Goal: Information Seeking & Learning: Compare options

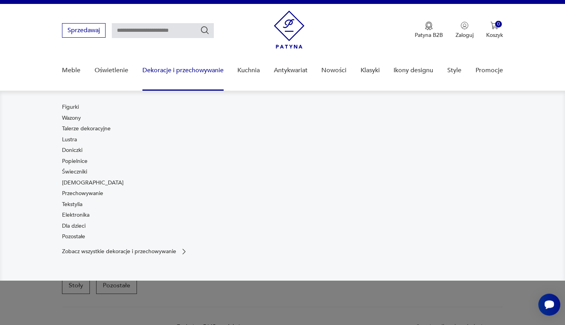
scroll to position [181, 0]
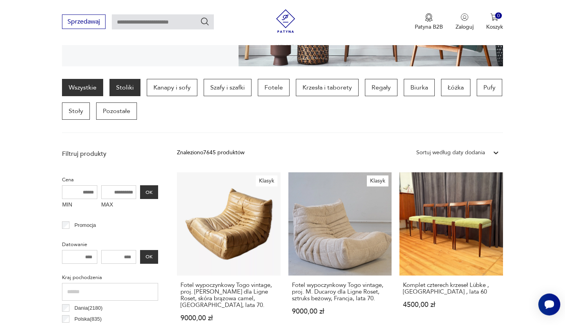
click at [130, 89] on p "Stoliki" at bounding box center [124, 87] width 31 height 17
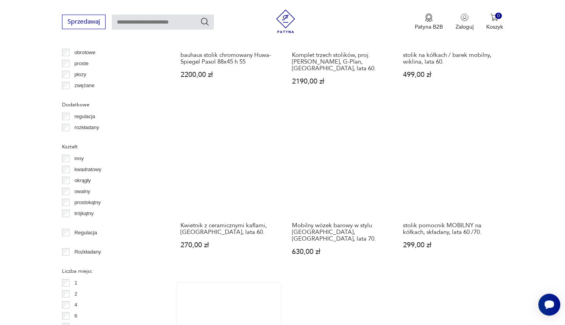
scroll to position [1098, 0]
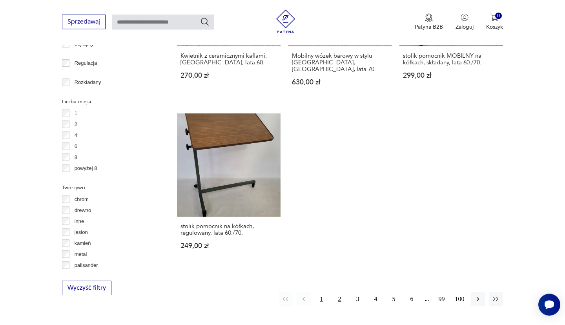
click at [337, 292] on button "2" at bounding box center [339, 299] width 14 height 14
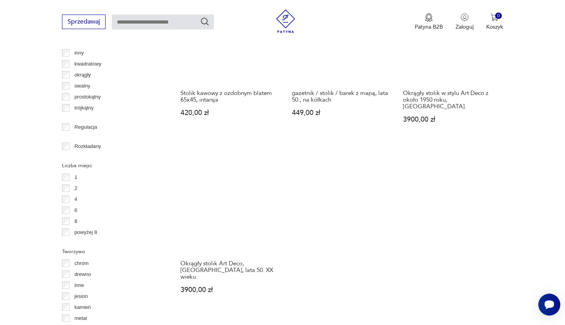
scroll to position [1055, 0]
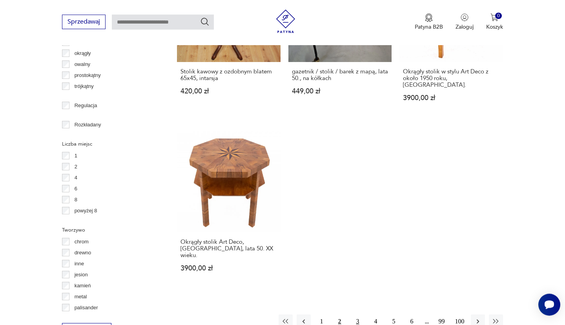
click at [360, 314] on button "3" at bounding box center [357, 321] width 14 height 14
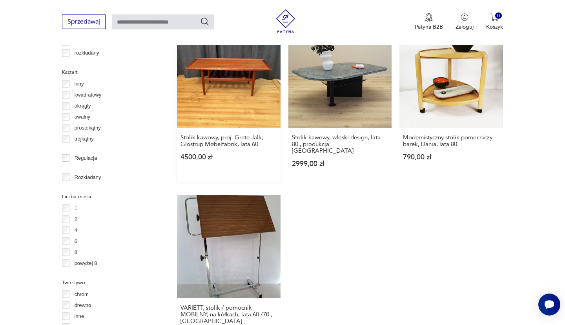
scroll to position [1098, 0]
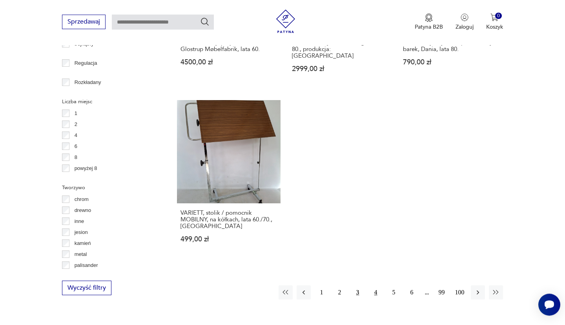
click at [375, 285] on button "4" at bounding box center [376, 292] width 14 height 14
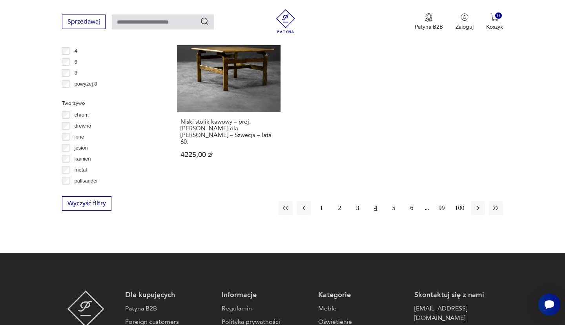
scroll to position [1182, 0]
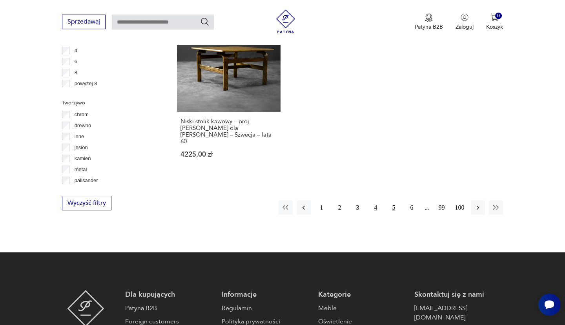
click at [395, 203] on button "5" at bounding box center [394, 207] width 14 height 14
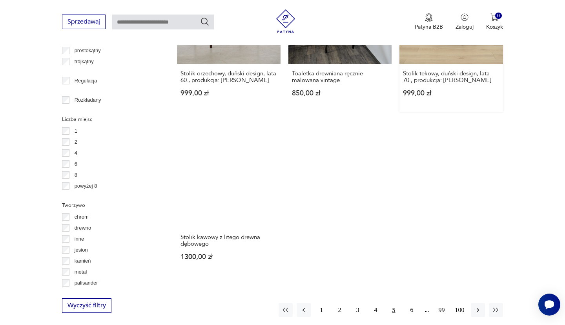
scroll to position [1098, 0]
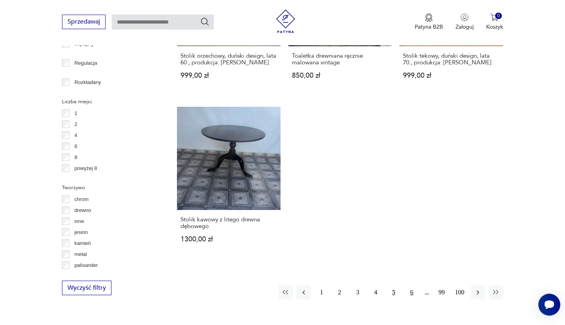
click at [414, 285] on button "6" at bounding box center [412, 292] width 14 height 14
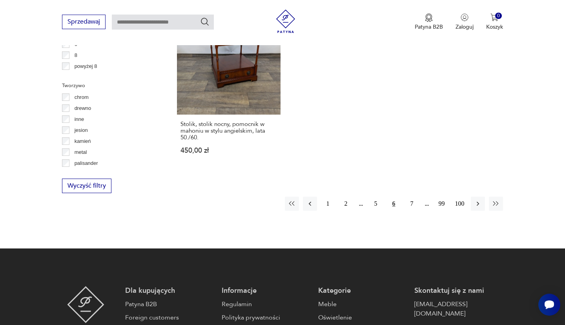
scroll to position [1267, 0]
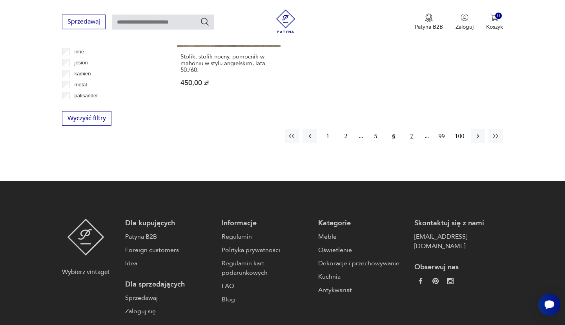
click at [410, 129] on button "7" at bounding box center [412, 136] width 14 height 14
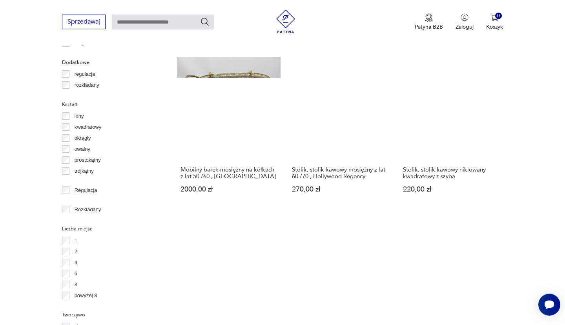
scroll to position [1140, 0]
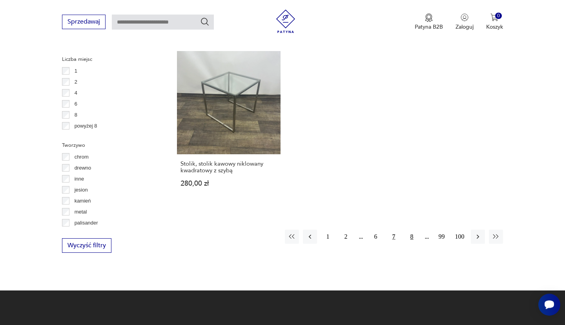
click at [416, 229] on button "8" at bounding box center [412, 236] width 14 height 14
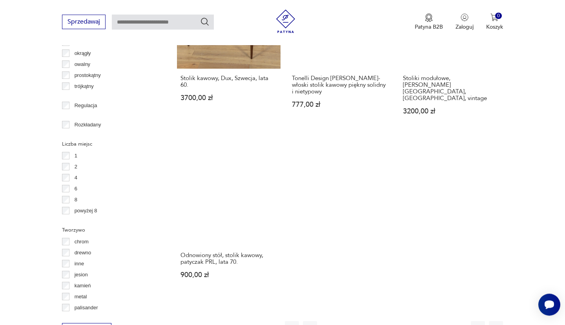
scroll to position [1225, 0]
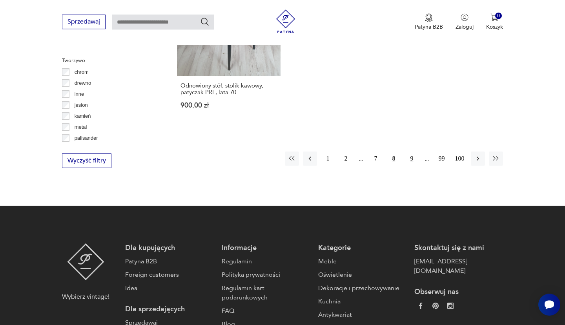
click at [410, 151] on button "9" at bounding box center [412, 158] width 14 height 14
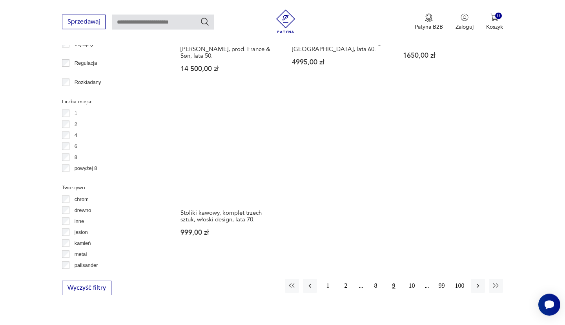
scroll to position [1309, 0]
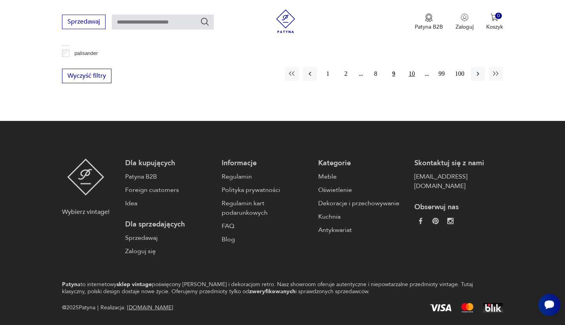
click at [411, 67] on button "10" at bounding box center [412, 74] width 14 height 14
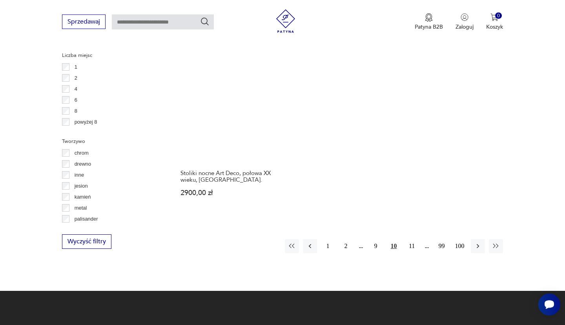
scroll to position [1182, 0]
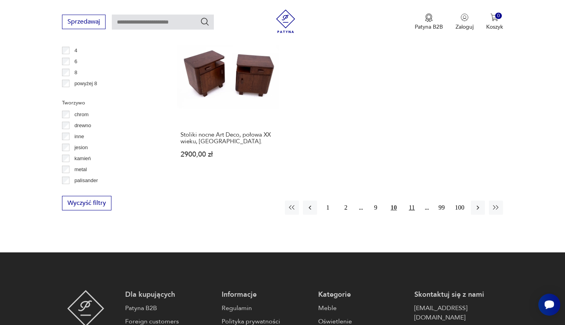
click at [409, 200] on button "11" at bounding box center [412, 207] width 14 height 14
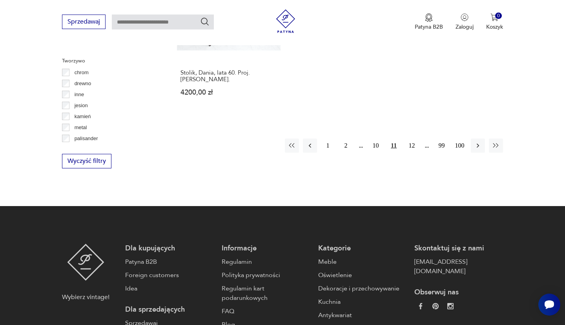
scroll to position [1225, 0]
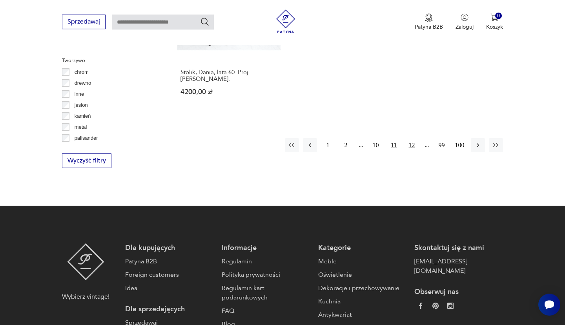
click at [413, 138] on button "12" at bounding box center [412, 145] width 14 height 14
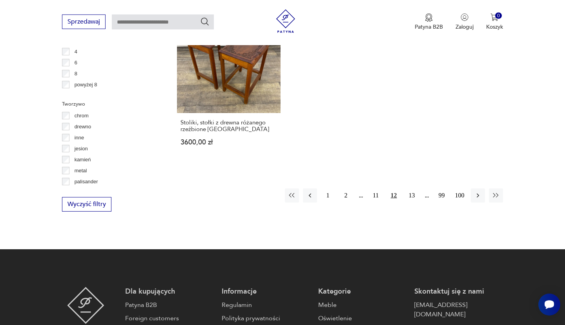
scroll to position [1182, 0]
click at [411, 188] on button "13" at bounding box center [412, 195] width 14 height 14
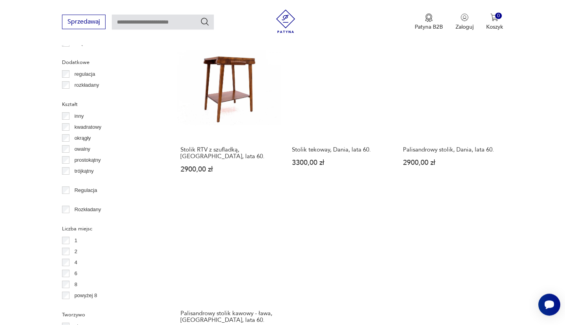
scroll to position [1140, 0]
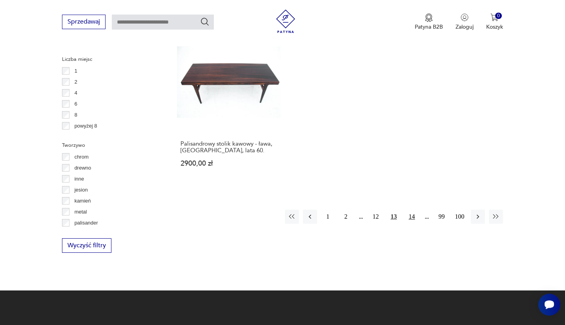
click at [411, 209] on button "14" at bounding box center [412, 216] width 14 height 14
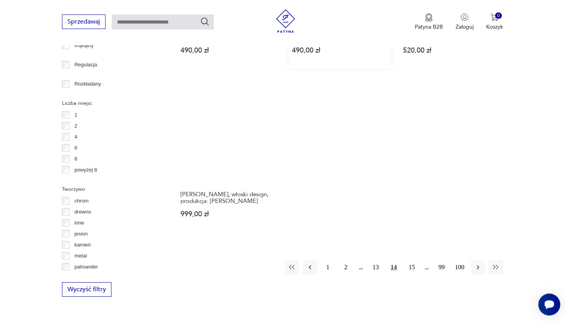
scroll to position [1182, 0]
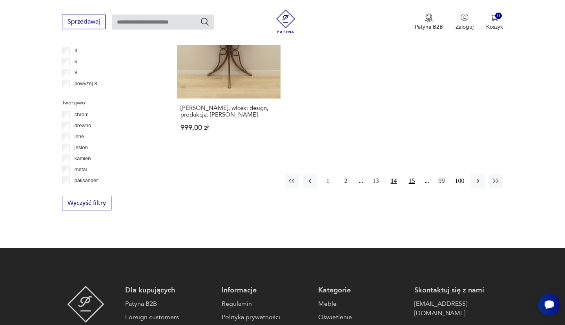
click at [411, 174] on button "15" at bounding box center [412, 181] width 14 height 14
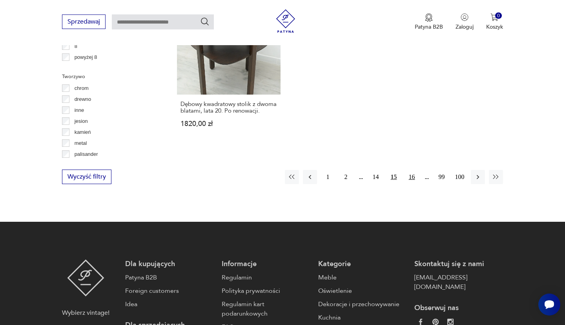
scroll to position [1225, 0]
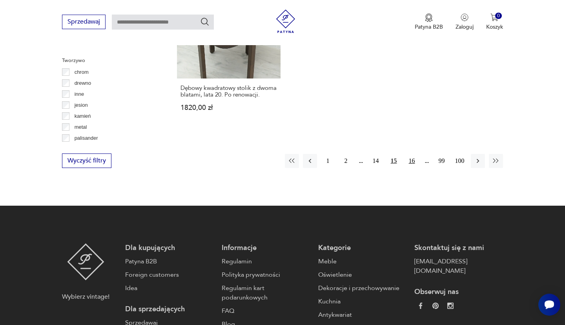
click at [414, 167] on button "16" at bounding box center [412, 161] width 14 height 14
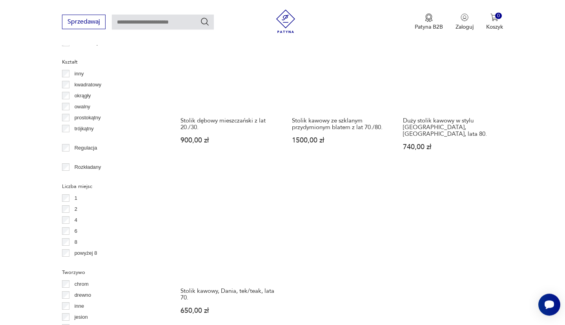
scroll to position [1140, 0]
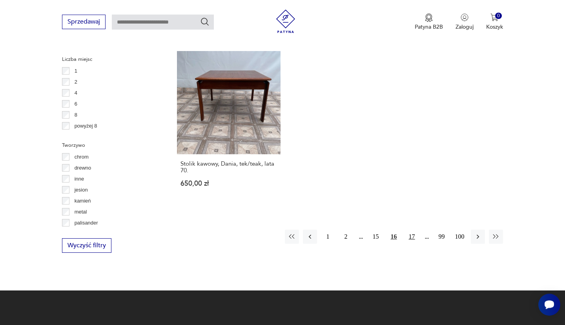
click at [407, 240] on button "17" at bounding box center [412, 236] width 14 height 14
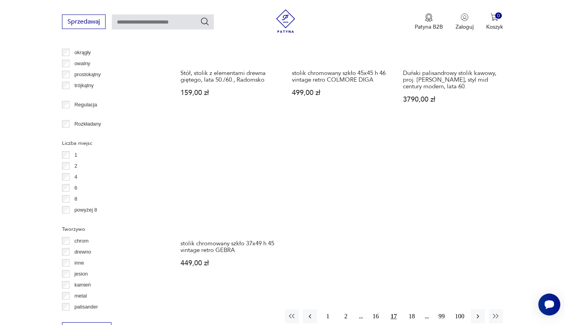
scroll to position [1140, 0]
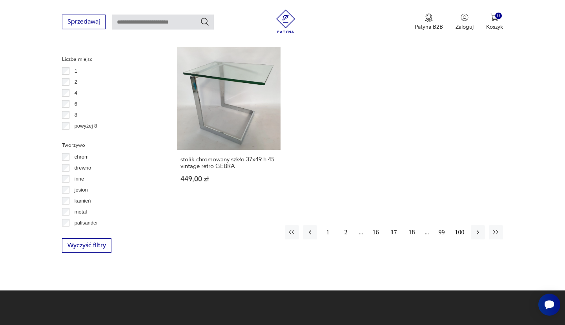
click at [411, 225] on button "18" at bounding box center [412, 232] width 14 height 14
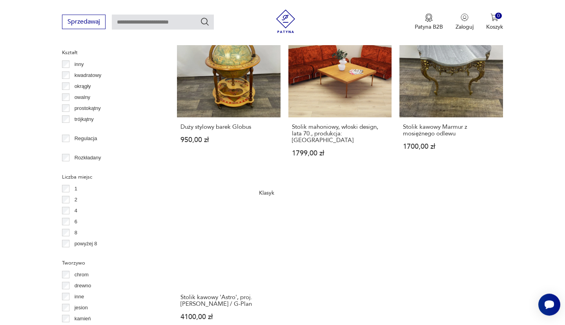
scroll to position [1140, 0]
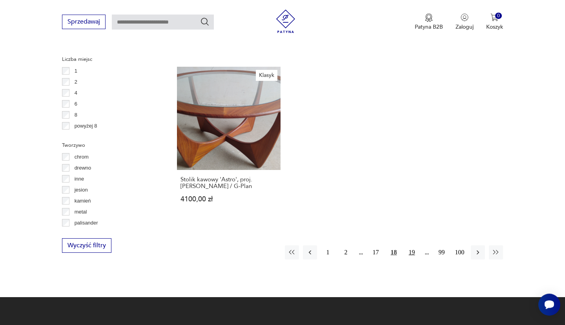
click at [415, 245] on button "19" at bounding box center [412, 252] width 14 height 14
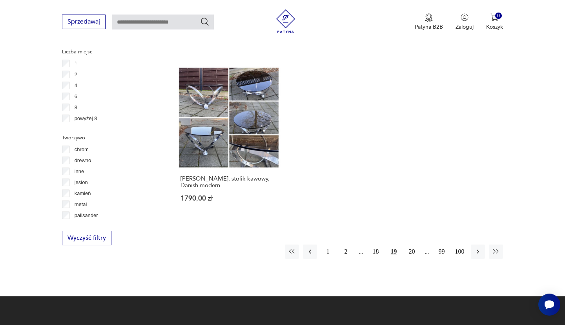
scroll to position [1225, 0]
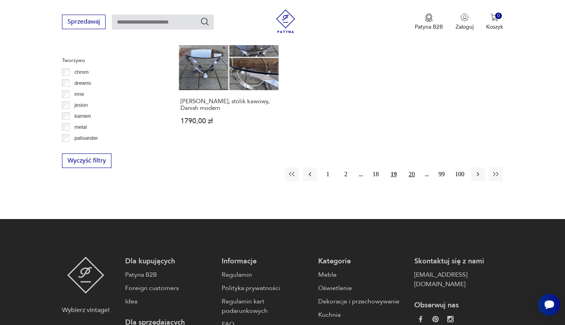
click at [412, 169] on button "20" at bounding box center [412, 174] width 14 height 14
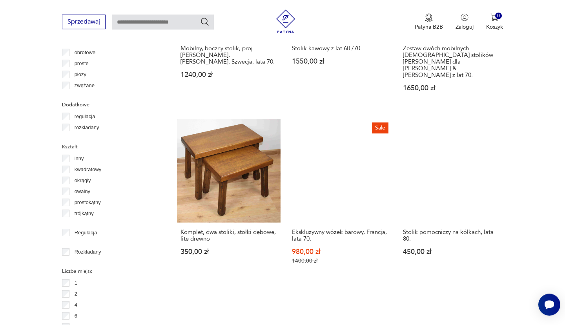
scroll to position [1098, 0]
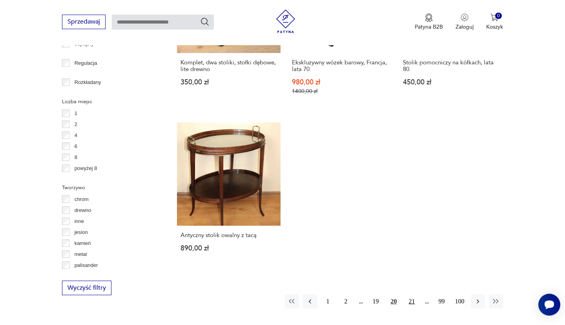
click at [409, 294] on button "21" at bounding box center [412, 301] width 14 height 14
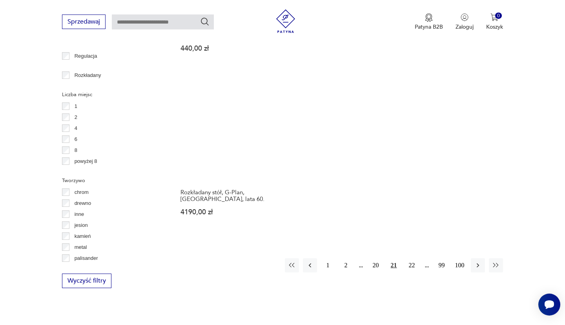
scroll to position [1140, 0]
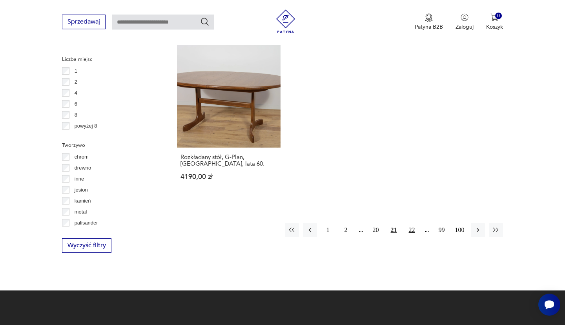
click at [412, 223] on button "22" at bounding box center [412, 230] width 14 height 14
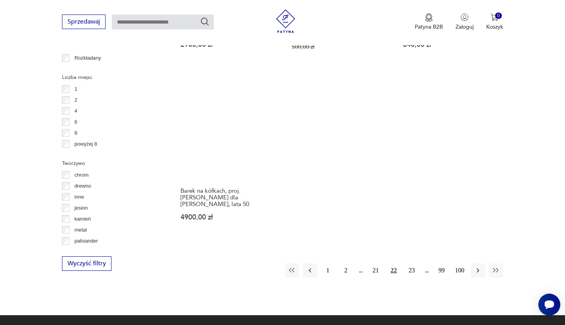
scroll to position [1182, 0]
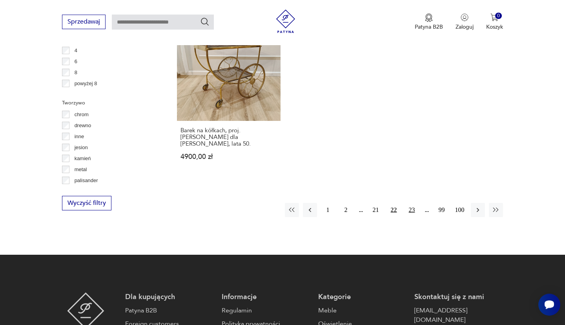
click at [412, 203] on button "23" at bounding box center [412, 210] width 14 height 14
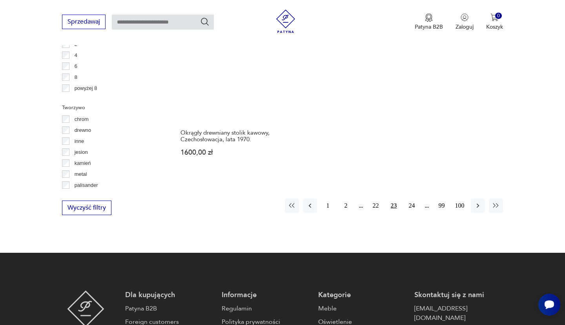
scroll to position [1225, 0]
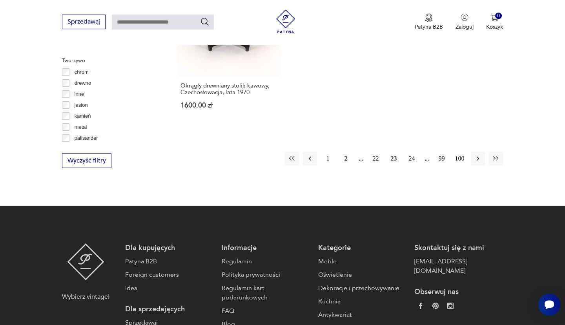
click at [416, 151] on button "24" at bounding box center [412, 158] width 14 height 14
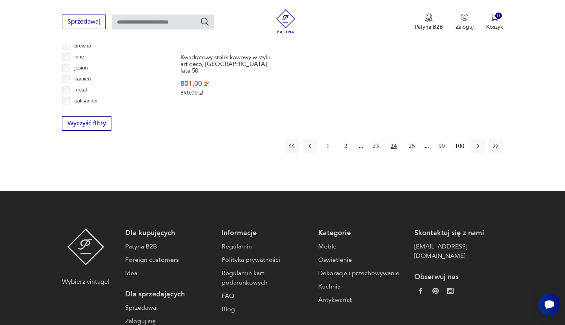
scroll to position [1267, 0]
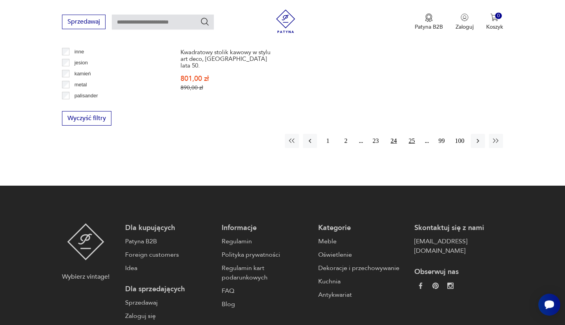
click at [415, 134] on button "25" at bounding box center [412, 141] width 14 height 14
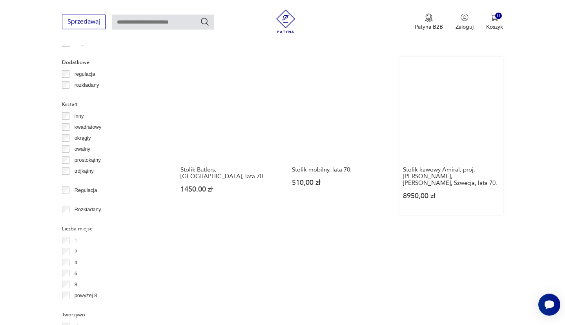
scroll to position [1140, 0]
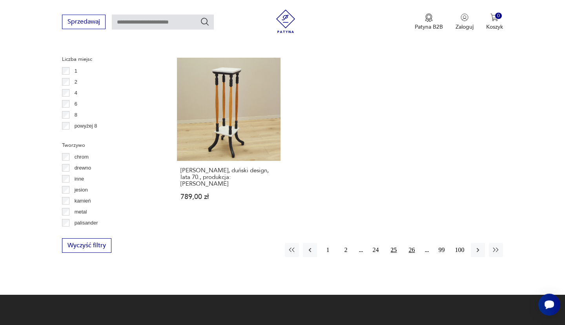
click at [414, 243] on button "26" at bounding box center [412, 250] width 14 height 14
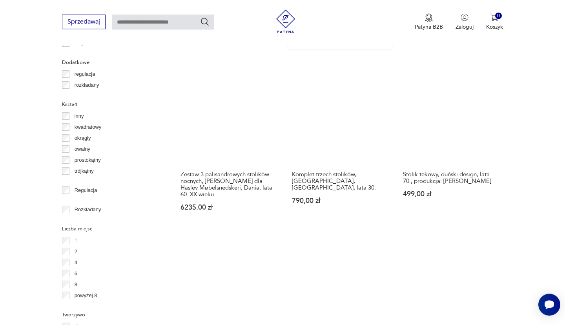
scroll to position [1182, 0]
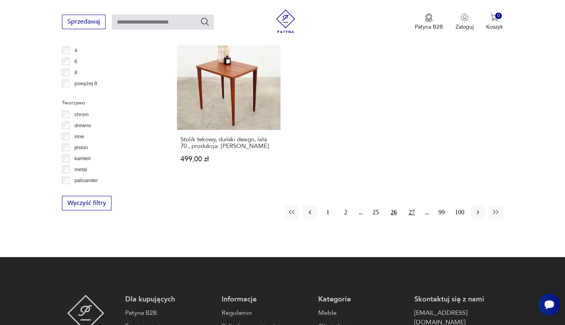
click at [416, 205] on button "27" at bounding box center [412, 212] width 14 height 14
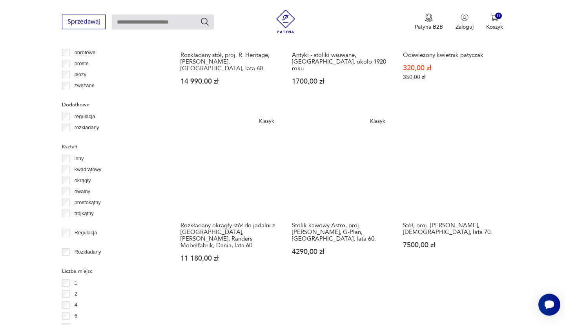
scroll to position [1140, 0]
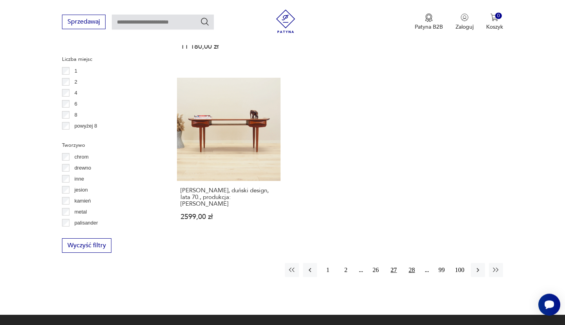
click at [411, 263] on button "28" at bounding box center [412, 270] width 14 height 14
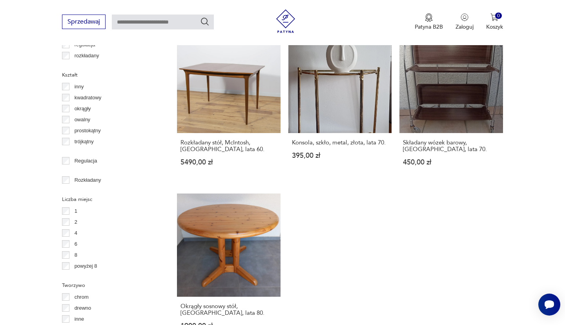
scroll to position [1055, 0]
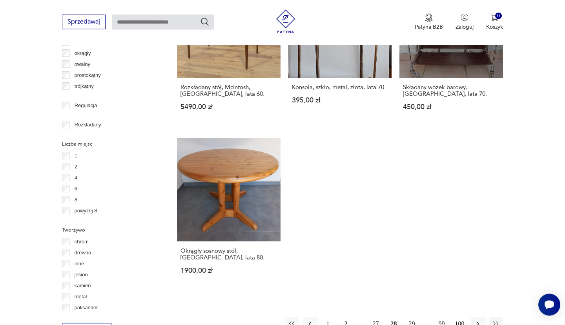
click at [414, 316] on button "29" at bounding box center [412, 323] width 14 height 14
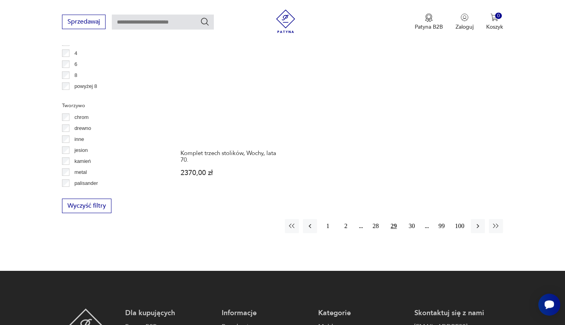
scroll to position [1182, 0]
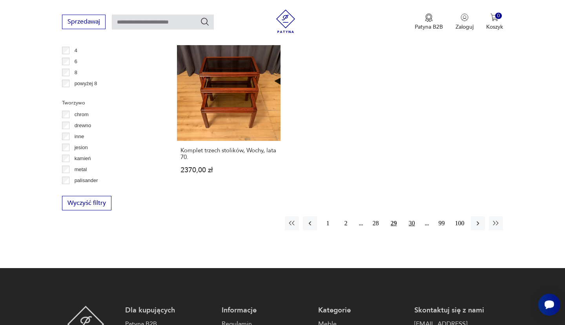
click at [412, 216] on button "30" at bounding box center [412, 223] width 14 height 14
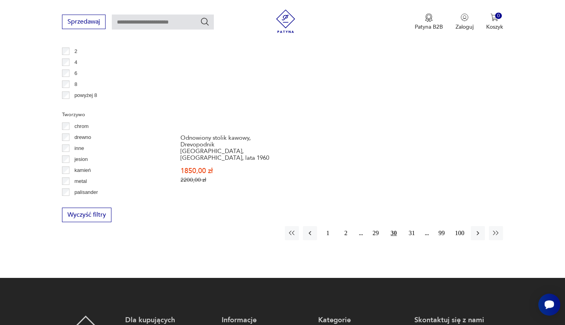
scroll to position [1225, 0]
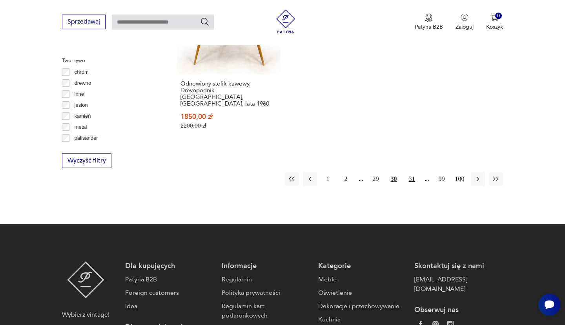
click at [409, 172] on button "31" at bounding box center [412, 179] width 14 height 14
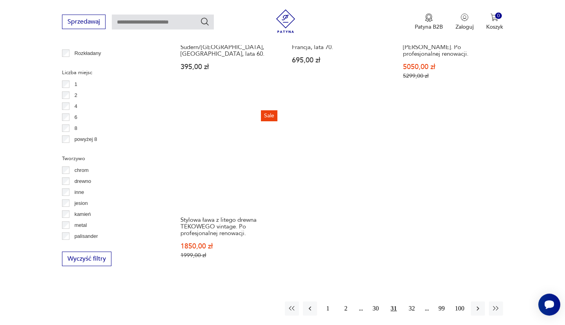
scroll to position [1140, 0]
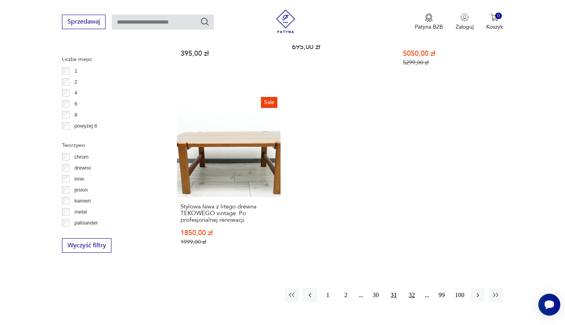
click at [414, 288] on button "32" at bounding box center [412, 295] width 14 height 14
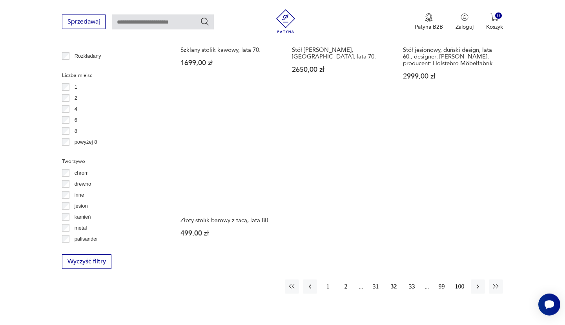
scroll to position [1140, 0]
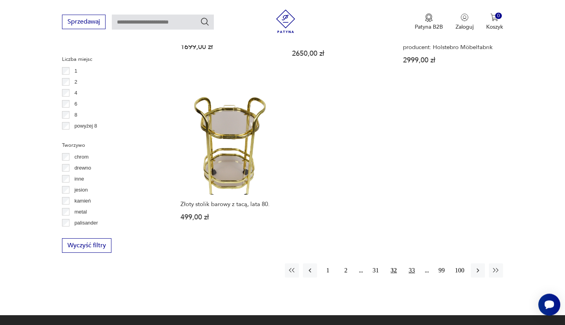
click at [408, 263] on button "33" at bounding box center [412, 270] width 14 height 14
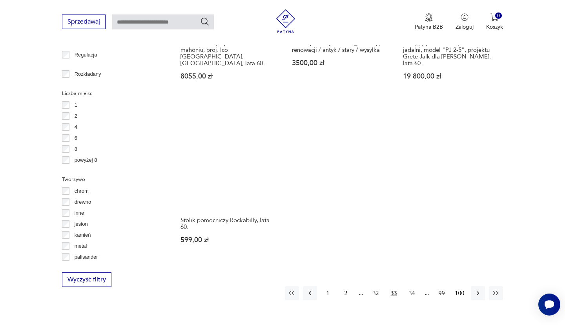
scroll to position [1140, 0]
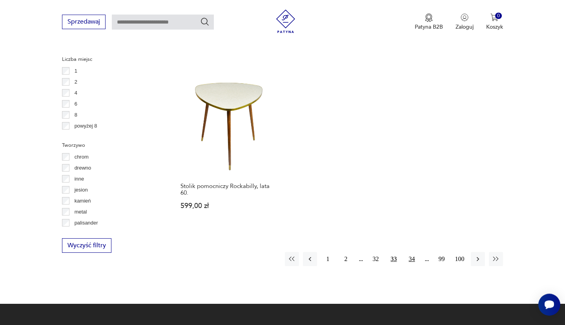
click at [414, 260] on button "34" at bounding box center [412, 259] width 14 height 14
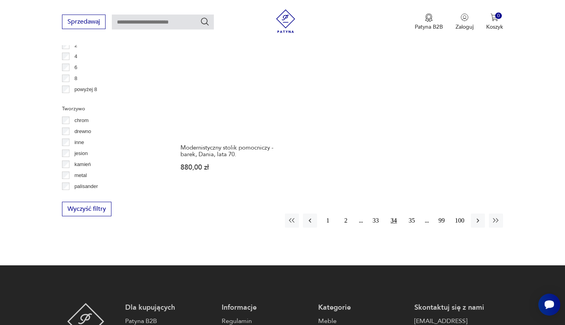
scroll to position [1182, 0]
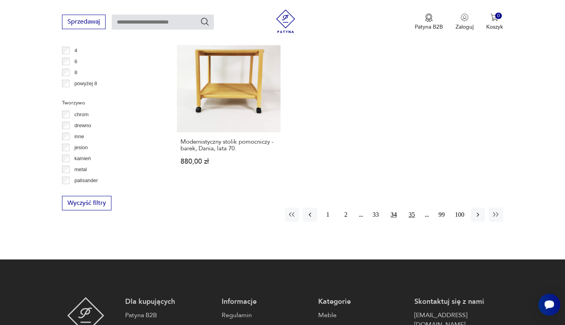
click at [407, 207] on button "35" at bounding box center [412, 214] width 14 height 14
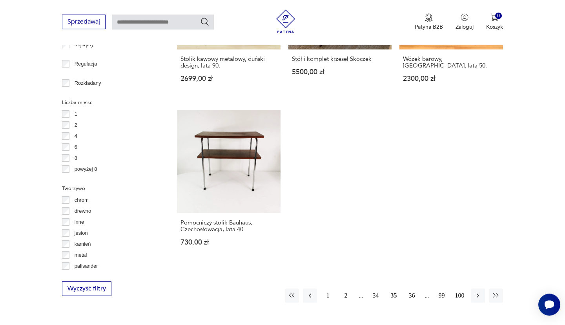
scroll to position [1098, 0]
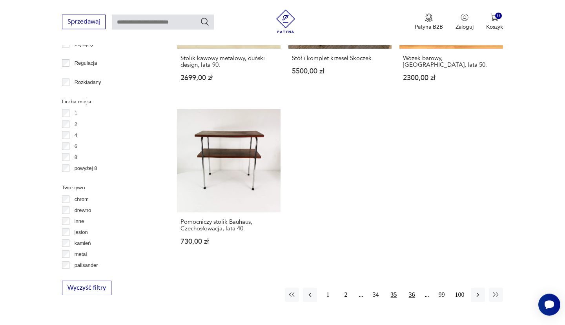
click at [410, 287] on button "36" at bounding box center [412, 294] width 14 height 14
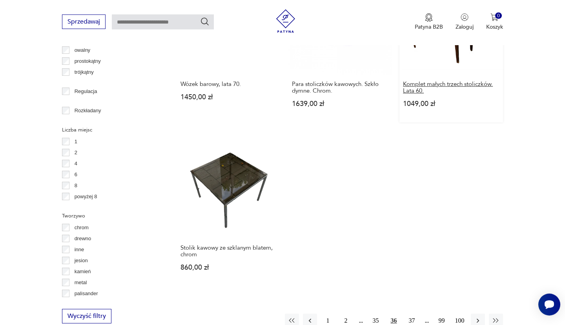
scroll to position [1098, 0]
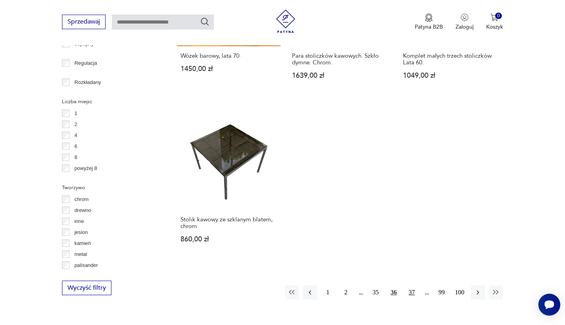
click at [413, 285] on button "37" at bounding box center [412, 292] width 14 height 14
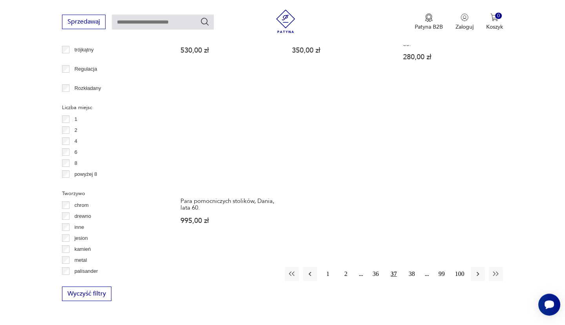
scroll to position [1182, 0]
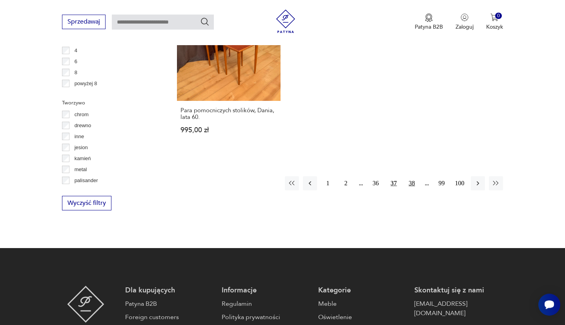
click at [411, 180] on button "38" at bounding box center [412, 183] width 14 height 14
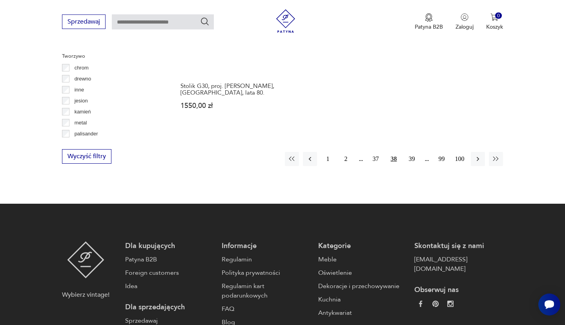
scroll to position [1267, 0]
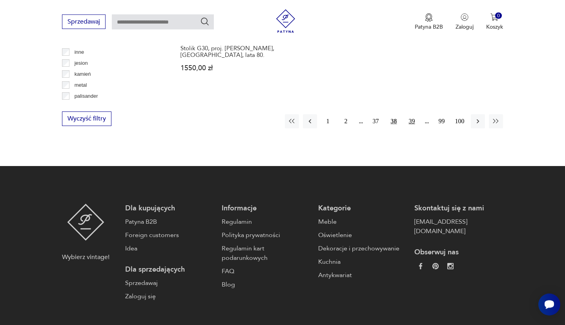
click at [409, 117] on button "39" at bounding box center [412, 121] width 14 height 14
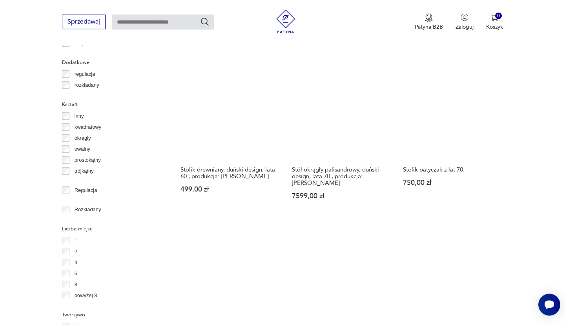
scroll to position [1140, 0]
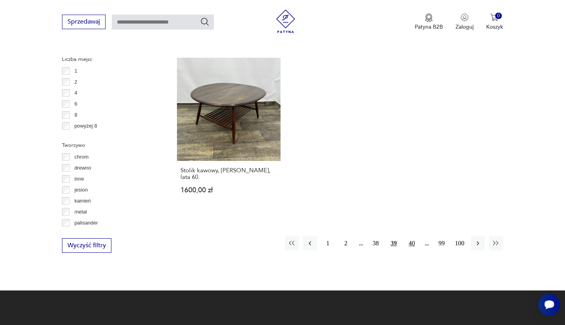
click at [415, 236] on button "40" at bounding box center [412, 243] width 14 height 14
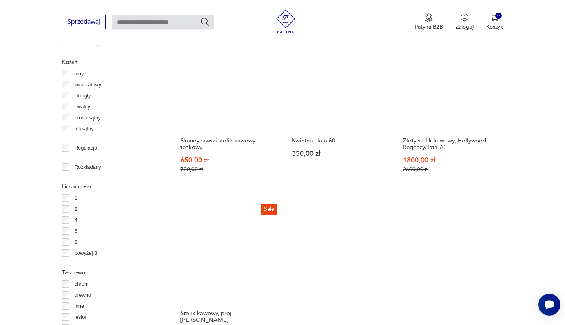
scroll to position [1225, 0]
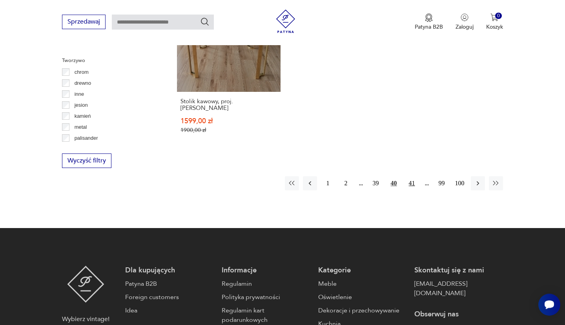
click at [409, 176] on button "41" at bounding box center [412, 183] width 14 height 14
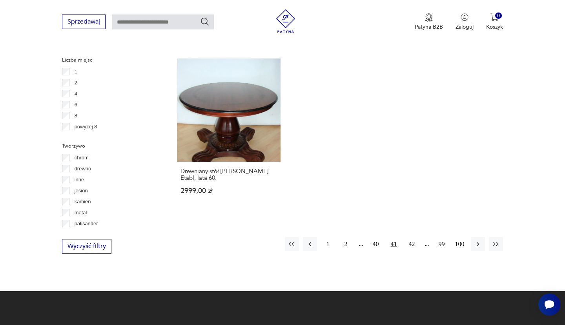
scroll to position [1140, 0]
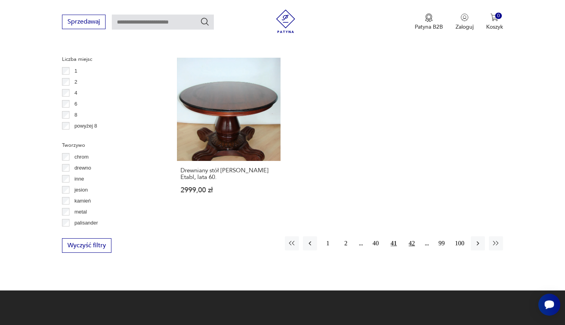
click at [409, 236] on button "42" at bounding box center [412, 243] width 14 height 14
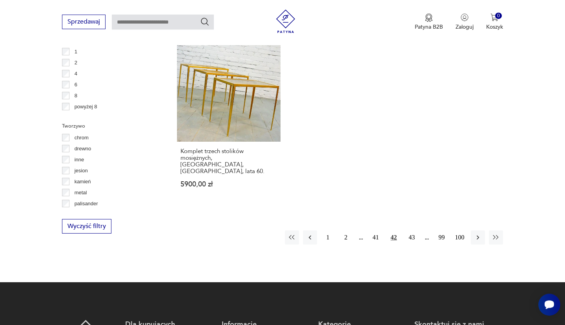
scroll to position [1182, 0]
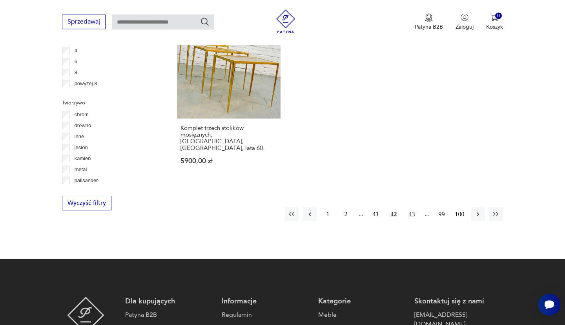
click at [407, 207] on button "43" at bounding box center [412, 214] width 14 height 14
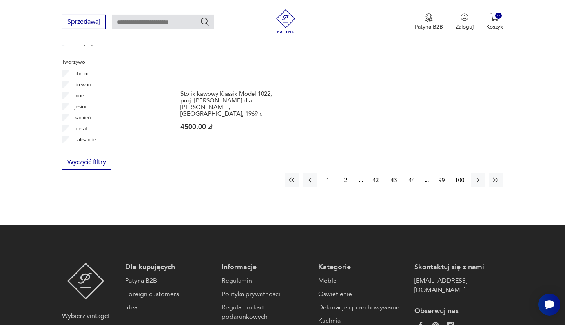
scroll to position [1225, 0]
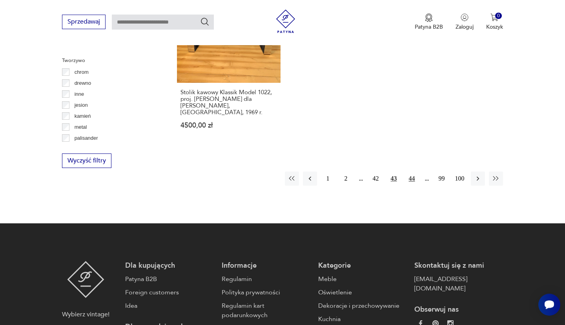
click at [408, 176] on button "44" at bounding box center [412, 178] width 14 height 14
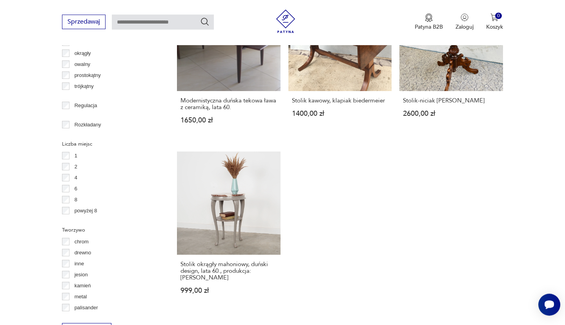
scroll to position [1225, 0]
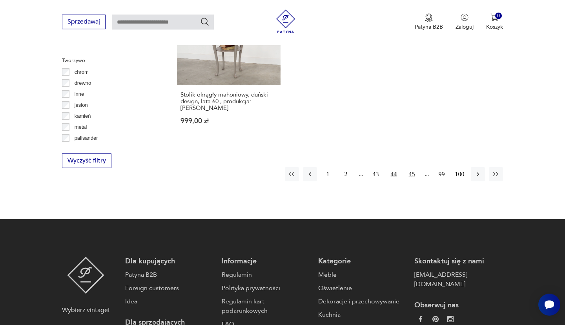
click at [410, 167] on button "45" at bounding box center [412, 174] width 14 height 14
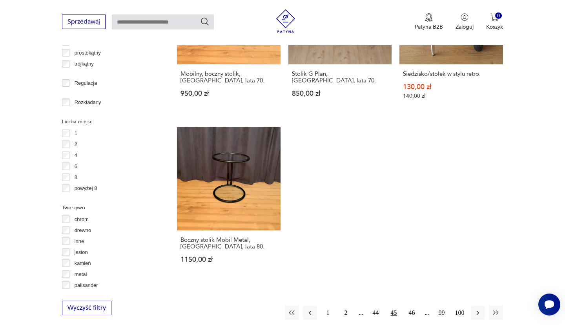
scroll to position [1182, 0]
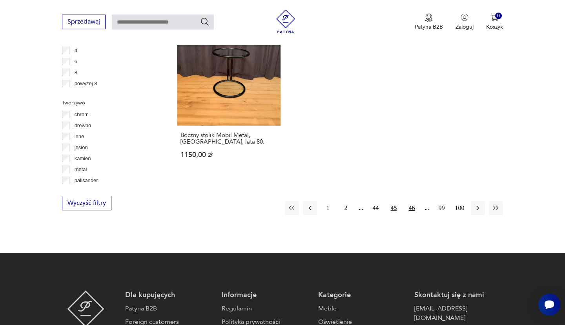
click at [414, 202] on button "46" at bounding box center [412, 208] width 14 height 14
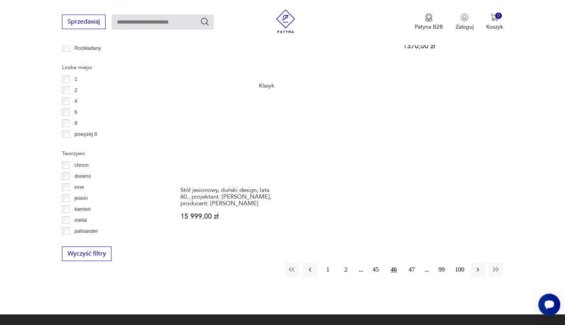
scroll to position [1140, 0]
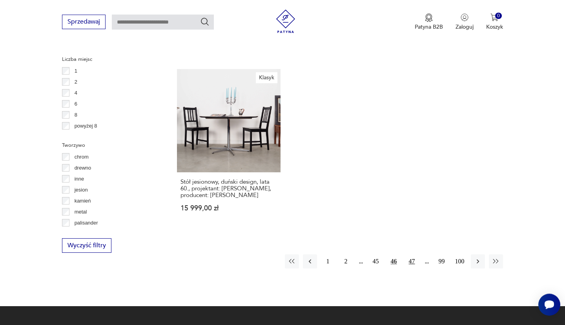
click at [412, 254] on button "47" at bounding box center [412, 261] width 14 height 14
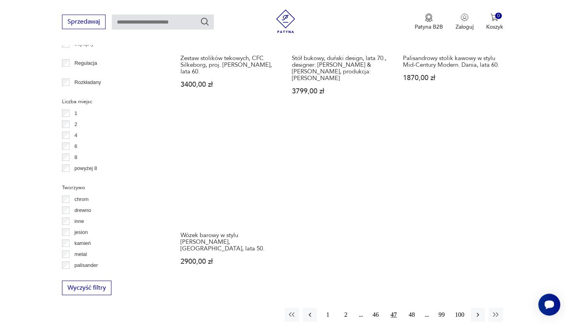
scroll to position [1267, 0]
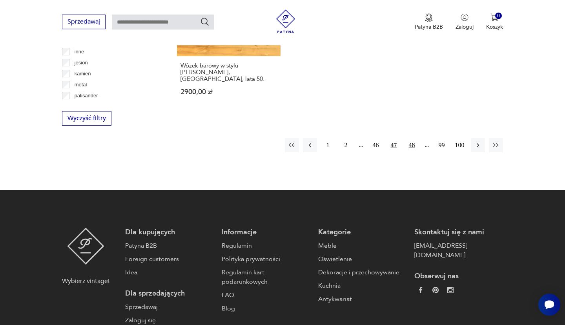
click at [409, 138] on button "48" at bounding box center [412, 145] width 14 height 14
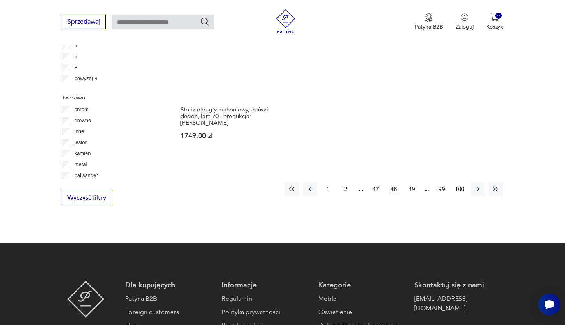
scroll to position [1225, 0]
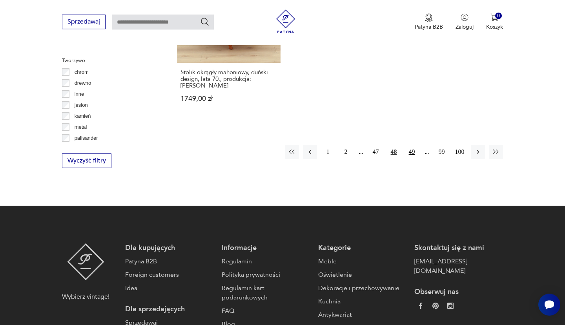
click at [415, 145] on button "49" at bounding box center [412, 152] width 14 height 14
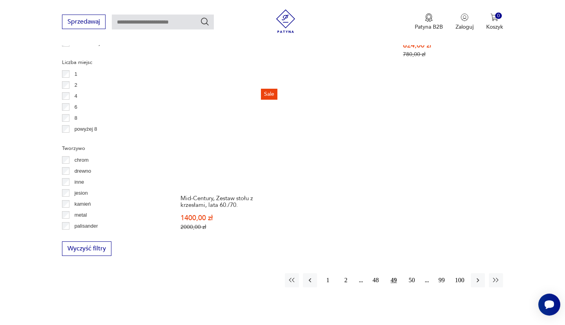
scroll to position [1225, 0]
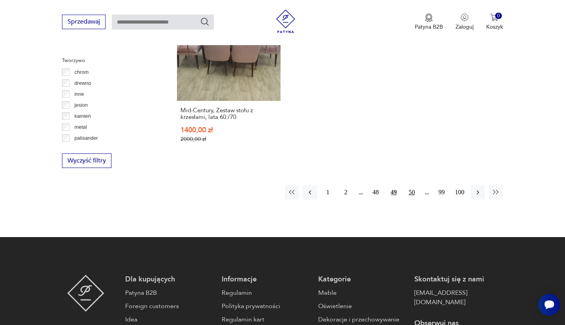
click at [411, 185] on button "50" at bounding box center [412, 192] width 14 height 14
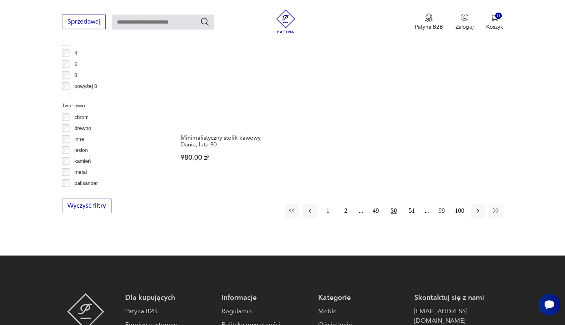
scroll to position [1225, 0]
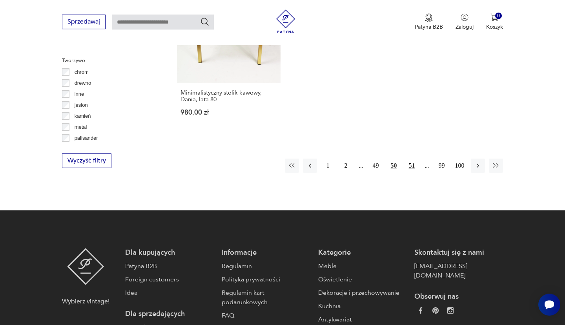
click at [410, 163] on button "51" at bounding box center [412, 165] width 14 height 14
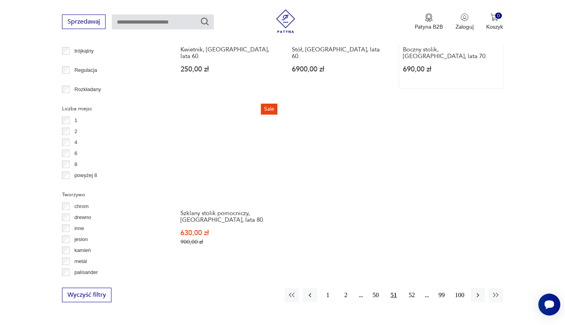
scroll to position [1140, 0]
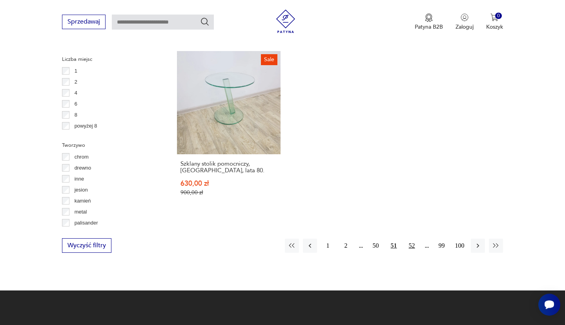
click at [414, 238] on button "52" at bounding box center [412, 245] width 14 height 14
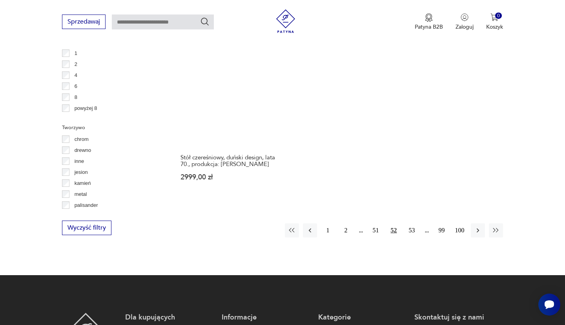
scroll to position [1182, 0]
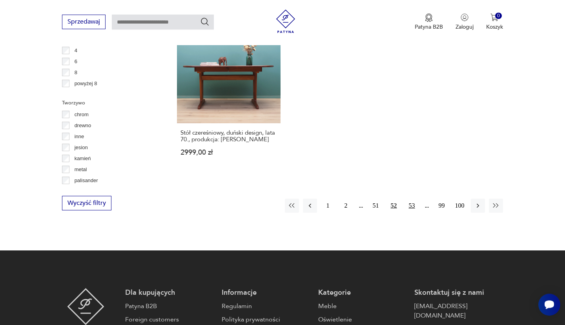
click at [412, 198] on button "53" at bounding box center [412, 205] width 14 height 14
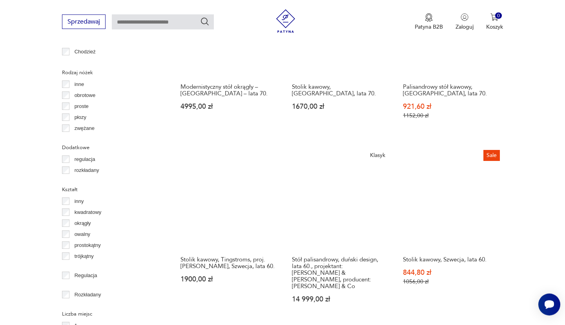
scroll to position [1098, 0]
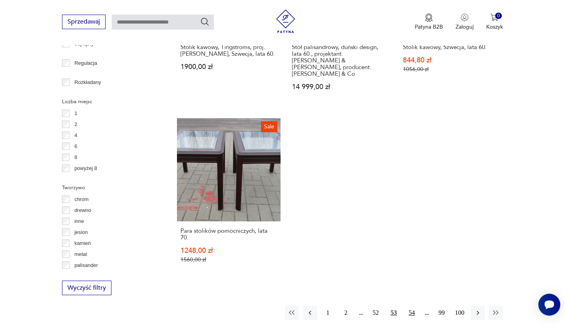
click at [413, 305] on button "54" at bounding box center [412, 312] width 14 height 14
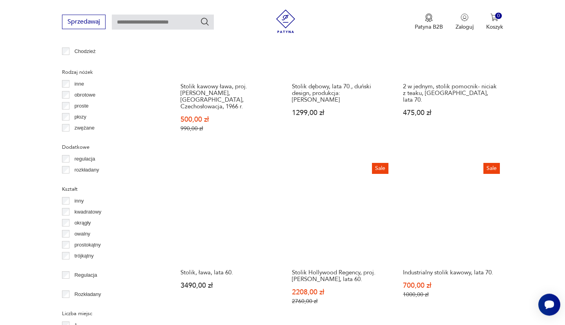
scroll to position [1140, 0]
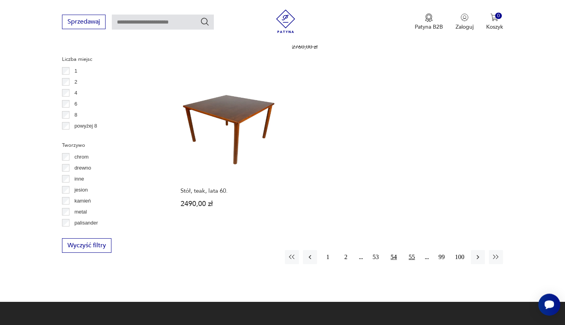
click at [412, 250] on button "55" at bounding box center [412, 257] width 14 height 14
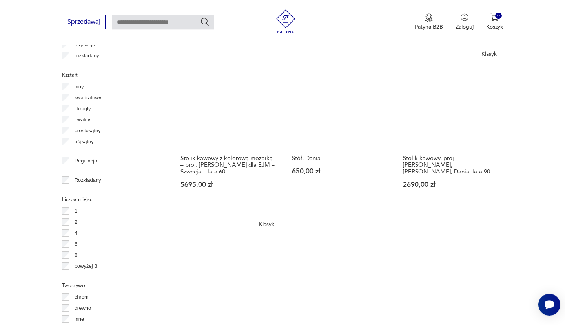
scroll to position [1098, 0]
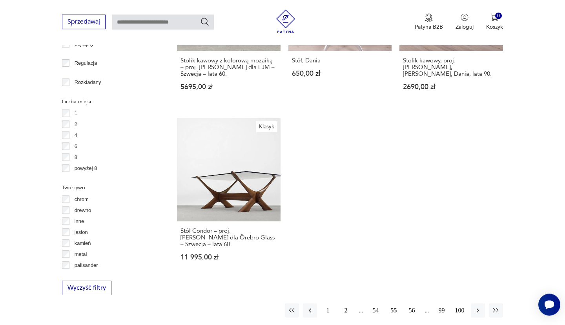
click at [414, 303] on button "56" at bounding box center [412, 310] width 14 height 14
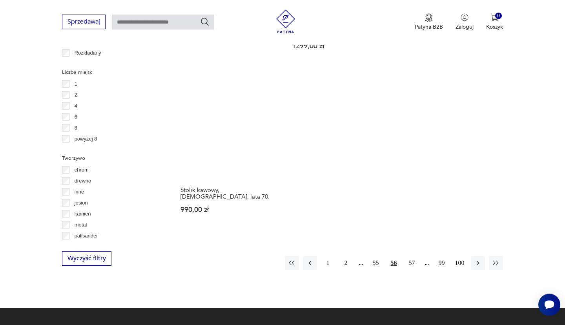
scroll to position [1182, 0]
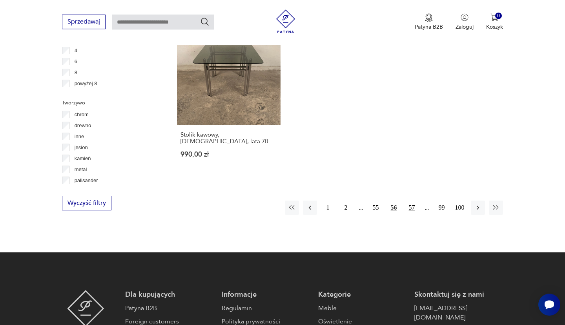
click at [413, 200] on button "57" at bounding box center [412, 207] width 14 height 14
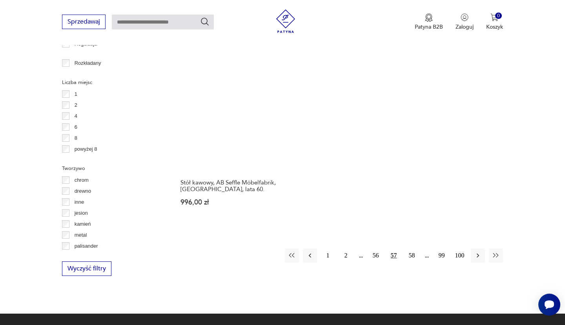
scroll to position [1140, 0]
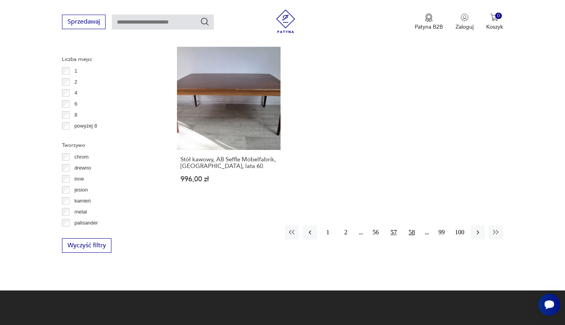
click at [415, 225] on button "58" at bounding box center [412, 232] width 14 height 14
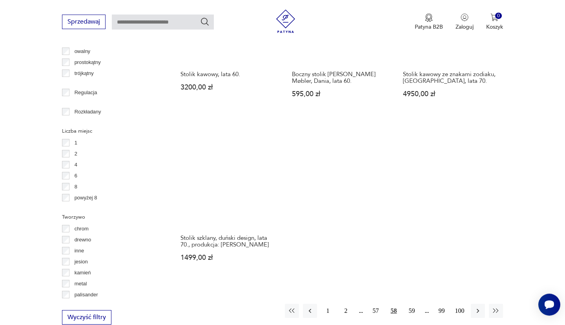
scroll to position [1098, 0]
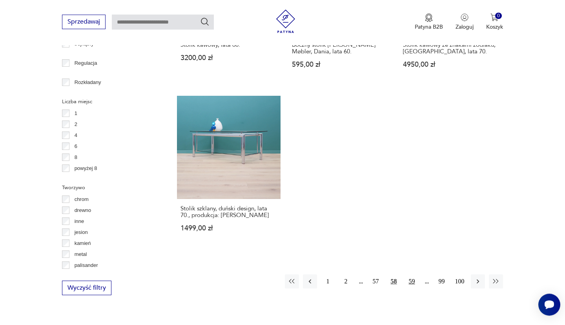
click at [411, 276] on button "59" at bounding box center [412, 281] width 14 height 14
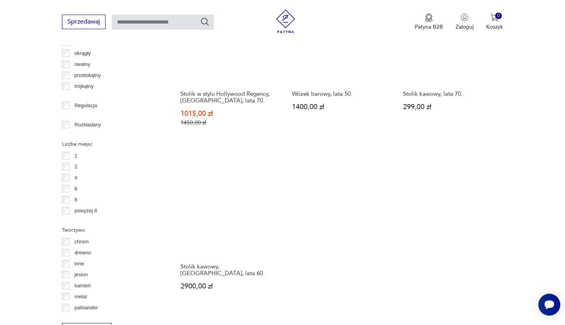
scroll to position [1267, 0]
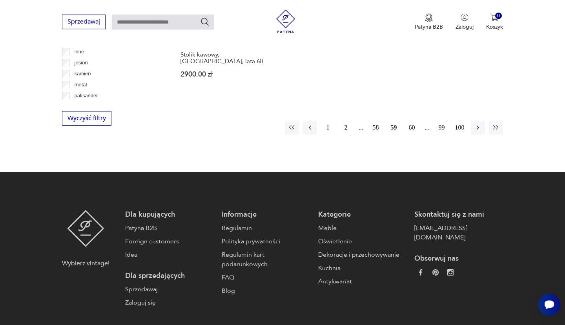
click at [411, 120] on button "60" at bounding box center [412, 127] width 14 height 14
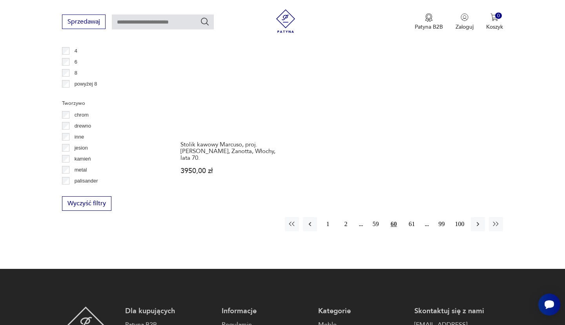
scroll to position [1182, 0]
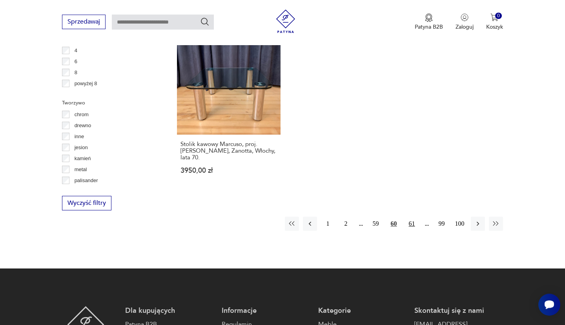
click at [411, 216] on button "61" at bounding box center [412, 223] width 14 height 14
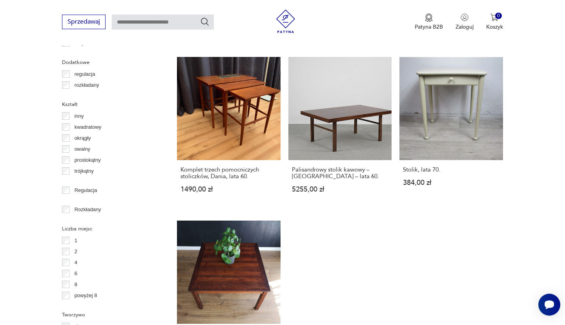
scroll to position [1182, 0]
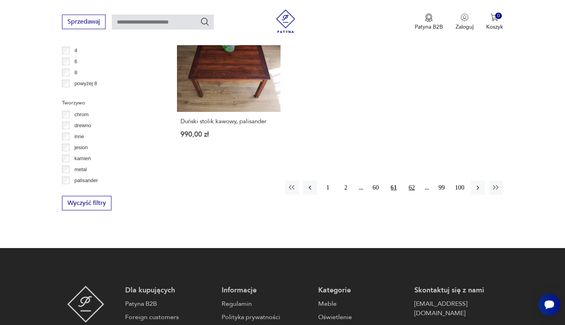
click at [414, 189] on button "62" at bounding box center [412, 187] width 14 height 14
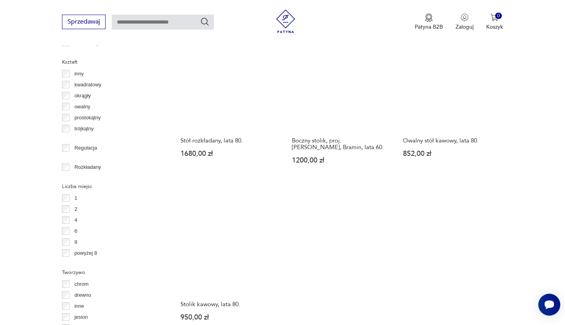
scroll to position [1140, 0]
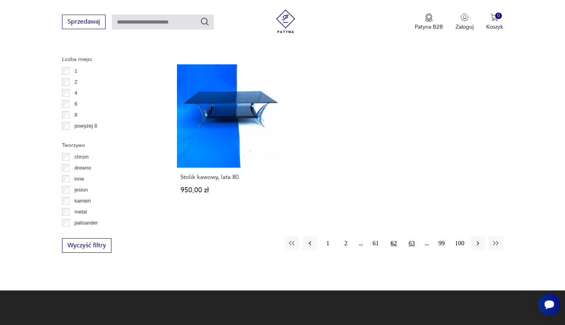
click at [411, 236] on button "63" at bounding box center [412, 243] width 14 height 14
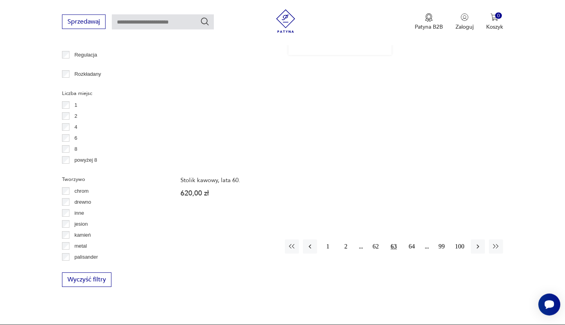
scroll to position [1140, 0]
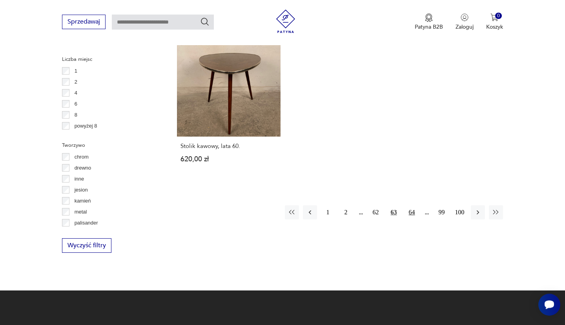
click at [416, 205] on button "64" at bounding box center [412, 212] width 14 height 14
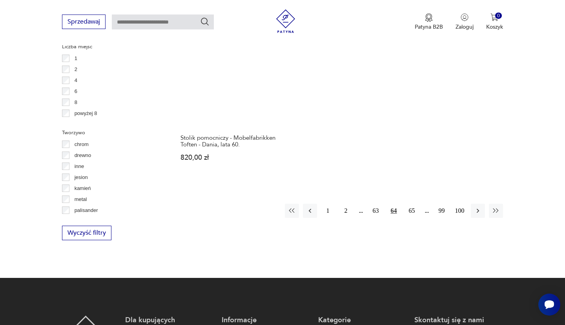
scroll to position [1225, 0]
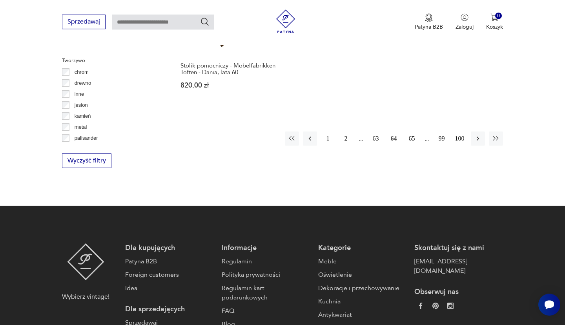
click at [412, 140] on button "65" at bounding box center [412, 138] width 14 height 14
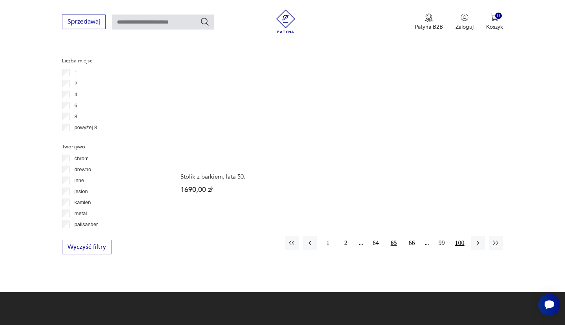
scroll to position [1140, 0]
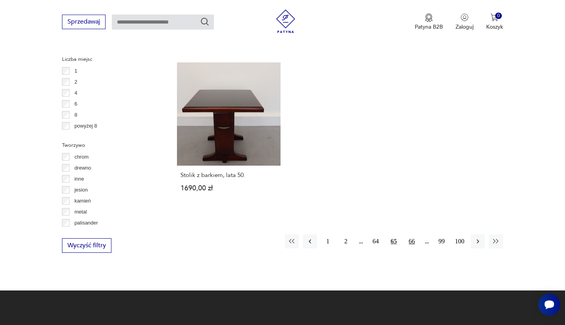
click at [417, 234] on button "66" at bounding box center [412, 241] width 14 height 14
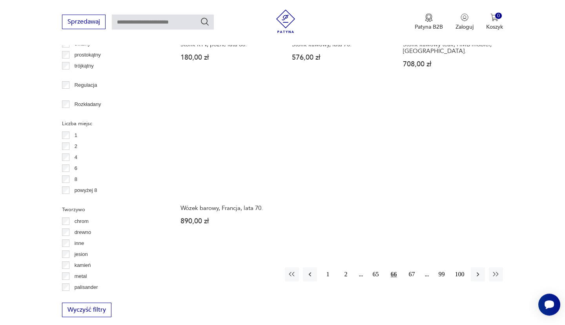
scroll to position [1098, 0]
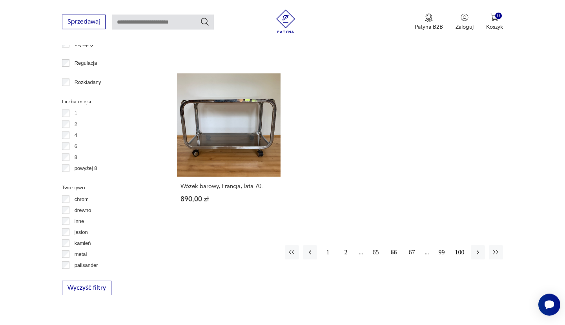
click at [412, 245] on button "67" at bounding box center [412, 252] width 14 height 14
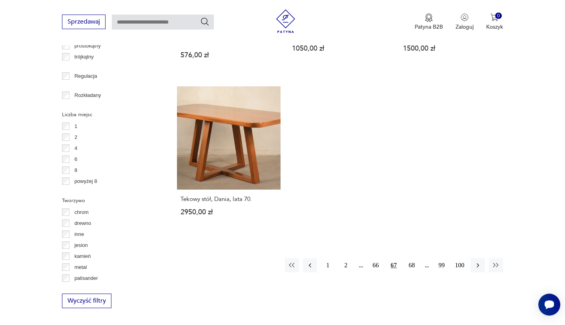
scroll to position [1098, 0]
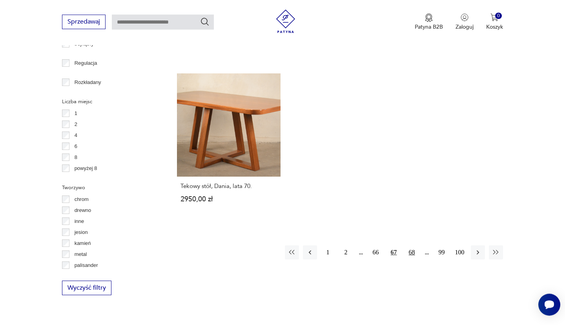
click at [414, 251] on button "68" at bounding box center [412, 252] width 14 height 14
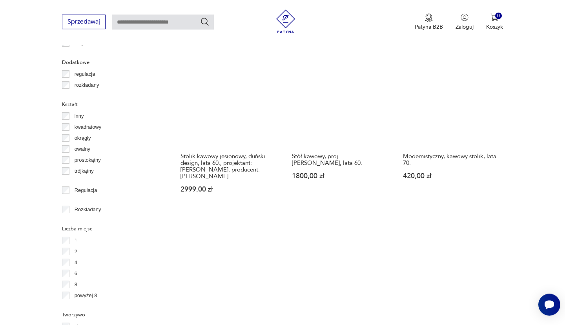
scroll to position [1140, 0]
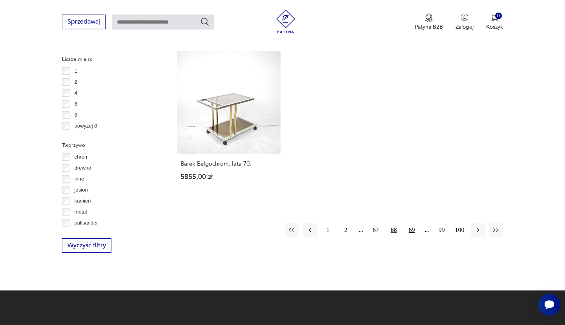
click at [410, 223] on button "69" at bounding box center [412, 230] width 14 height 14
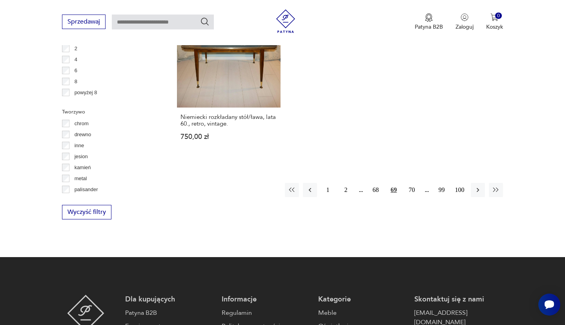
scroll to position [1182, 0]
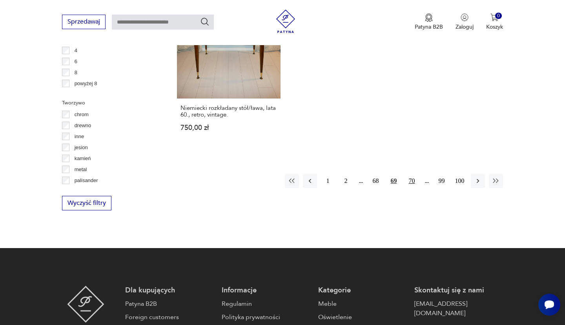
click at [414, 181] on button "70" at bounding box center [412, 181] width 14 height 14
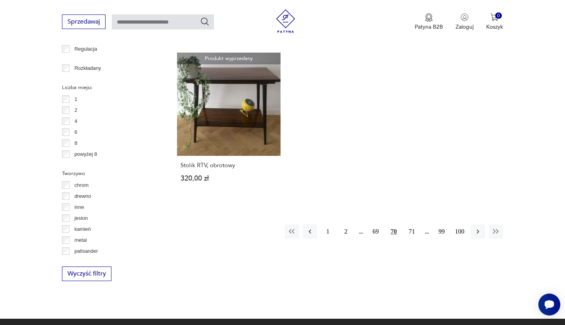
scroll to position [1140, 0]
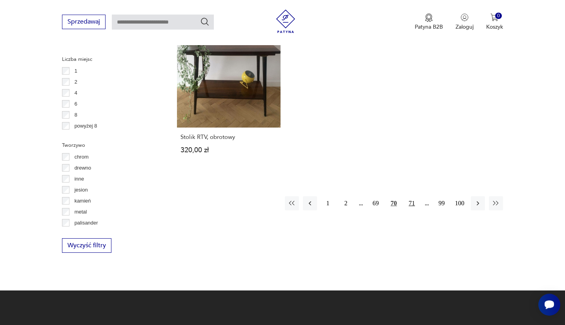
click at [415, 200] on button "71" at bounding box center [412, 203] width 14 height 14
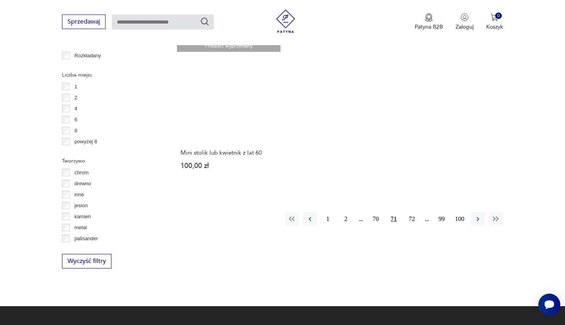
scroll to position [1182, 0]
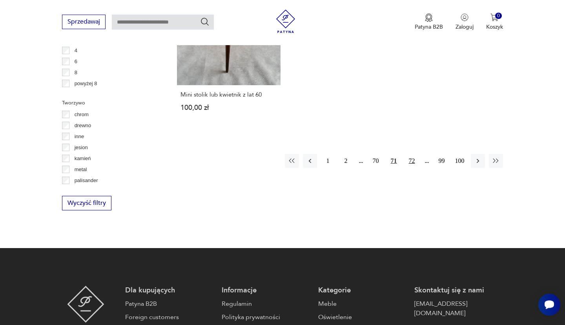
click at [409, 160] on button "72" at bounding box center [412, 161] width 14 height 14
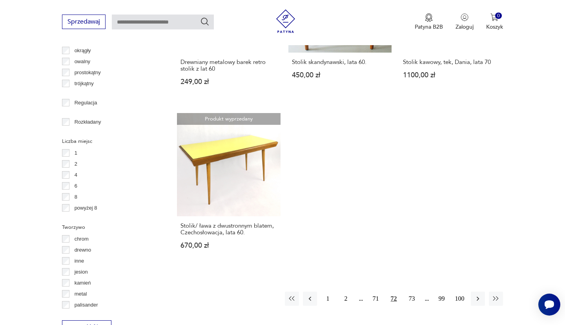
scroll to position [1225, 0]
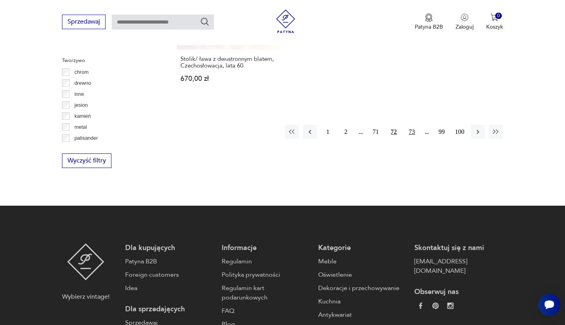
click at [410, 135] on button "73" at bounding box center [412, 132] width 14 height 14
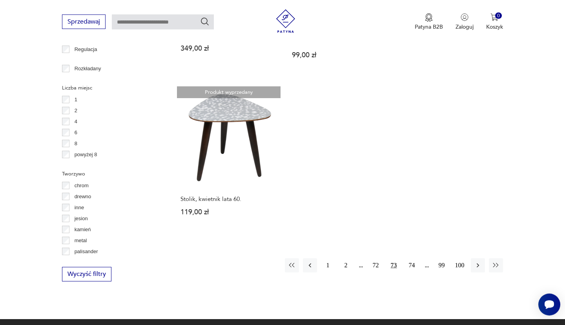
scroll to position [1140, 0]
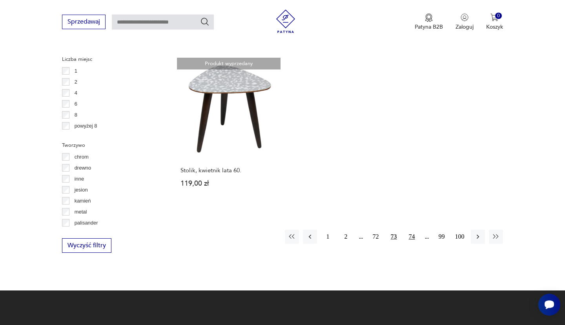
click at [414, 229] on button "74" at bounding box center [412, 236] width 14 height 14
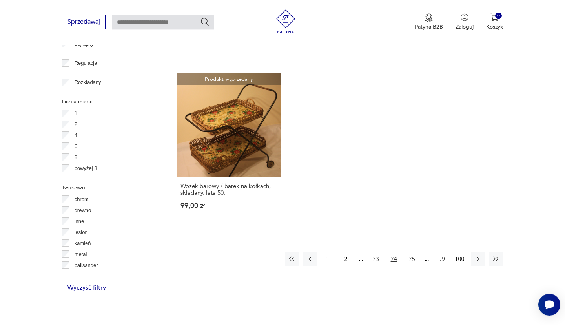
scroll to position [1182, 0]
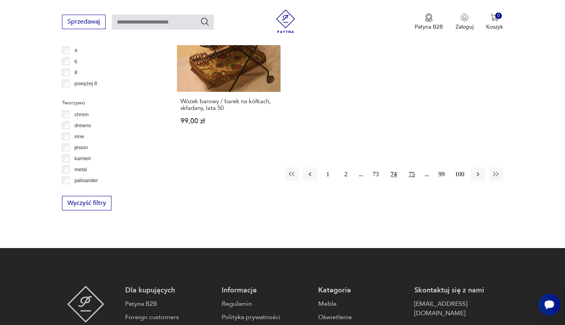
click at [413, 176] on button "75" at bounding box center [412, 174] width 14 height 14
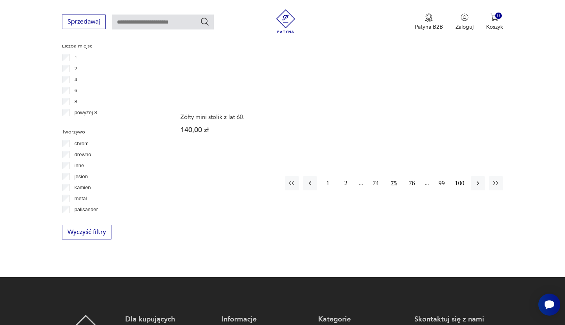
scroll to position [1182, 0]
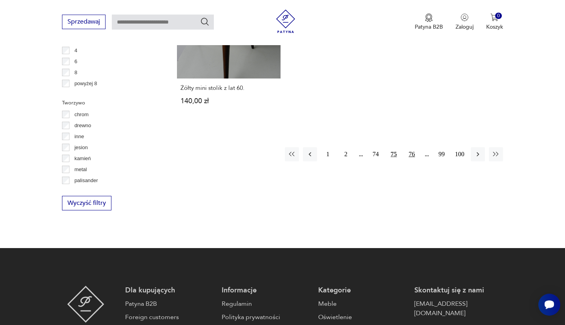
click at [414, 152] on button "76" at bounding box center [412, 154] width 14 height 14
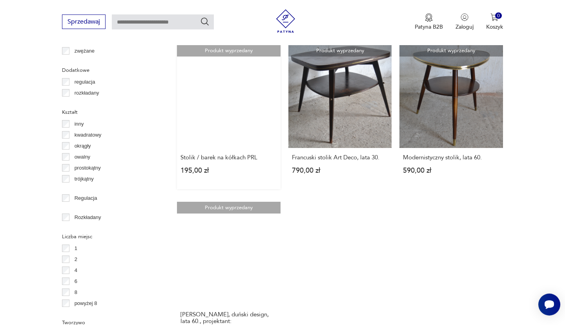
scroll to position [1098, 0]
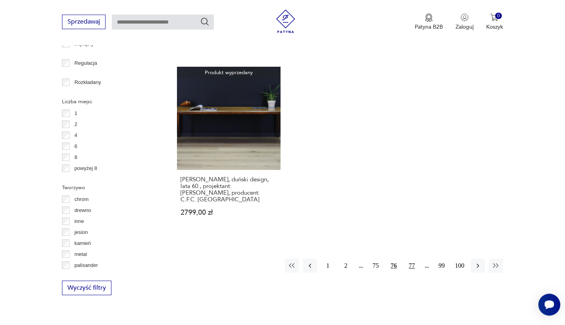
click at [410, 258] on button "77" at bounding box center [412, 265] width 14 height 14
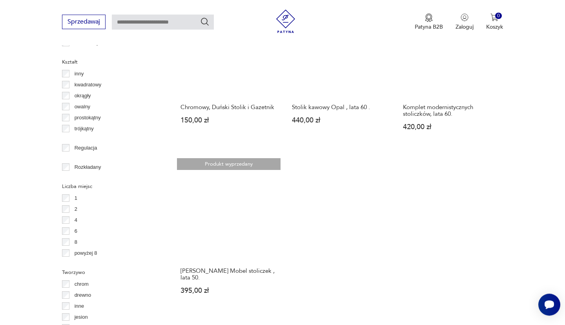
scroll to position [1182, 0]
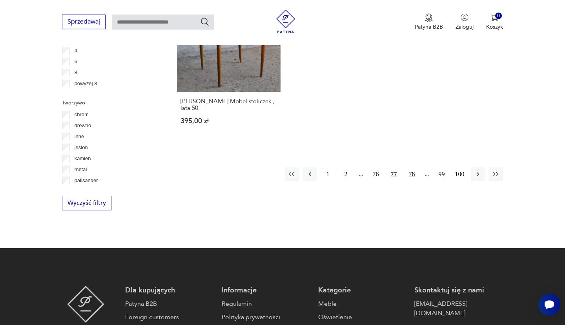
click at [410, 167] on button "78" at bounding box center [412, 174] width 14 height 14
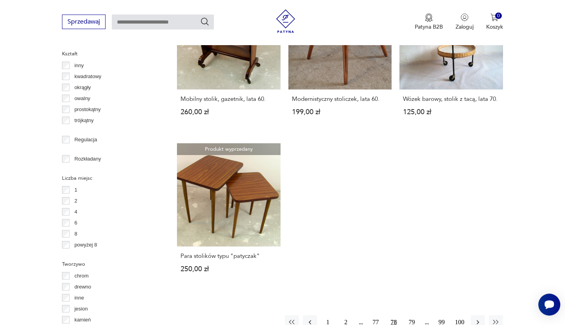
scroll to position [1098, 0]
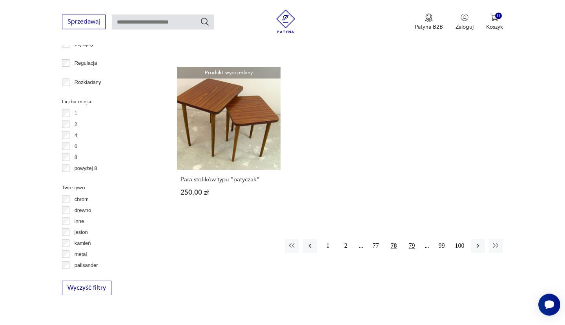
click at [413, 238] on button "79" at bounding box center [412, 245] width 14 height 14
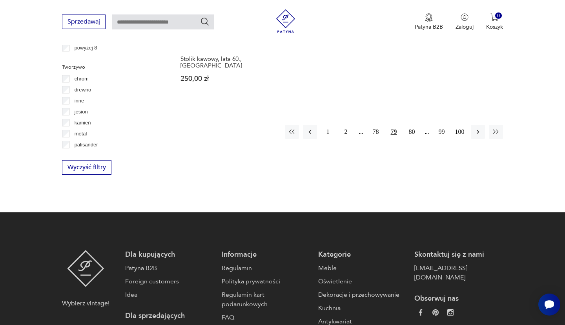
scroll to position [1224, 0]
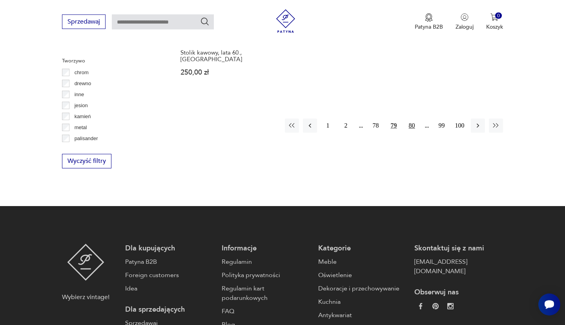
click at [411, 118] on button "80" at bounding box center [412, 125] width 14 height 14
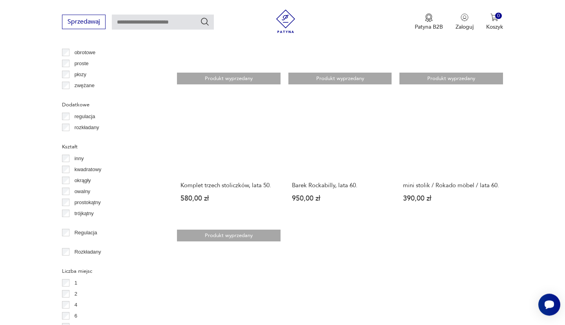
scroll to position [1140, 0]
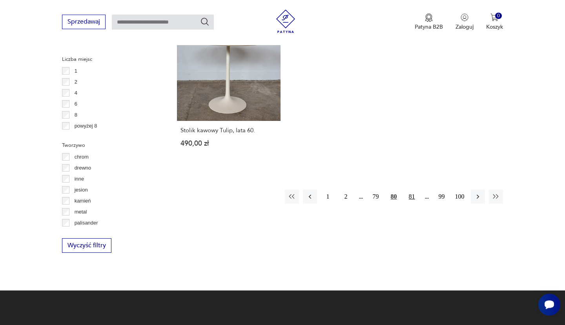
click at [411, 202] on button "81" at bounding box center [412, 196] width 14 height 14
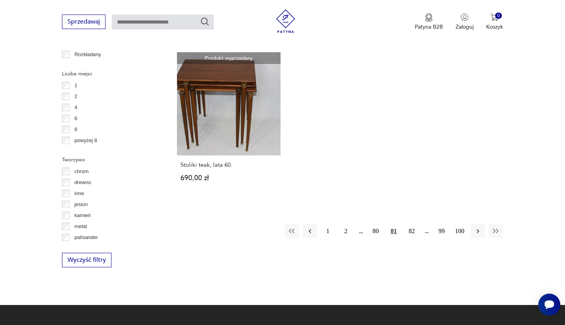
scroll to position [1140, 0]
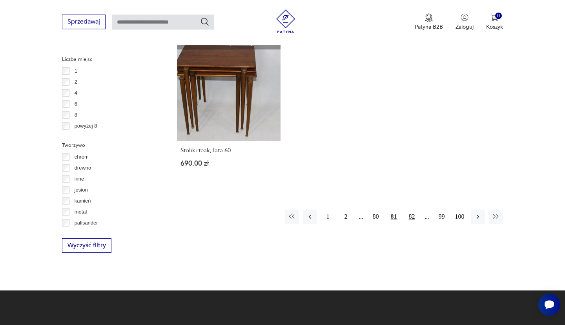
click at [413, 213] on button "82" at bounding box center [412, 216] width 14 height 14
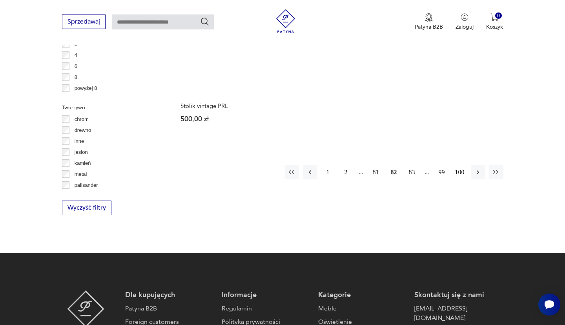
scroll to position [1182, 0]
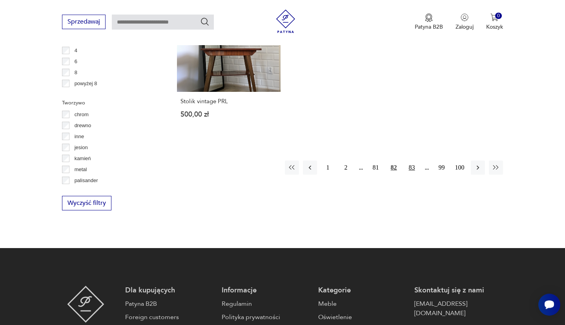
click at [408, 166] on button "83" at bounding box center [412, 167] width 14 height 14
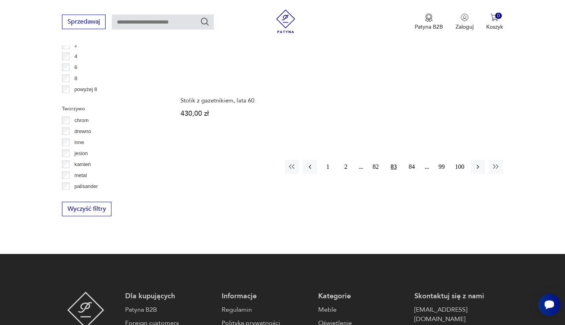
scroll to position [1225, 0]
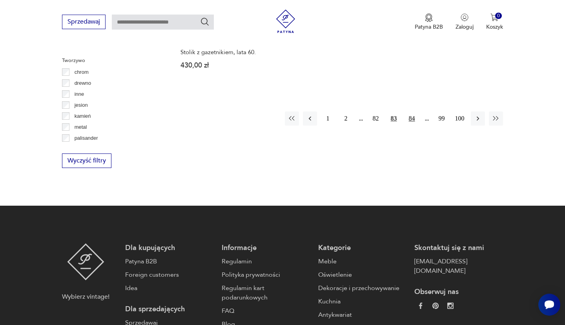
click at [410, 113] on button "84" at bounding box center [412, 118] width 14 height 14
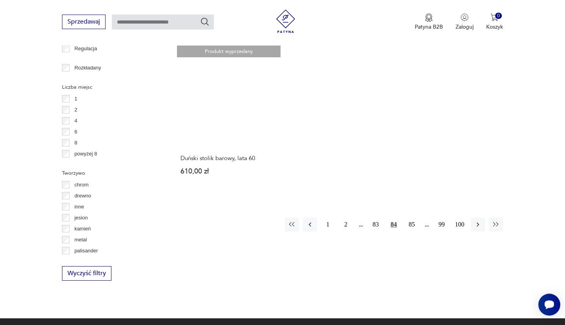
scroll to position [1140, 0]
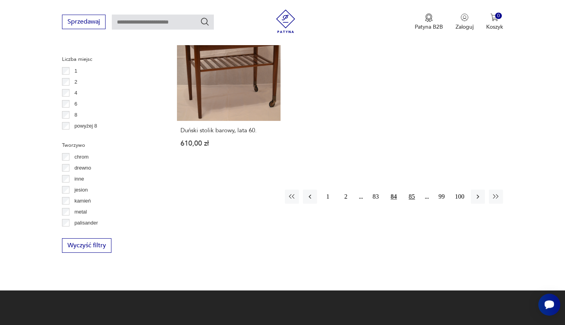
click at [414, 195] on button "85" at bounding box center [412, 196] width 14 height 14
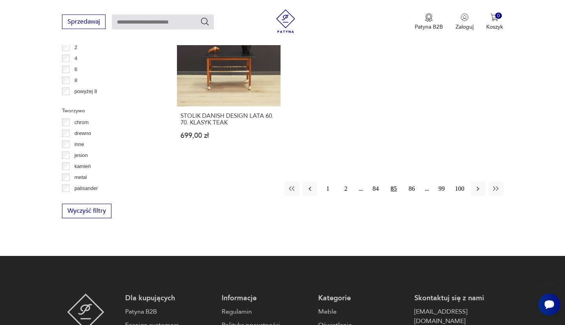
scroll to position [1225, 0]
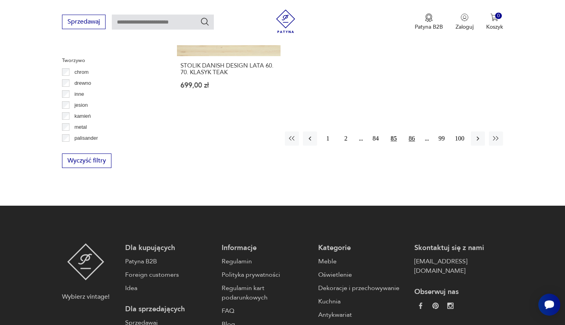
click at [410, 131] on button "86" at bounding box center [412, 138] width 14 height 14
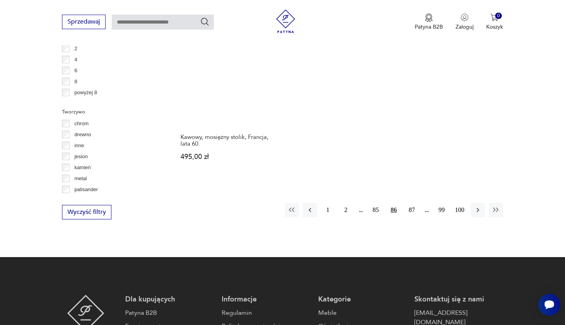
scroll to position [1182, 0]
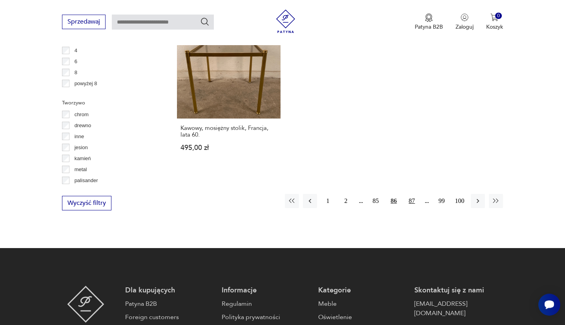
click at [409, 194] on button "87" at bounding box center [412, 201] width 14 height 14
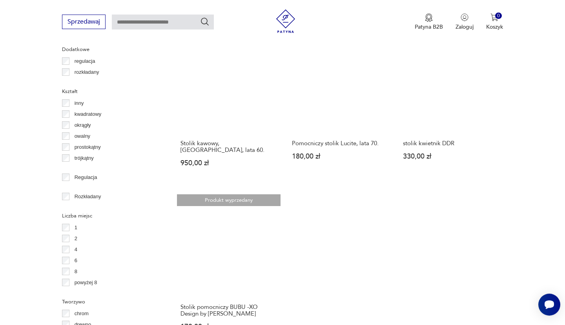
scroll to position [1055, 0]
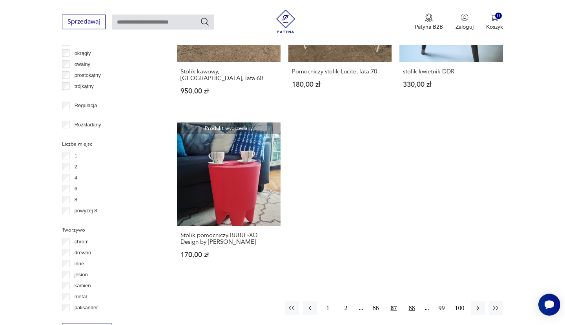
click at [411, 301] on button "88" at bounding box center [412, 308] width 14 height 14
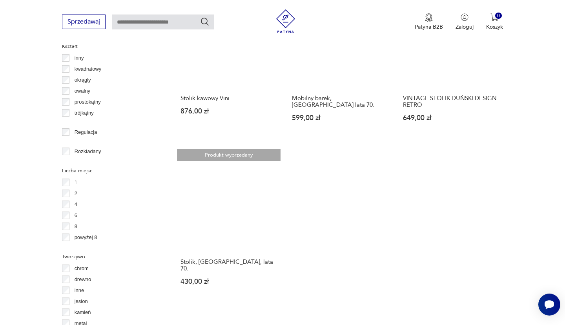
scroll to position [1098, 0]
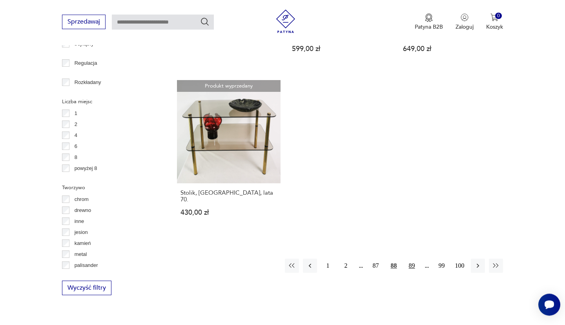
click at [417, 258] on button "89" at bounding box center [412, 265] width 14 height 14
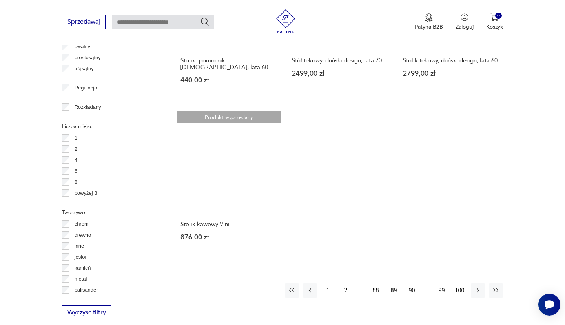
scroll to position [1140, 0]
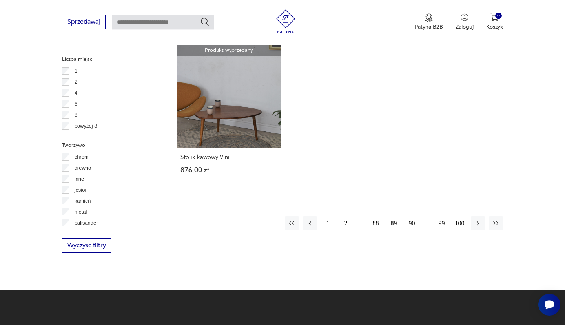
click at [416, 216] on button "90" at bounding box center [412, 223] width 14 height 14
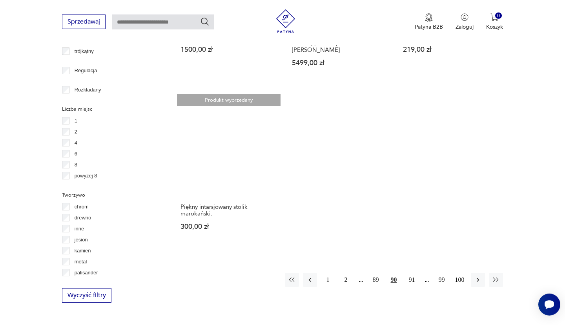
scroll to position [1098, 0]
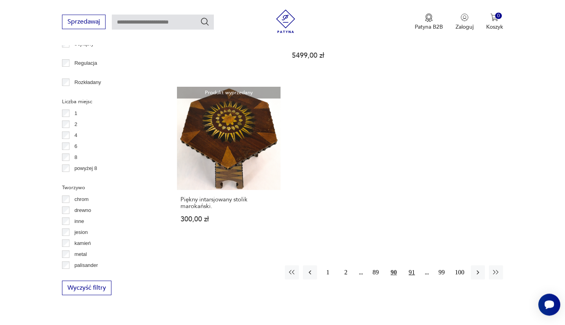
click at [415, 265] on button "91" at bounding box center [412, 272] width 14 height 14
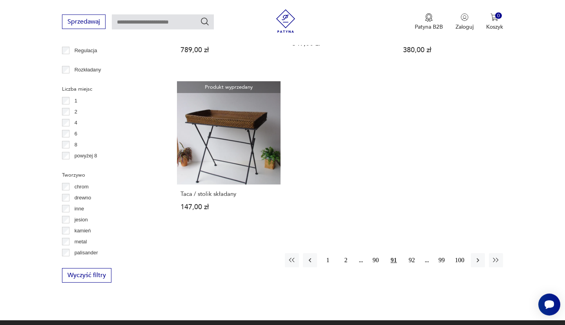
scroll to position [1182, 0]
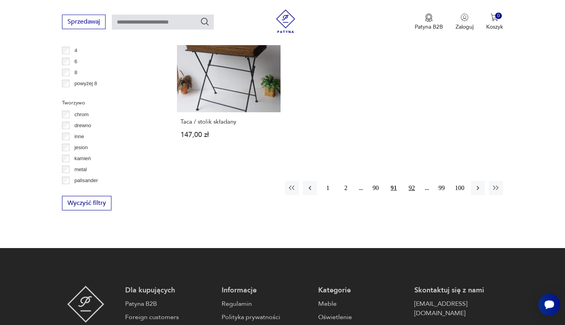
click at [412, 183] on button "92" at bounding box center [412, 188] width 14 height 14
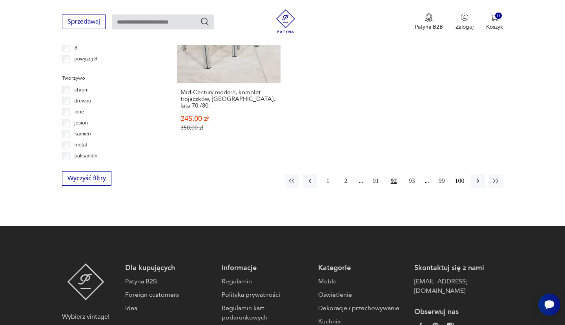
scroll to position [1225, 0]
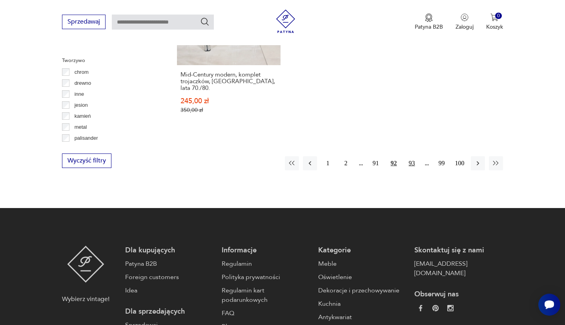
click at [415, 156] on button "93" at bounding box center [412, 163] width 14 height 14
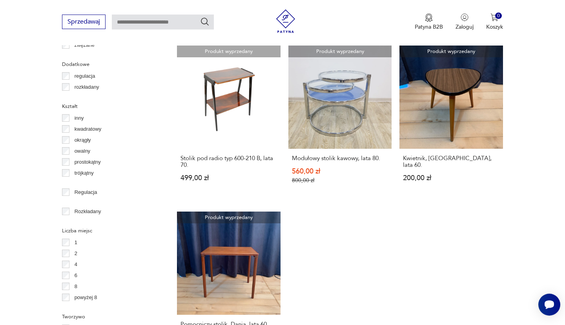
scroll to position [1055, 0]
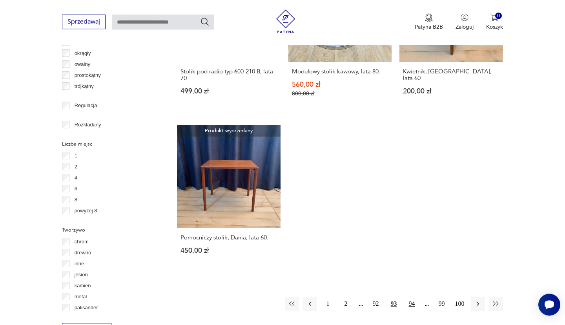
click at [410, 309] on button "94" at bounding box center [412, 303] width 14 height 14
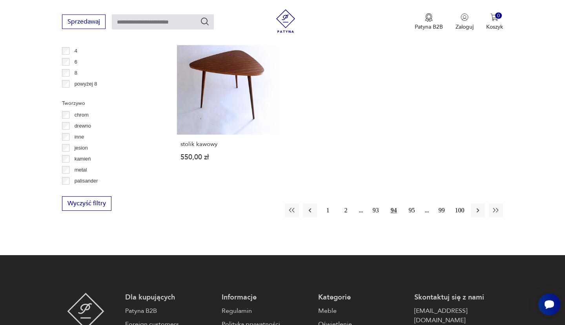
scroll to position [1182, 0]
click at [407, 203] on button "95" at bounding box center [412, 210] width 14 height 14
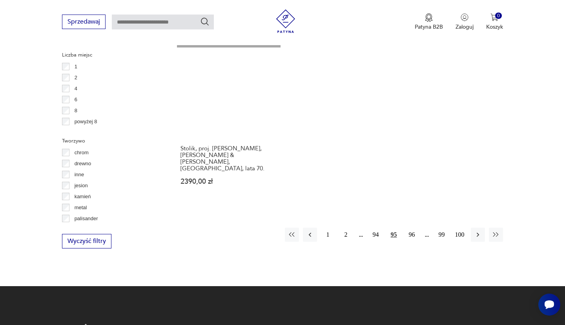
scroll to position [1182, 0]
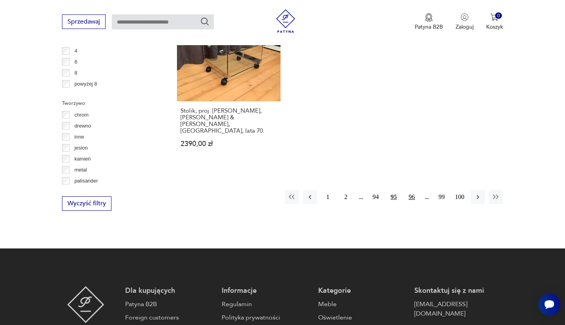
click at [410, 190] on button "96" at bounding box center [412, 197] width 14 height 14
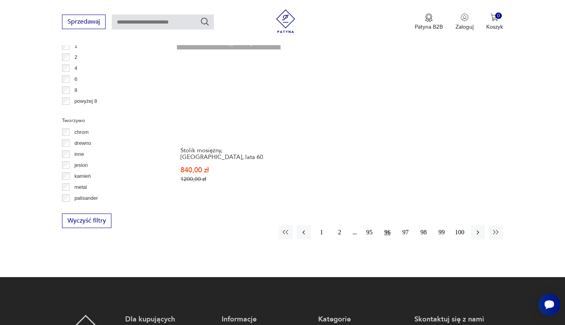
scroll to position [1182, 0]
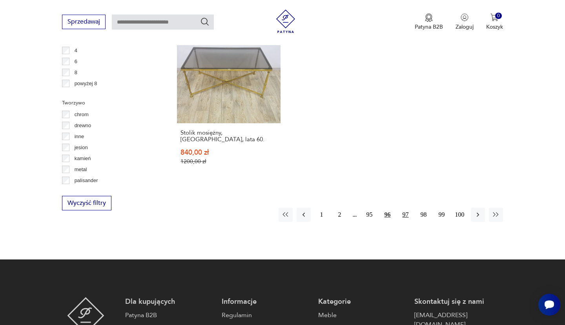
click at [410, 209] on button "97" at bounding box center [405, 214] width 14 height 14
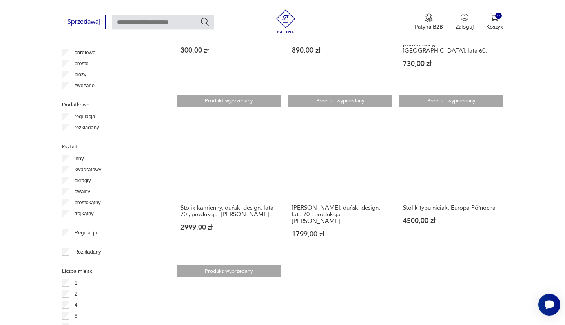
scroll to position [1140, 0]
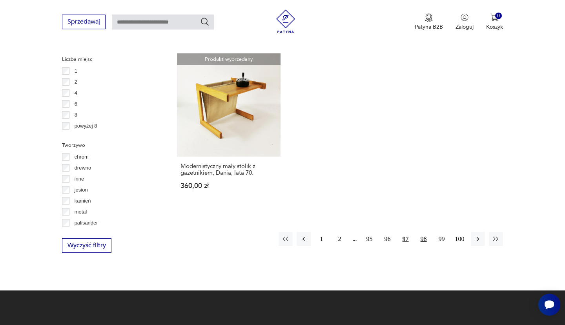
click at [423, 232] on button "98" at bounding box center [423, 239] width 14 height 14
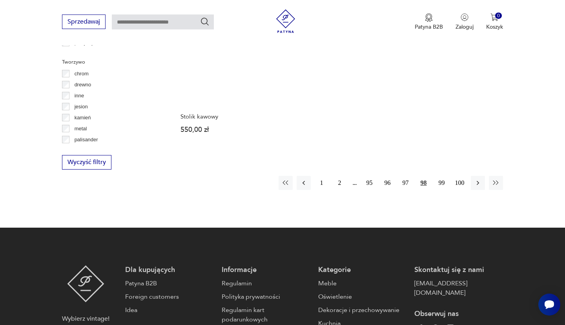
scroll to position [1225, 0]
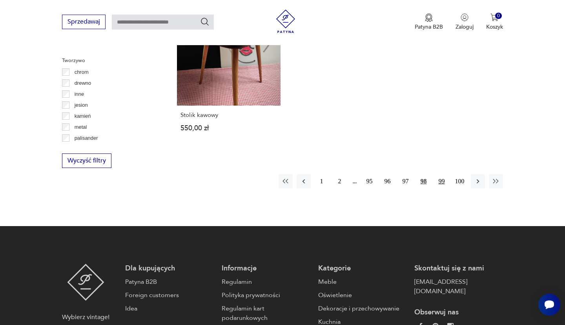
click at [441, 177] on button "99" at bounding box center [441, 181] width 14 height 14
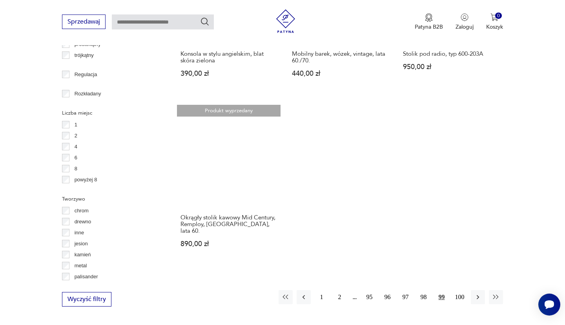
scroll to position [1098, 0]
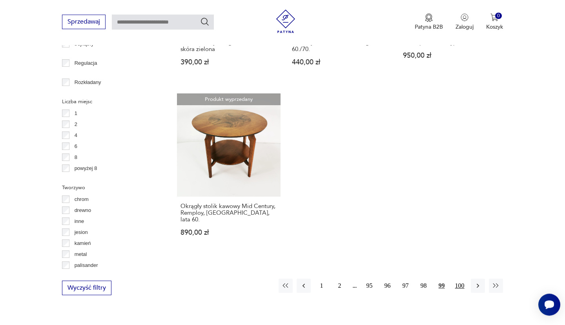
click at [459, 278] on button "100" at bounding box center [459, 285] width 14 height 14
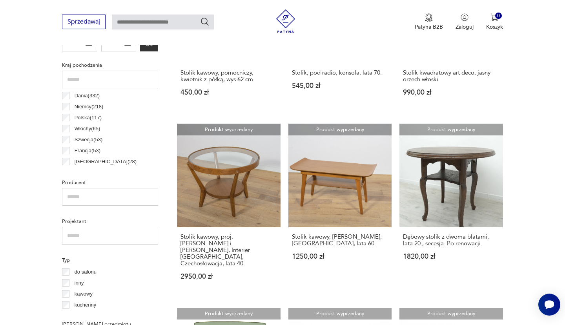
scroll to position [378, 0]
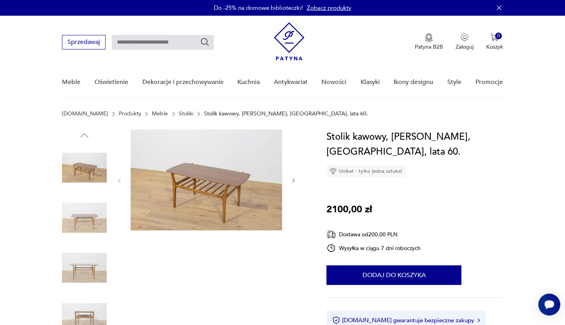
click at [228, 184] on img at bounding box center [206, 179] width 151 height 101
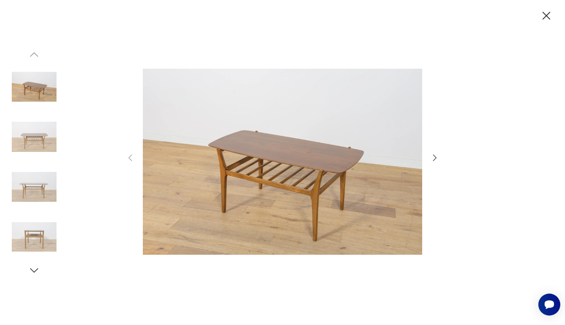
click at [432, 158] on icon "button" at bounding box center [434, 157] width 9 height 9
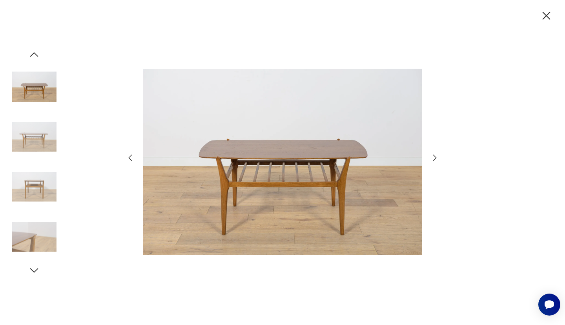
click at [432, 158] on icon "button" at bounding box center [434, 157] width 9 height 9
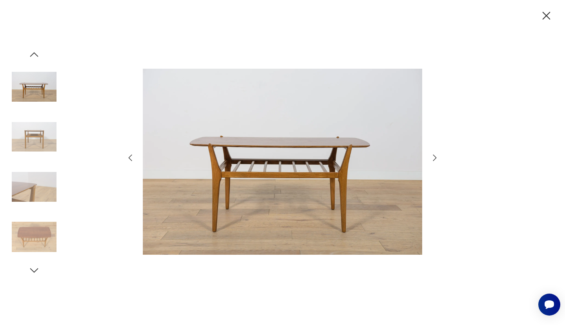
click at [432, 158] on icon "button" at bounding box center [434, 157] width 9 height 9
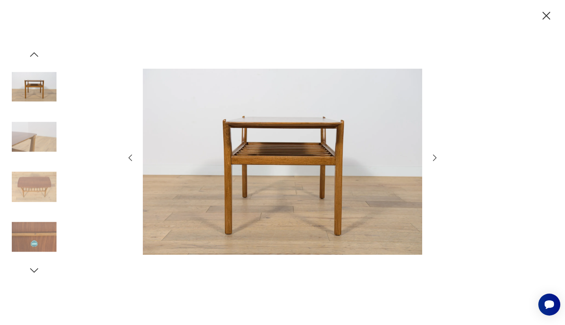
click at [432, 158] on icon "button" at bounding box center [434, 157] width 9 height 9
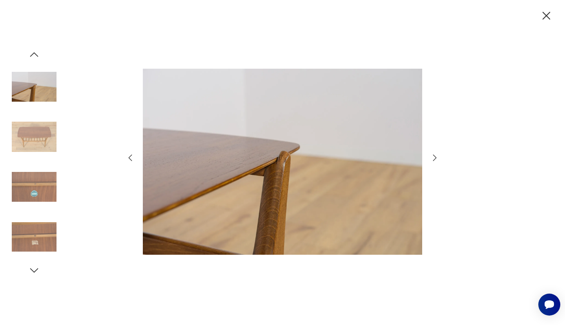
click at [432, 158] on icon "button" at bounding box center [434, 157] width 9 height 9
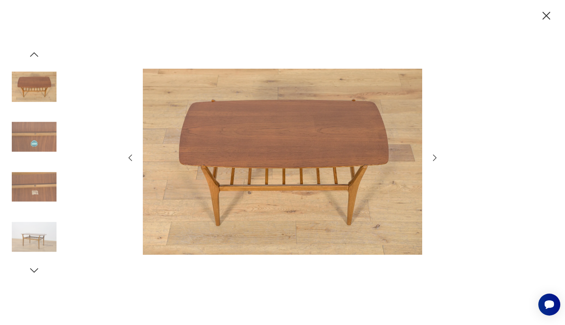
click at [432, 158] on icon "button" at bounding box center [434, 157] width 9 height 9
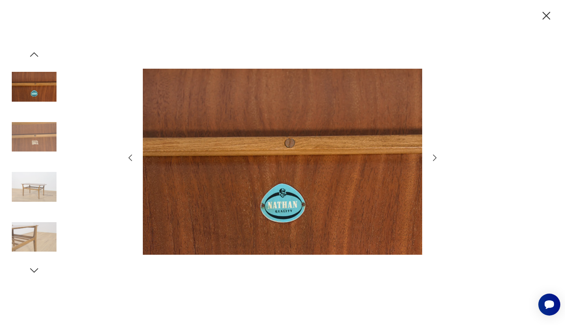
click at [432, 158] on icon "button" at bounding box center [434, 157] width 9 height 9
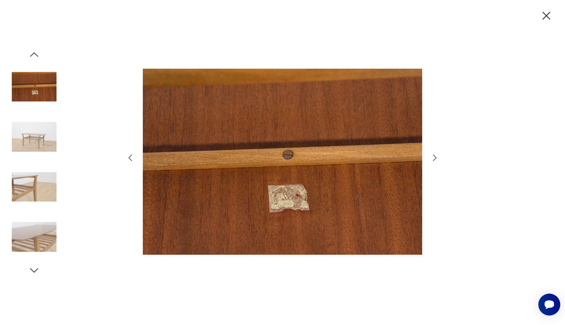
click at [432, 158] on icon "button" at bounding box center [434, 157] width 9 height 9
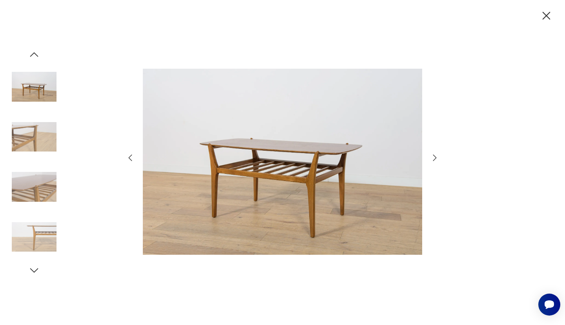
click at [432, 158] on icon "button" at bounding box center [434, 157] width 9 height 9
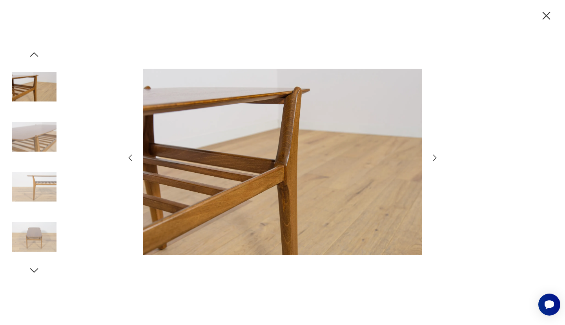
click at [432, 158] on icon "button" at bounding box center [434, 157] width 9 height 9
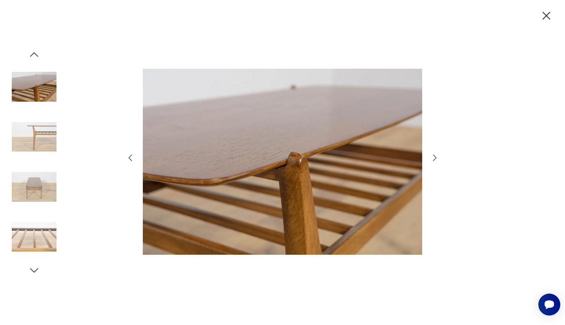
click at [432, 158] on icon "button" at bounding box center [434, 157] width 9 height 9
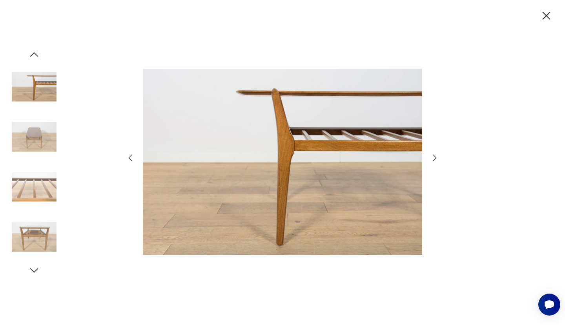
click at [432, 158] on icon "button" at bounding box center [434, 157] width 9 height 9
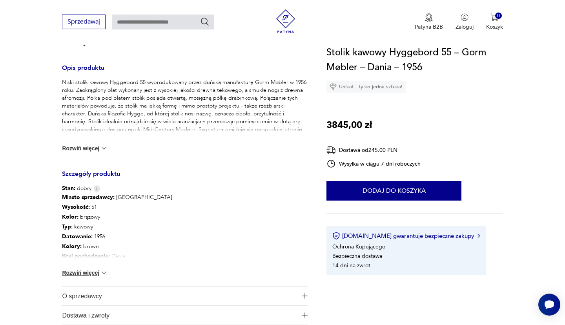
scroll to position [339, 0]
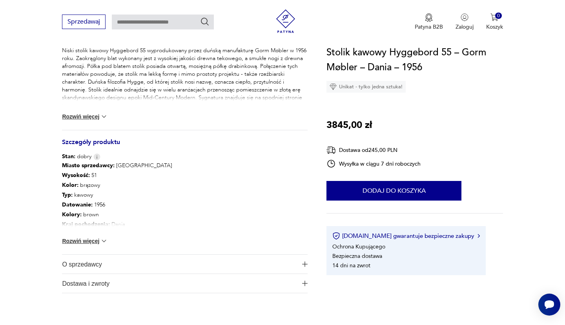
click at [103, 242] on img at bounding box center [104, 241] width 8 height 8
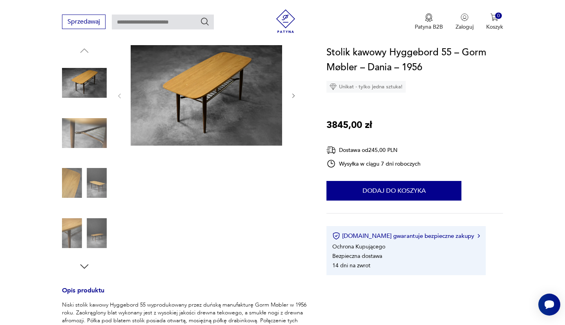
scroll to position [0, 0]
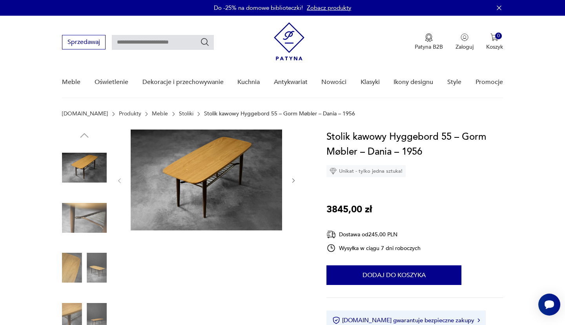
click at [176, 198] on img at bounding box center [206, 179] width 151 height 101
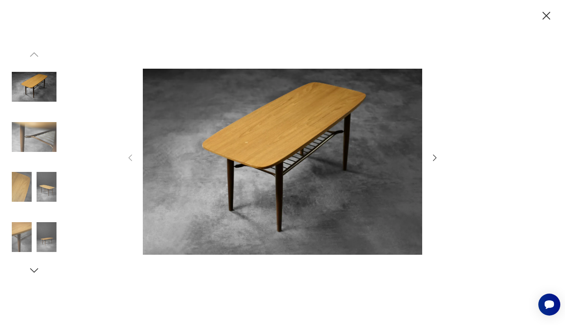
click at [433, 160] on icon "button" at bounding box center [434, 157] width 9 height 9
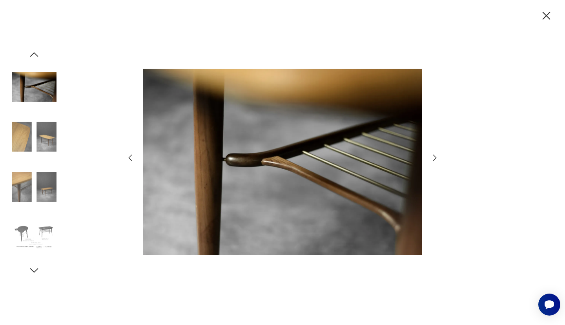
click at [433, 160] on icon "button" at bounding box center [434, 157] width 9 height 9
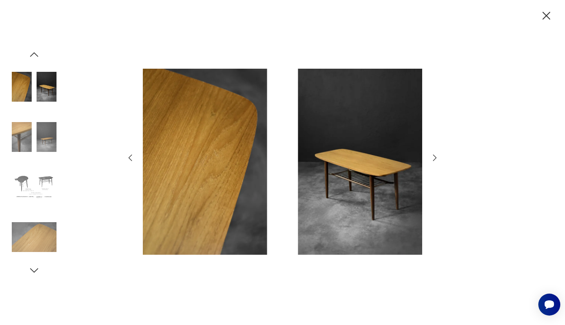
click at [433, 160] on icon "button" at bounding box center [434, 157] width 9 height 9
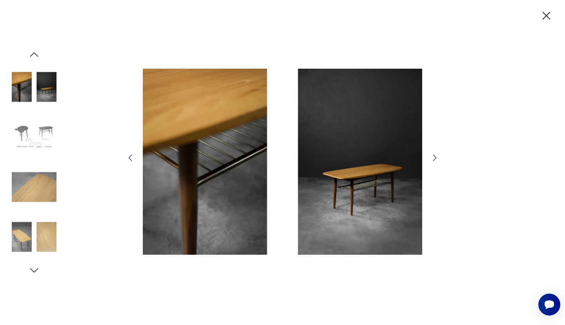
click at [433, 160] on icon "button" at bounding box center [434, 157] width 9 height 9
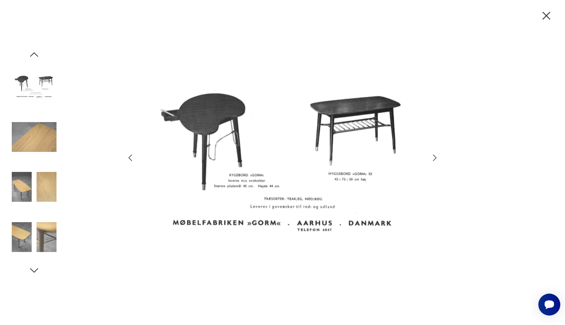
click at [433, 160] on icon "button" at bounding box center [434, 157] width 9 height 9
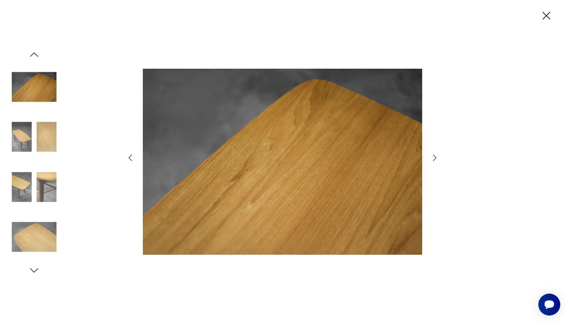
click at [430, 163] on div at bounding box center [282, 162] width 314 height 261
click at [434, 152] on div at bounding box center [282, 162] width 314 height 261
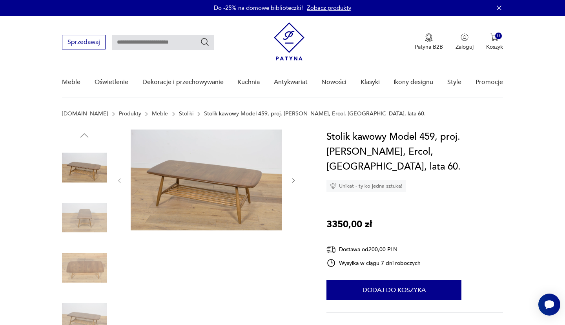
click at [205, 194] on img at bounding box center [206, 179] width 151 height 101
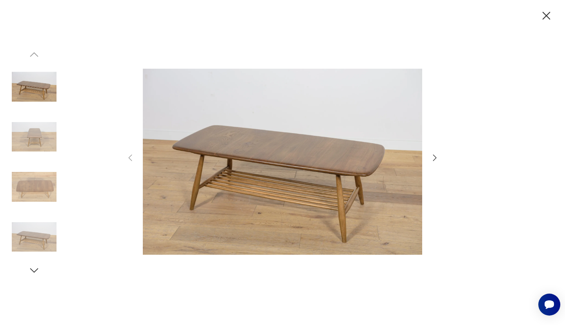
click at [438, 157] on icon "button" at bounding box center [434, 157] width 9 height 9
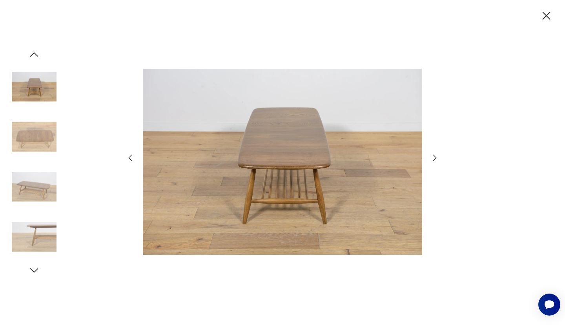
click at [438, 157] on icon "button" at bounding box center [434, 157] width 9 height 9
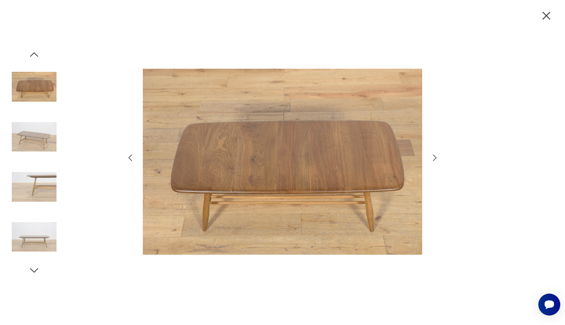
click at [438, 157] on icon "button" at bounding box center [434, 157] width 9 height 9
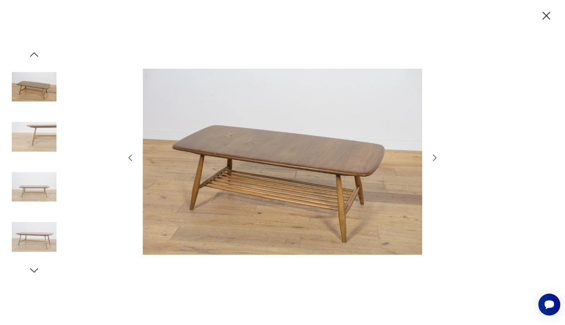
click at [435, 153] on icon "button" at bounding box center [434, 157] width 9 height 9
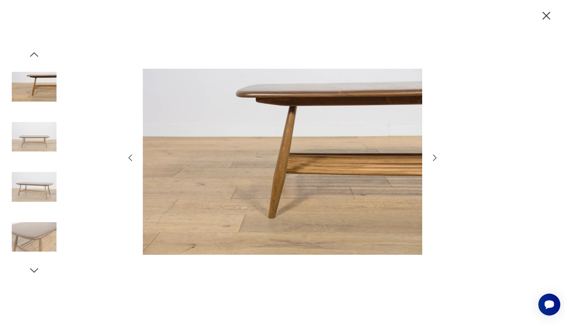
click at [436, 156] on icon "button" at bounding box center [434, 157] width 9 height 9
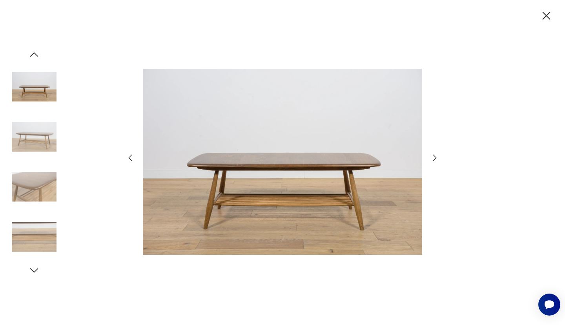
click at [436, 156] on icon "button" at bounding box center [434, 157] width 9 height 9
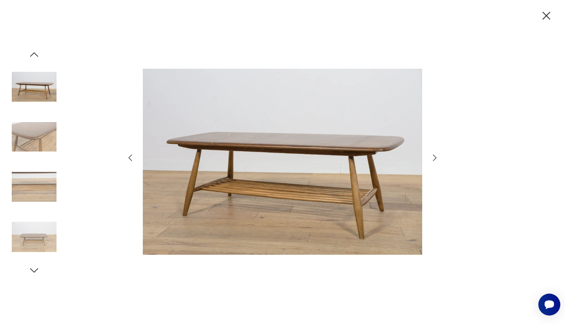
click at [436, 156] on icon "button" at bounding box center [434, 157] width 9 height 9
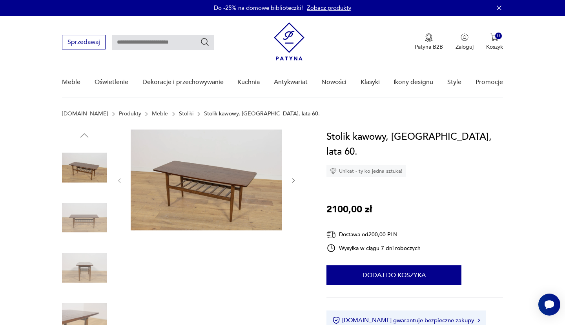
click at [216, 183] on img at bounding box center [206, 179] width 151 height 101
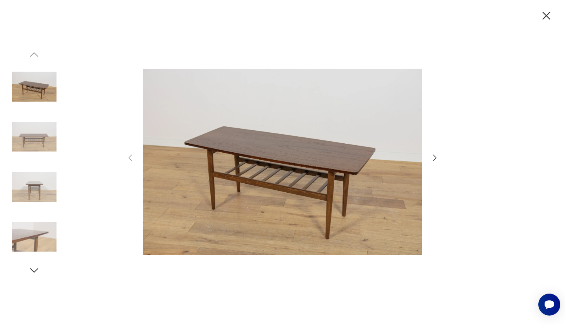
click at [437, 160] on icon "button" at bounding box center [434, 157] width 9 height 9
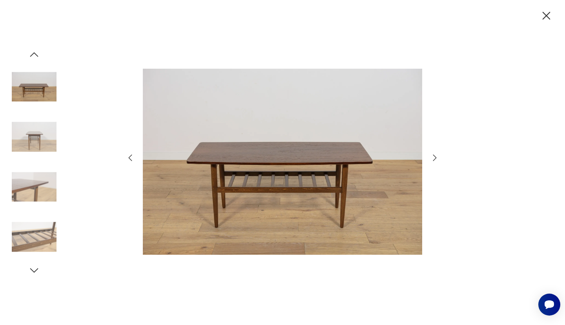
click at [437, 160] on icon "button" at bounding box center [434, 157] width 9 height 9
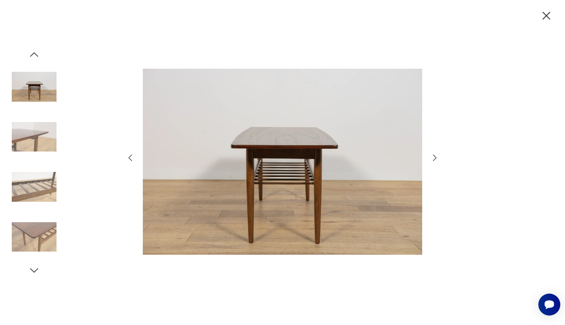
click at [437, 160] on icon "button" at bounding box center [434, 157] width 9 height 9
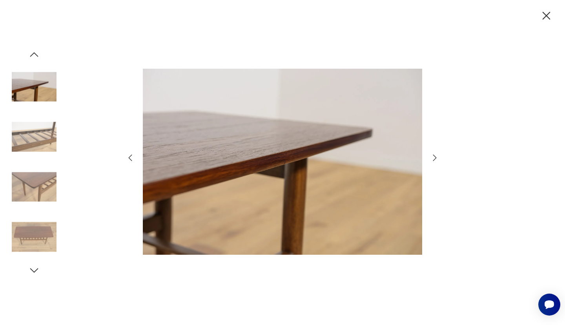
click at [437, 160] on icon "button" at bounding box center [434, 157] width 9 height 9
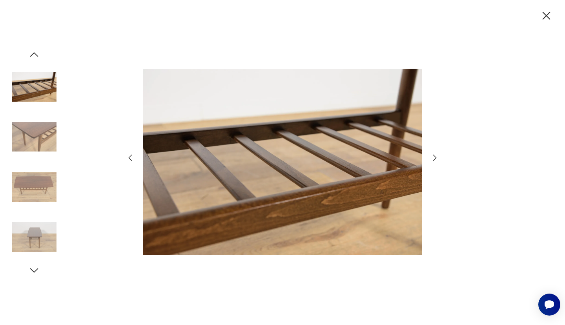
click at [437, 160] on icon "button" at bounding box center [434, 157] width 9 height 9
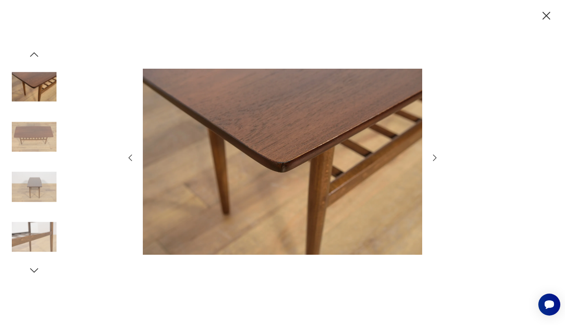
drag, startPoint x: 438, startPoint y: 158, endPoint x: 432, endPoint y: 171, distance: 13.9
click at [436, 161] on icon "button" at bounding box center [434, 157] width 9 height 9
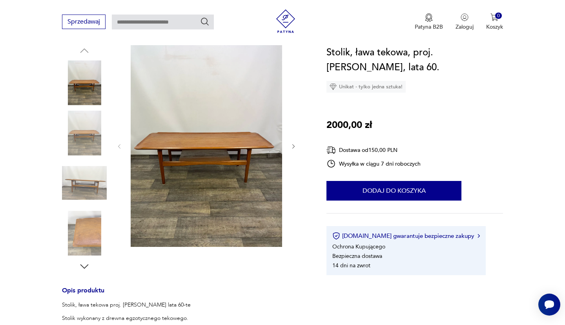
click at [219, 178] on img at bounding box center [206, 146] width 151 height 202
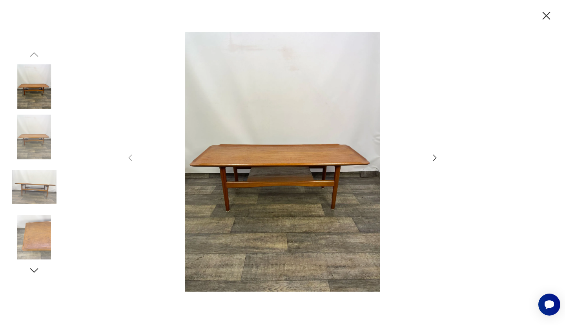
click at [429, 158] on div at bounding box center [282, 162] width 314 height 261
click at [434, 157] on icon "button" at bounding box center [434, 157] width 9 height 9
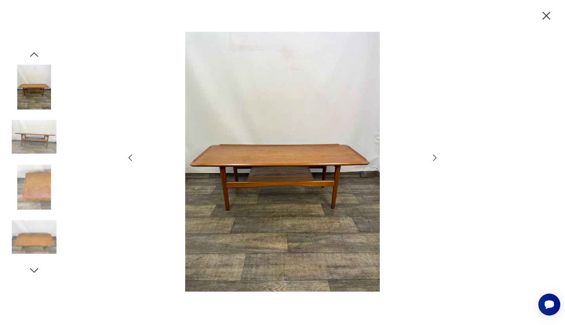
click at [434, 157] on icon "button" at bounding box center [434, 157] width 9 height 9
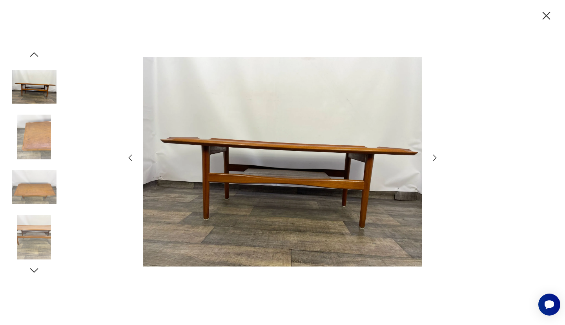
click at [434, 157] on icon "button" at bounding box center [434, 157] width 9 height 9
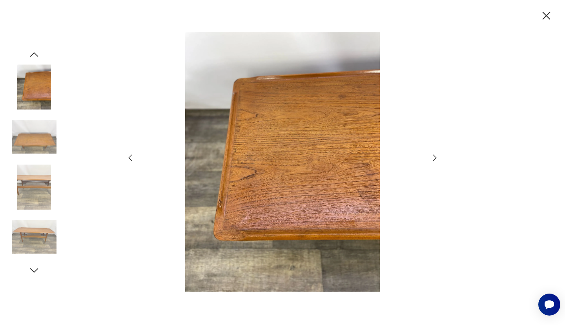
click at [434, 157] on icon "button" at bounding box center [434, 157] width 9 height 9
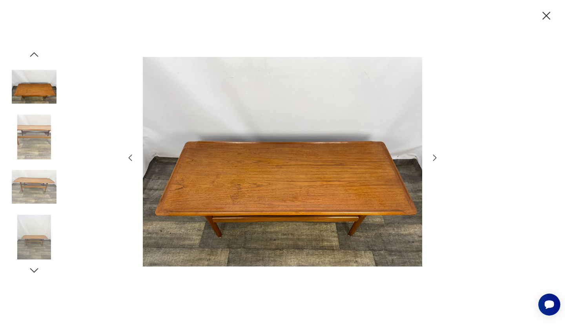
drag, startPoint x: 548, startPoint y: 16, endPoint x: 537, endPoint y: 16, distance: 11.0
click at [543, 16] on icon "button" at bounding box center [546, 16] width 14 height 14
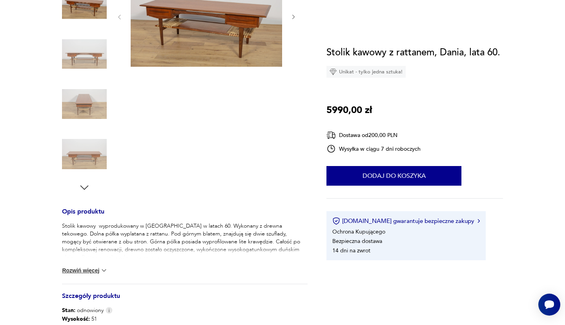
scroll to position [212, 0]
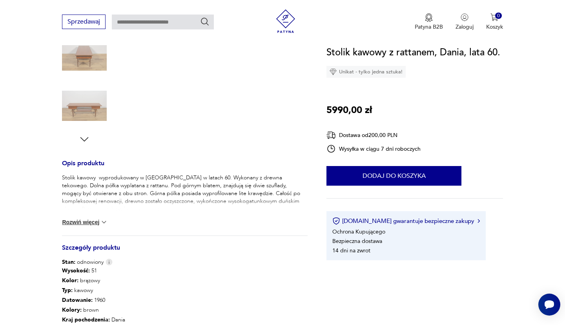
click at [105, 220] on img at bounding box center [104, 222] width 8 height 8
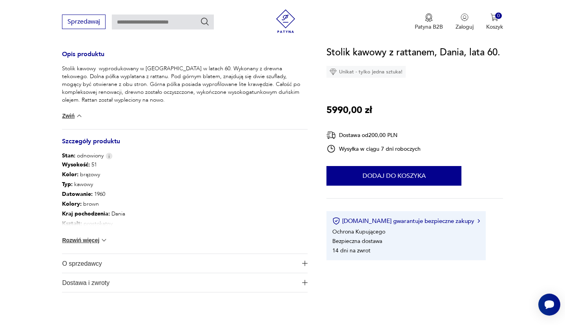
scroll to position [339, 0]
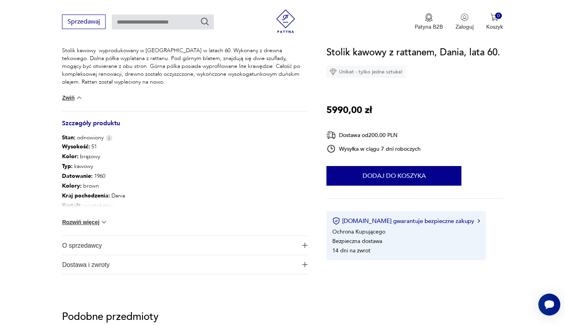
click at [102, 224] on button "Rozwiń więcej" at bounding box center [84, 222] width 45 height 8
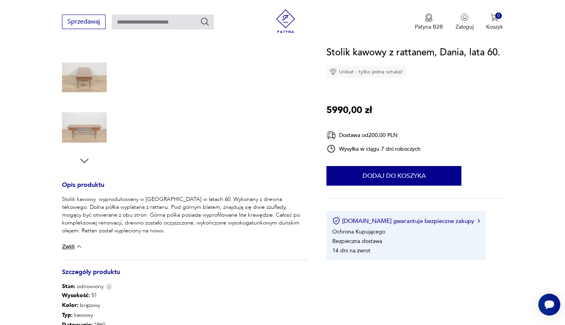
scroll to position [85, 0]
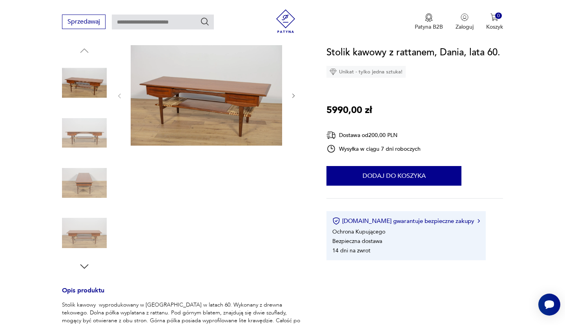
click at [188, 91] on img at bounding box center [206, 95] width 151 height 101
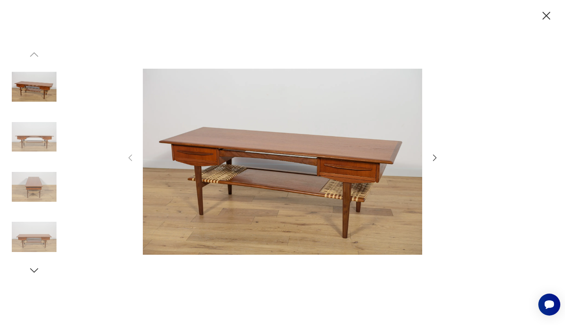
click at [433, 157] on icon "button" at bounding box center [434, 157] width 9 height 9
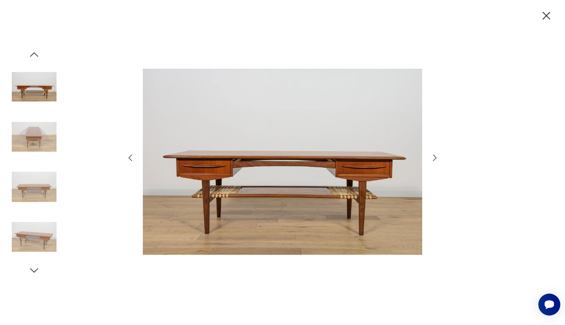
click at [433, 157] on icon "button" at bounding box center [434, 157] width 9 height 9
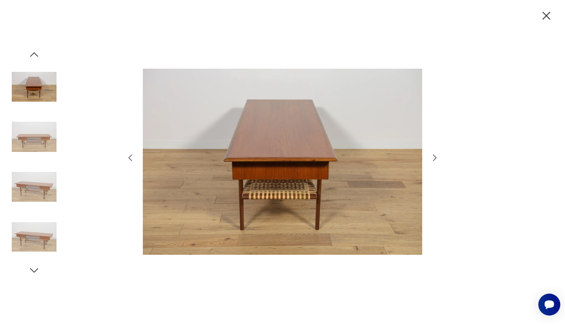
click at [433, 157] on icon "button" at bounding box center [434, 157] width 9 height 9
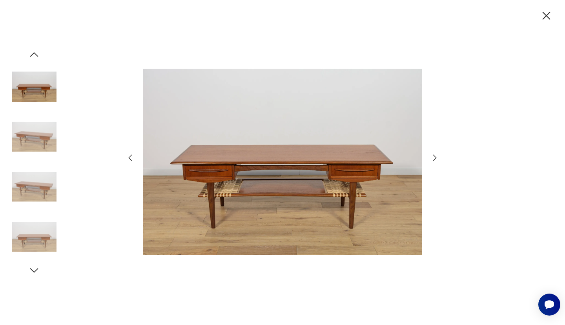
click at [433, 157] on icon "button" at bounding box center [434, 157] width 9 height 9
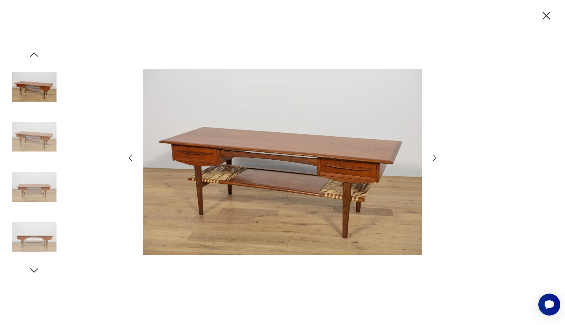
click at [433, 157] on icon "button" at bounding box center [434, 157] width 9 height 9
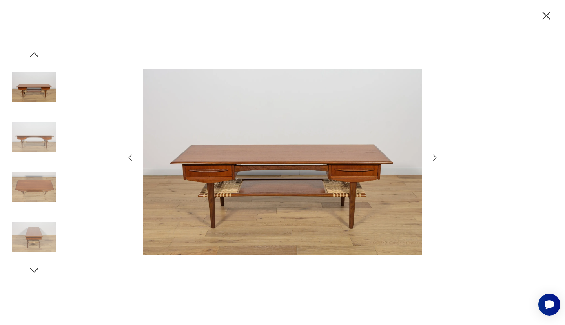
click at [433, 157] on icon "button" at bounding box center [434, 157] width 9 height 9
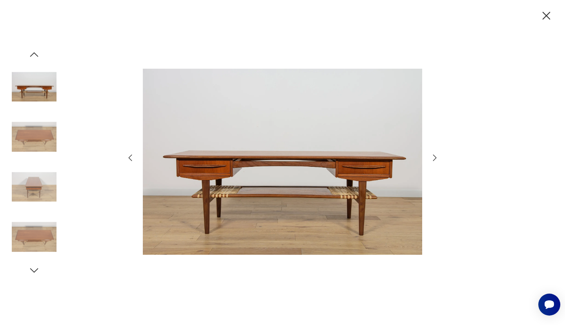
click at [433, 157] on icon "button" at bounding box center [434, 157] width 9 height 9
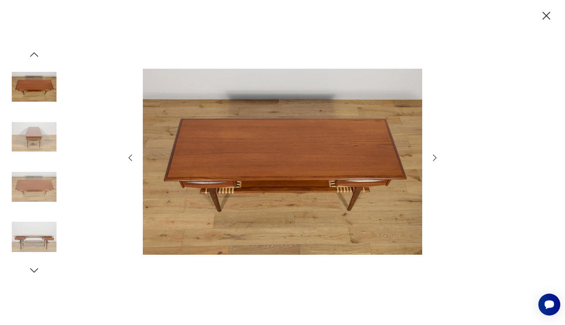
click at [433, 157] on icon "button" at bounding box center [434, 157] width 9 height 9
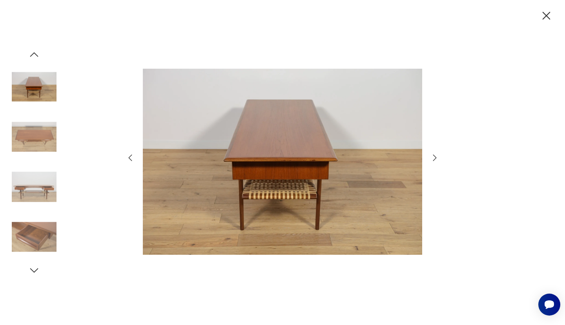
click at [433, 157] on icon "button" at bounding box center [434, 157] width 9 height 9
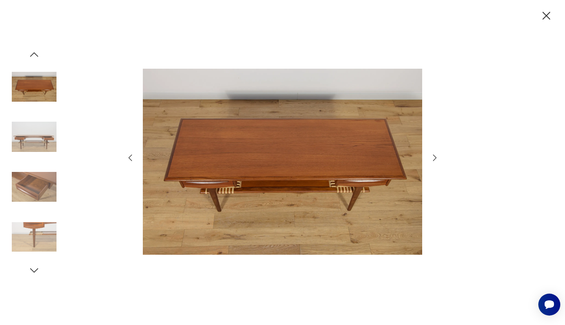
click at [433, 157] on icon "button" at bounding box center [434, 157] width 9 height 9
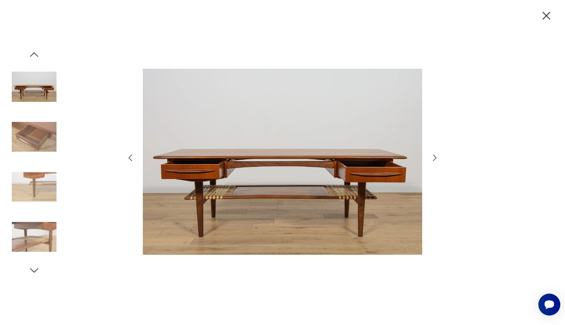
click at [433, 157] on icon "button" at bounding box center [434, 157] width 9 height 9
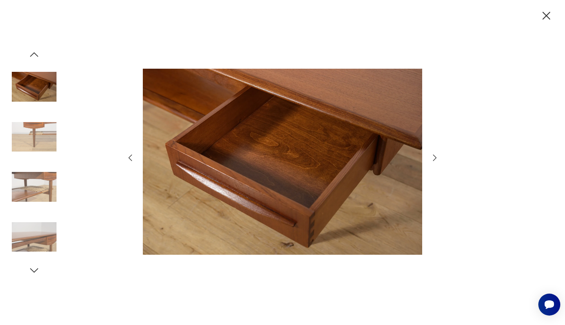
click at [433, 157] on icon "button" at bounding box center [434, 157] width 9 height 9
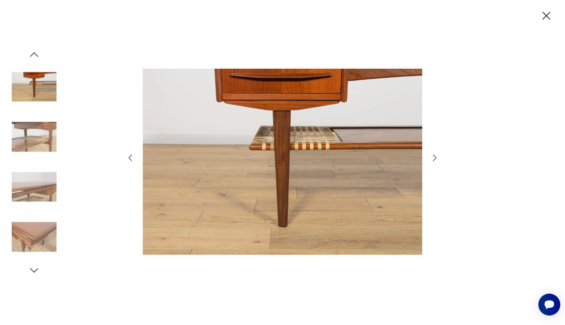
click at [433, 157] on icon "button" at bounding box center [434, 157] width 9 height 9
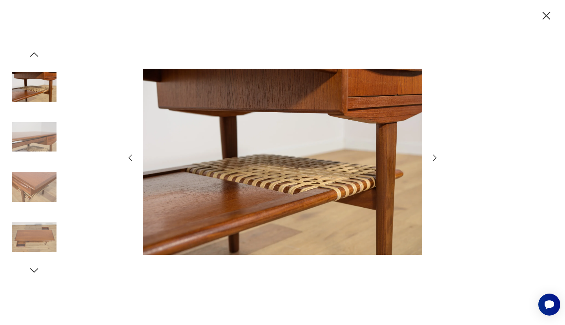
click at [433, 157] on icon "button" at bounding box center [434, 157] width 9 height 9
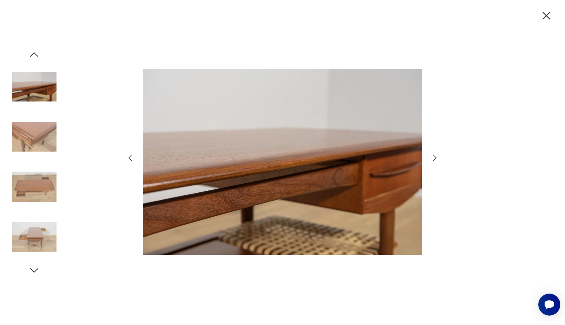
click at [433, 157] on icon "button" at bounding box center [434, 157] width 9 height 9
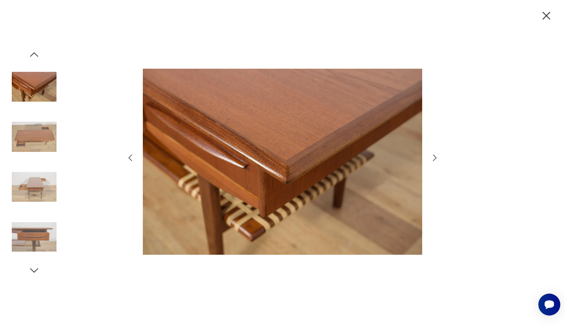
click at [433, 157] on icon "button" at bounding box center [434, 157] width 9 height 9
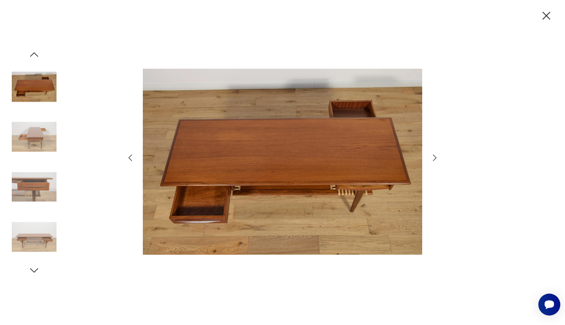
click at [433, 157] on icon "button" at bounding box center [434, 157] width 9 height 9
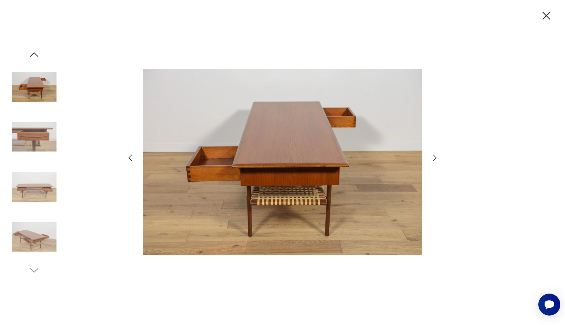
click at [433, 157] on icon "button" at bounding box center [434, 157] width 9 height 9
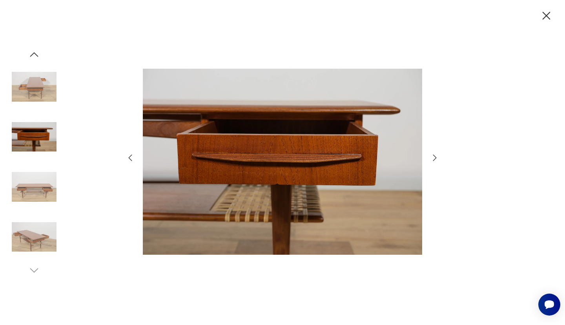
click at [433, 157] on icon "button" at bounding box center [434, 157] width 9 height 9
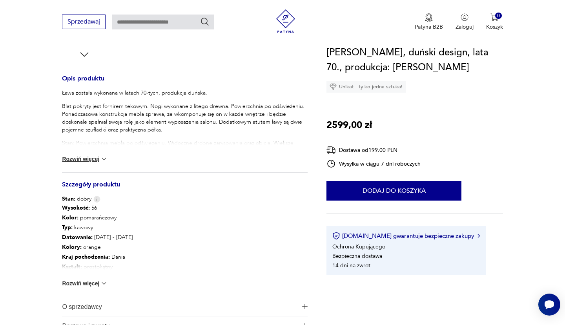
click at [94, 286] on button "Rozwiń więcej" at bounding box center [84, 283] width 45 height 8
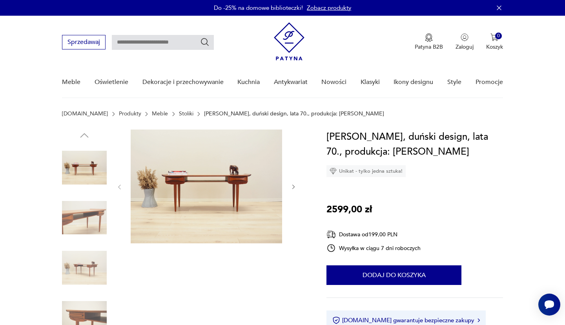
click at [189, 211] on img at bounding box center [206, 186] width 151 height 114
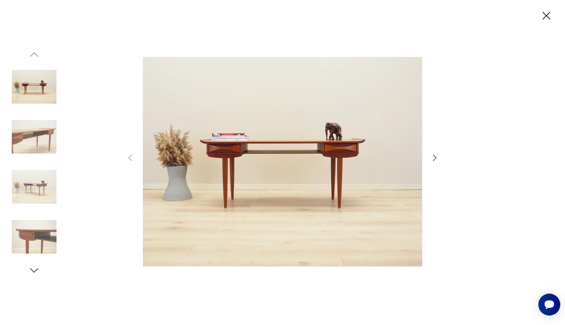
click at [433, 158] on icon "button" at bounding box center [434, 157] width 9 height 9
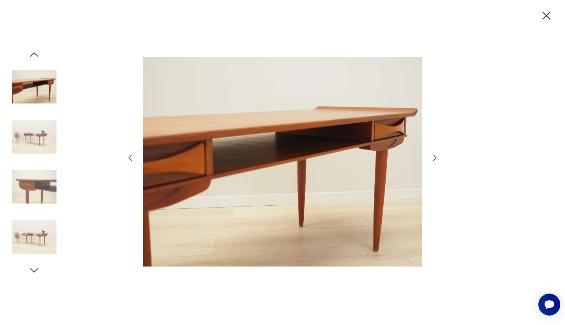
click at [433, 158] on icon "button" at bounding box center [434, 157] width 9 height 9
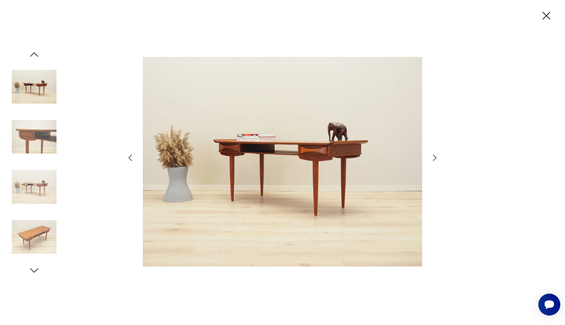
click at [433, 158] on icon "button" at bounding box center [434, 157] width 9 height 9
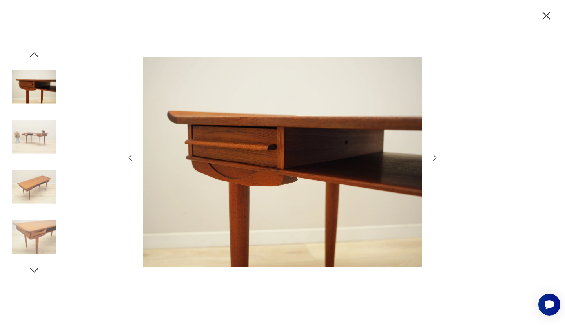
click at [433, 158] on icon "button" at bounding box center [434, 157] width 9 height 9
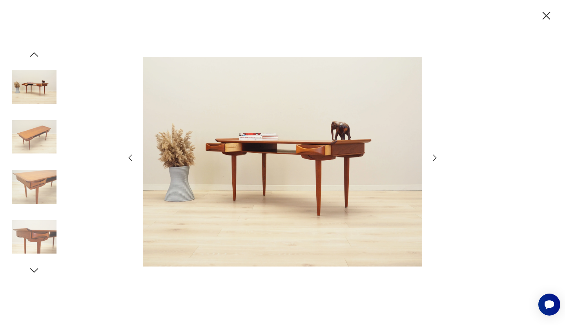
click at [433, 158] on icon "button" at bounding box center [434, 157] width 9 height 9
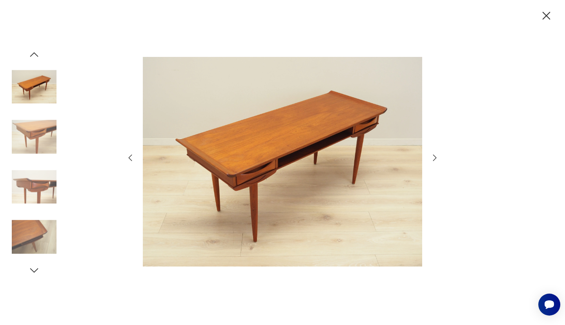
click at [433, 158] on icon "button" at bounding box center [434, 157] width 9 height 9
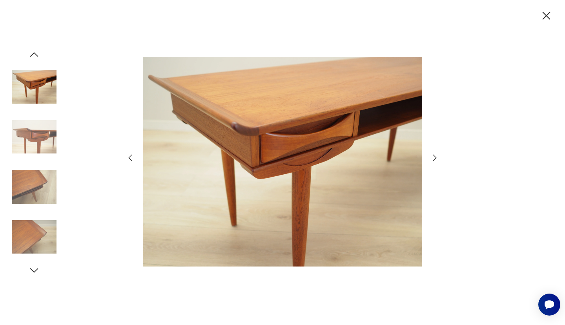
click at [433, 158] on icon "button" at bounding box center [434, 157] width 9 height 9
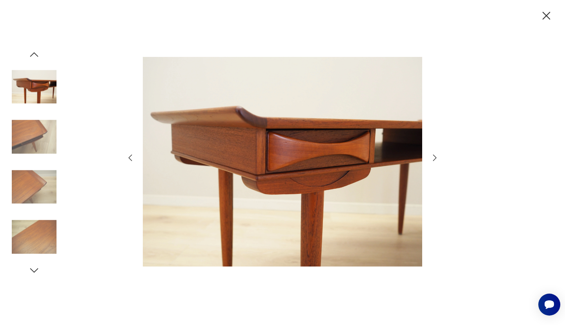
click at [433, 158] on icon "button" at bounding box center [434, 157] width 9 height 9
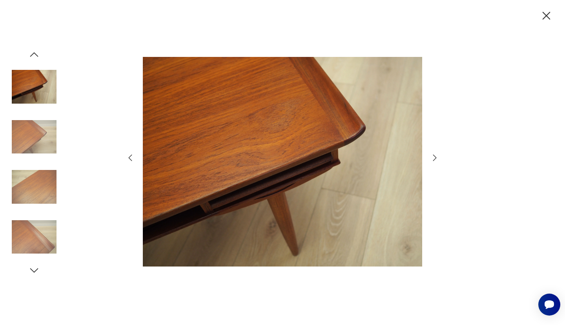
click at [433, 158] on icon "button" at bounding box center [434, 157] width 9 height 9
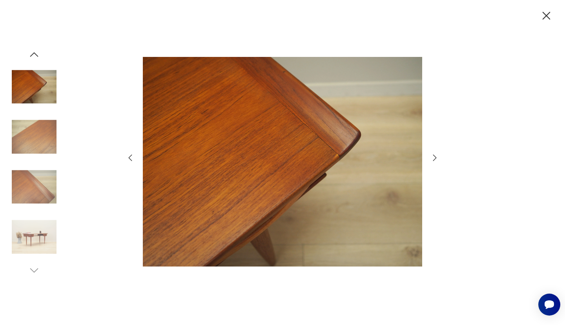
click at [433, 158] on icon "button" at bounding box center [434, 157] width 9 height 9
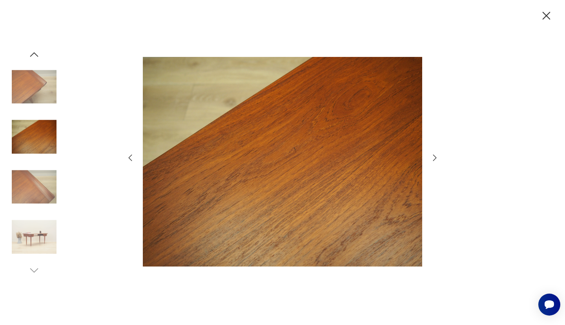
click at [37, 238] on img at bounding box center [34, 236] width 45 height 45
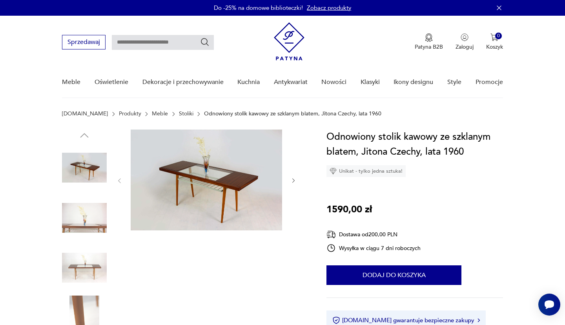
click at [239, 187] on img at bounding box center [206, 179] width 151 height 101
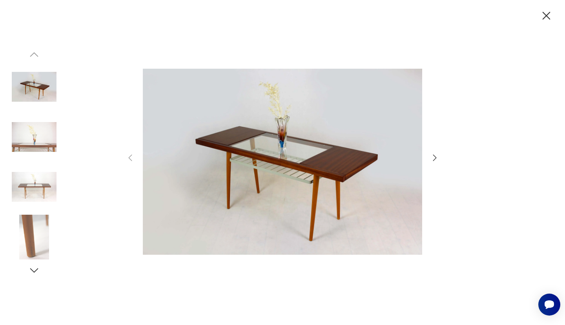
click at [431, 156] on icon "button" at bounding box center [434, 157] width 9 height 9
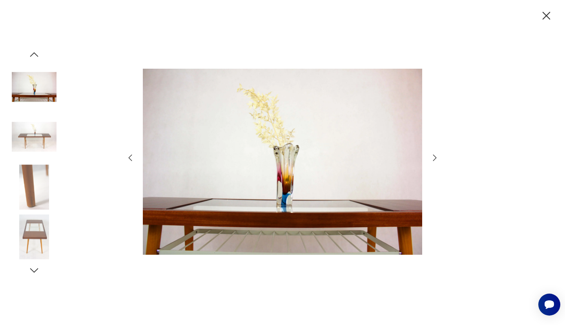
click at [431, 156] on icon "button" at bounding box center [434, 157] width 9 height 9
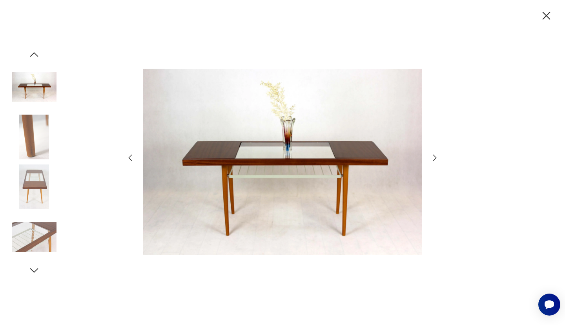
click at [431, 156] on icon "button" at bounding box center [434, 157] width 9 height 9
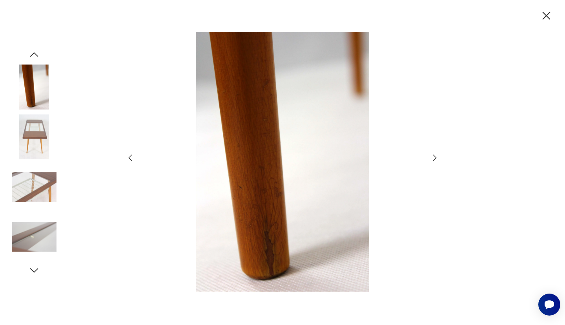
click at [431, 154] on icon "button" at bounding box center [434, 157] width 9 height 9
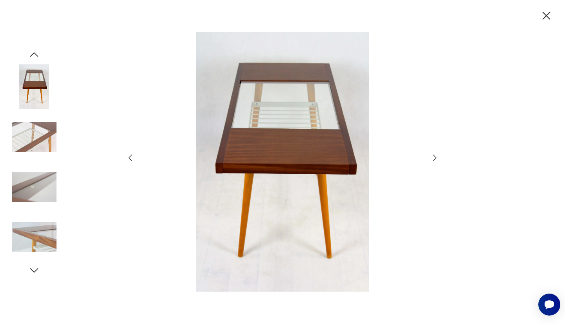
click at [431, 154] on icon "button" at bounding box center [434, 157] width 9 height 9
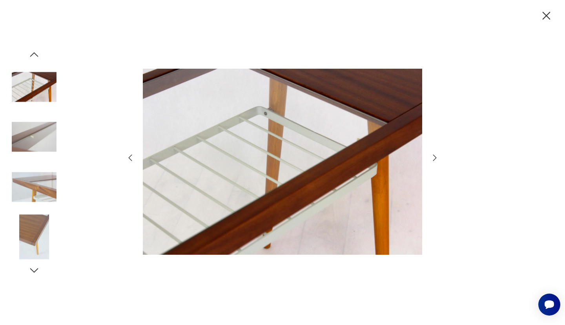
click at [431, 154] on icon "button" at bounding box center [434, 157] width 9 height 9
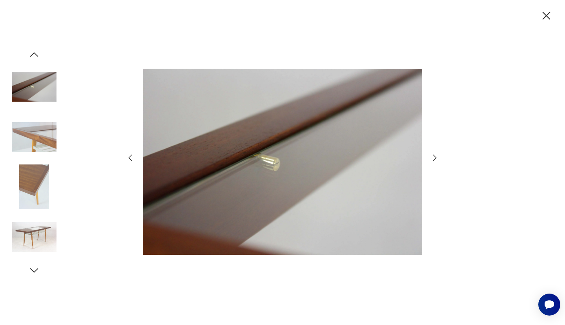
click at [431, 154] on icon "button" at bounding box center [434, 157] width 9 height 9
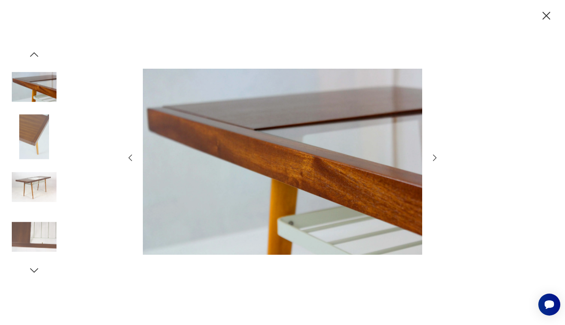
click at [127, 146] on div at bounding box center [282, 162] width 314 height 261
click at [136, 164] on div at bounding box center [282, 162] width 314 height 261
click at [132, 158] on icon "button" at bounding box center [129, 157] width 9 height 9
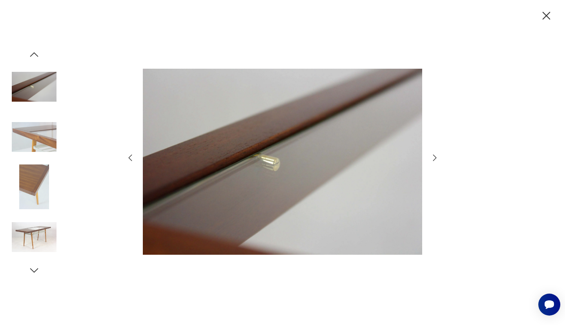
click at [134, 162] on icon "button" at bounding box center [129, 157] width 9 height 9
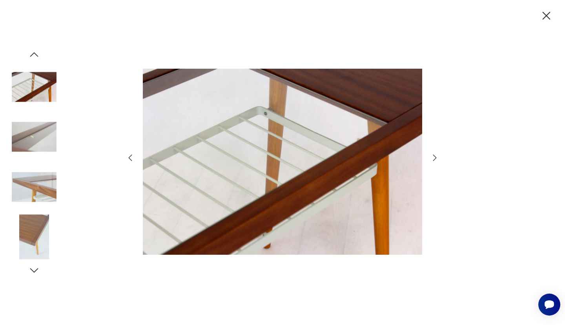
click at [135, 159] on icon "button" at bounding box center [129, 157] width 9 height 9
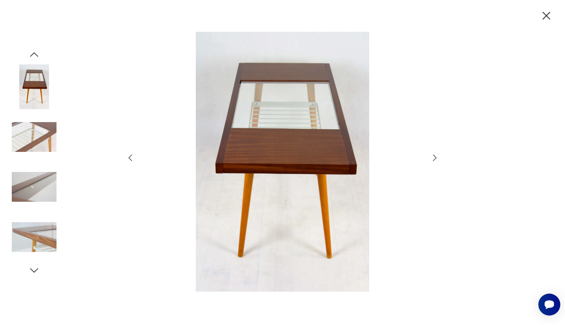
click at [128, 166] on div at bounding box center [282, 162] width 314 height 261
click at [141, 169] on div at bounding box center [282, 162] width 314 height 261
click at [545, 16] on icon "button" at bounding box center [546, 16] width 8 height 8
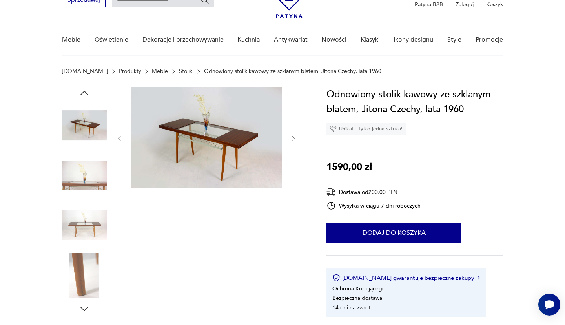
scroll to position [254, 0]
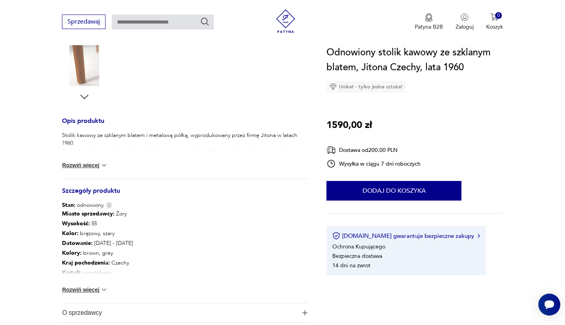
click at [91, 289] on button "Rozwiń więcej" at bounding box center [84, 289] width 45 height 8
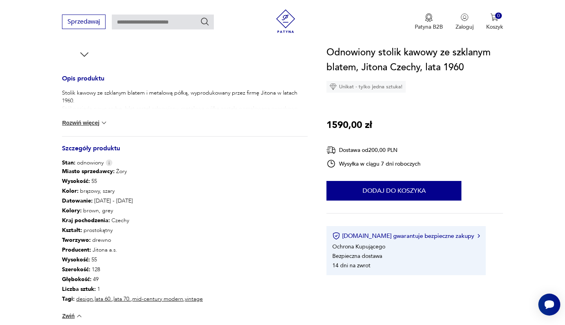
scroll to position [42, 0]
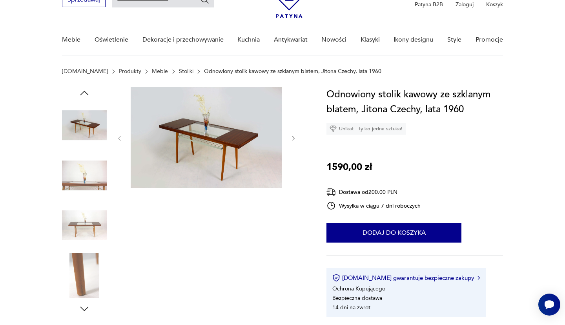
click at [178, 145] on img at bounding box center [206, 137] width 151 height 101
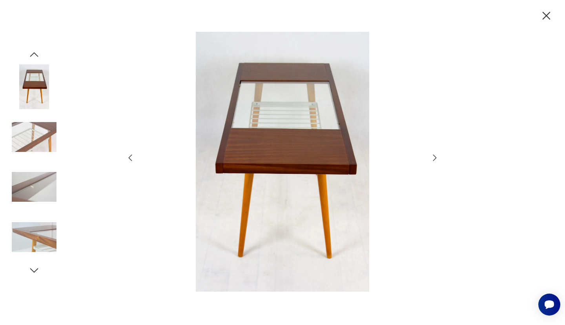
click at [430, 158] on icon "button" at bounding box center [434, 157] width 9 height 9
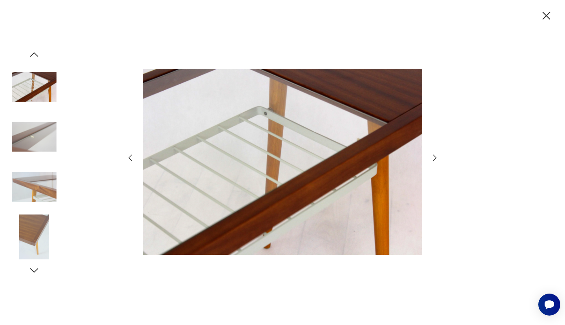
click at [430, 158] on icon "button" at bounding box center [434, 157] width 9 height 9
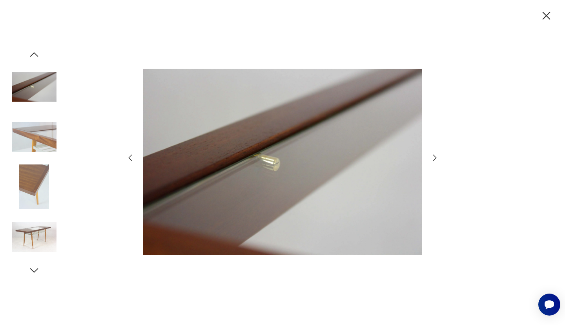
click at [430, 158] on icon "button" at bounding box center [434, 157] width 9 height 9
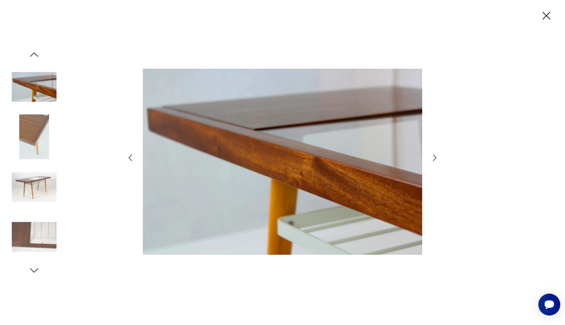
click at [430, 158] on icon "button" at bounding box center [434, 157] width 9 height 9
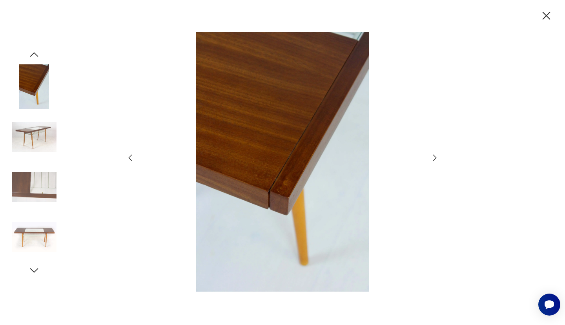
click at [430, 158] on icon "button" at bounding box center [434, 157] width 9 height 9
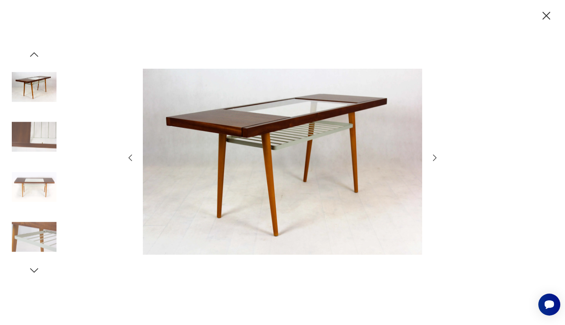
click at [430, 158] on icon "button" at bounding box center [434, 157] width 9 height 9
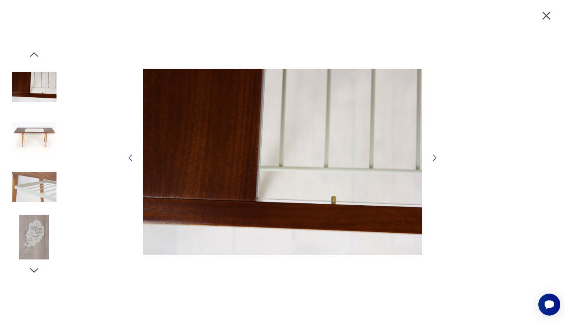
click at [430, 158] on icon "button" at bounding box center [434, 157] width 9 height 9
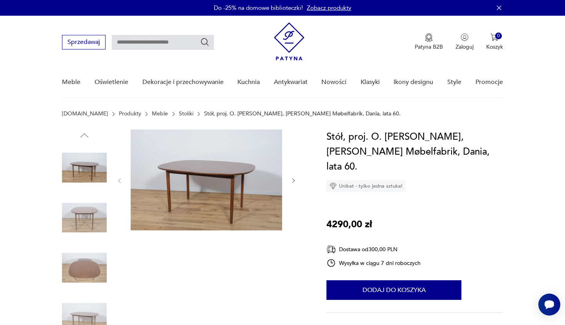
click at [292, 183] on icon "button" at bounding box center [293, 180] width 7 height 7
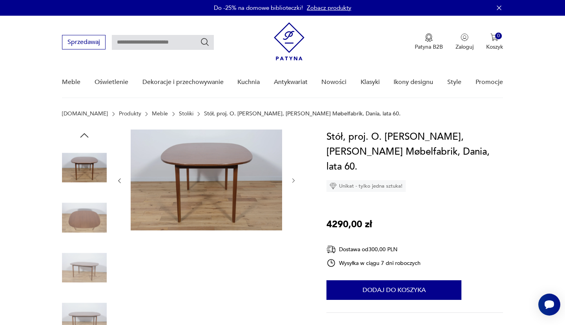
click at [292, 183] on icon "button" at bounding box center [293, 180] width 7 height 7
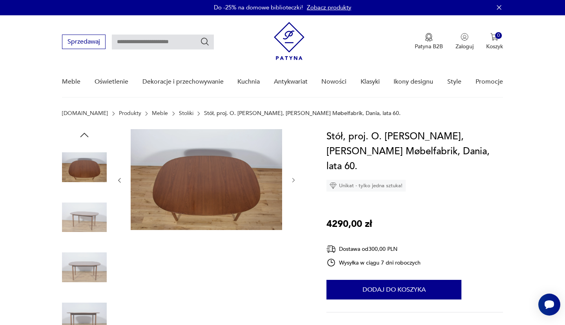
scroll to position [1, 0]
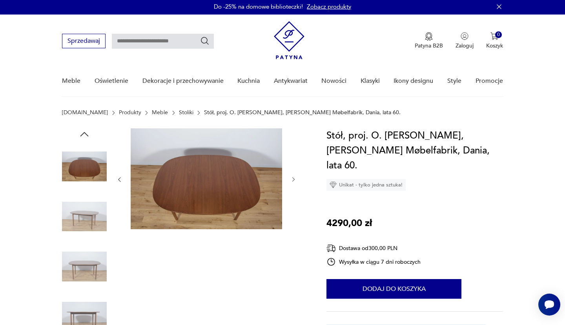
click at [293, 190] on div at bounding box center [206, 179] width 180 height 102
click at [434, 200] on div "Stół, proj. O. Wanscher, Poul Jeppesens Møbelfabrik, Dania, lata 60. Unikat - t…" at bounding box center [414, 250] width 176 height 245
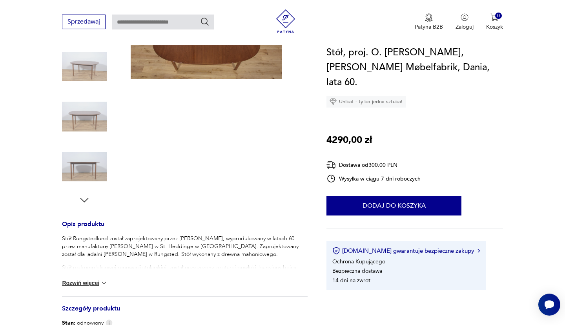
scroll to position [255, 0]
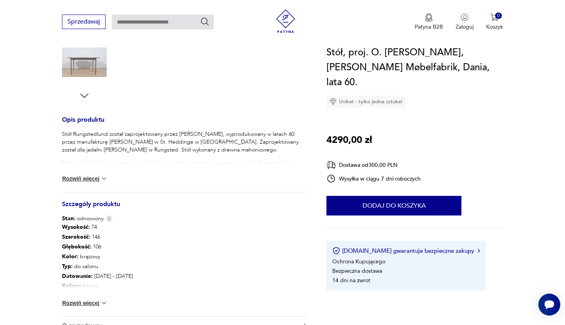
click at [75, 305] on button "Rozwiń więcej" at bounding box center [84, 303] width 45 height 8
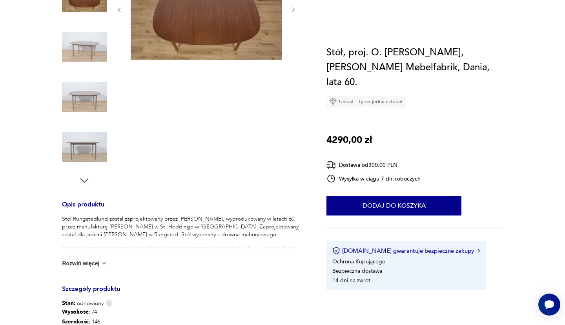
scroll to position [0, 0]
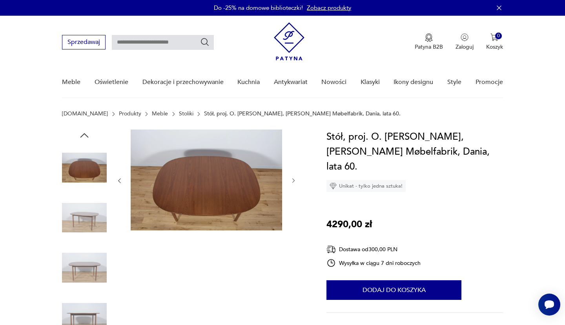
click at [187, 194] on img at bounding box center [206, 179] width 151 height 101
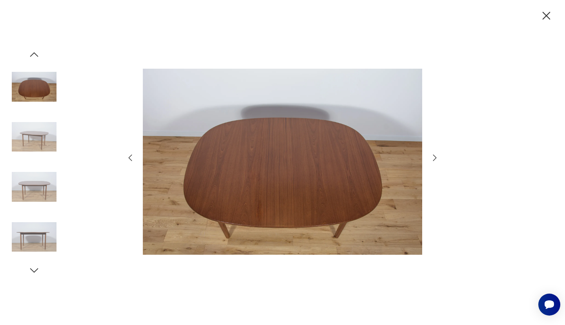
click at [428, 154] on div at bounding box center [282, 162] width 314 height 261
click at [432, 156] on icon "button" at bounding box center [434, 157] width 9 height 9
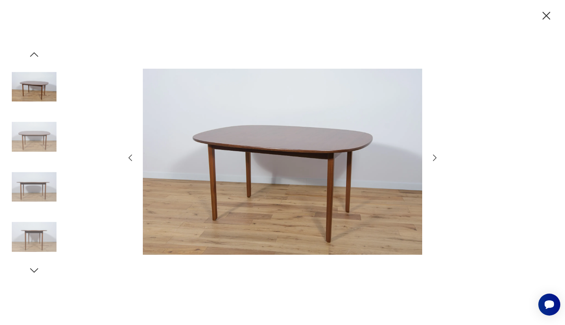
click at [432, 156] on icon "button" at bounding box center [434, 157] width 9 height 9
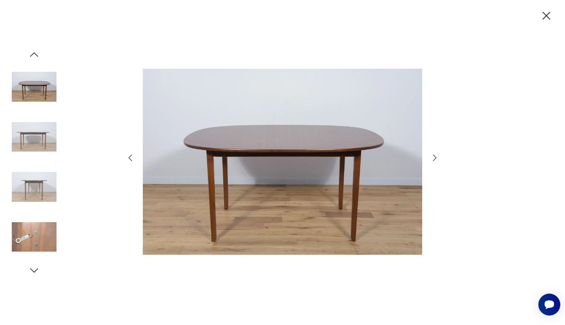
click at [432, 156] on icon "button" at bounding box center [434, 157] width 9 height 9
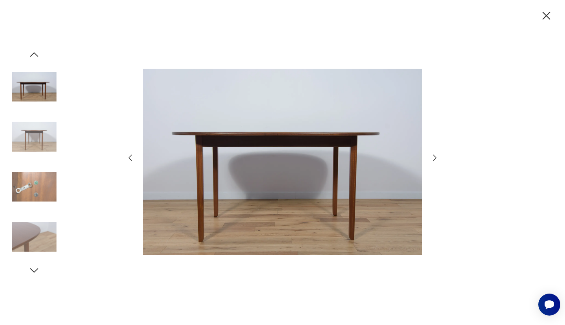
click at [432, 156] on icon "button" at bounding box center [434, 157] width 9 height 9
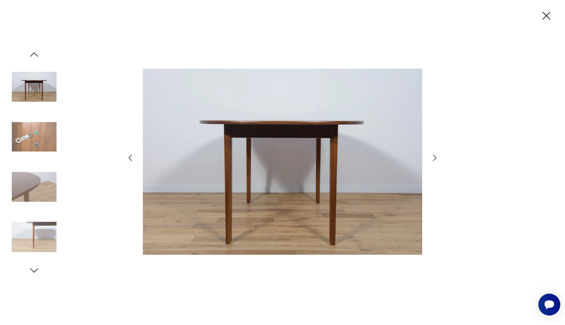
click at [432, 156] on icon "button" at bounding box center [434, 157] width 9 height 9
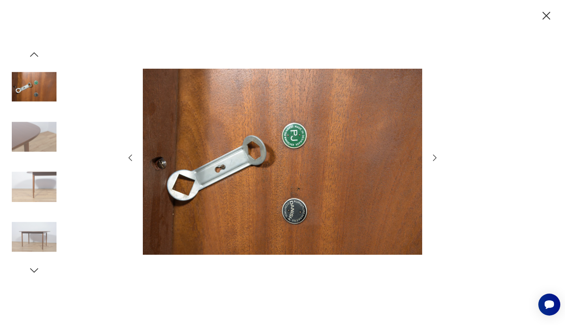
click at [432, 156] on icon "button" at bounding box center [434, 157] width 9 height 9
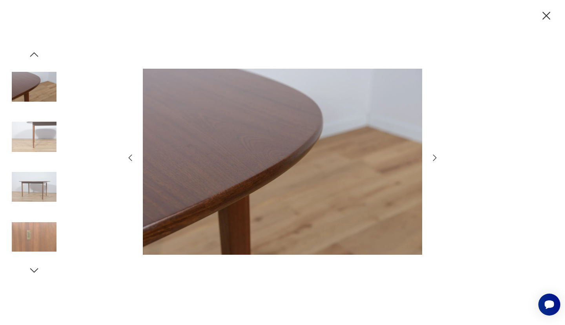
click at [432, 156] on icon "button" at bounding box center [434, 157] width 9 height 9
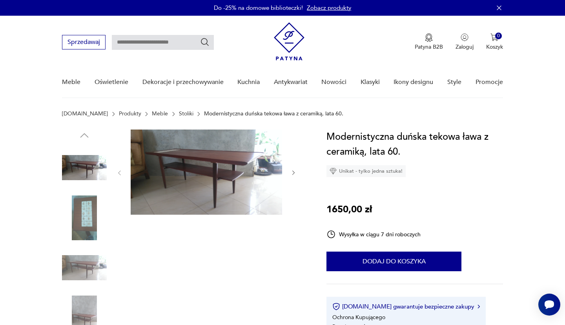
click at [262, 177] on img at bounding box center [206, 171] width 151 height 85
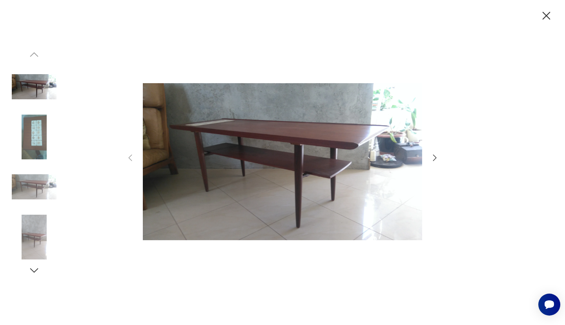
click at [439, 160] on div at bounding box center [282, 162] width 565 height 325
click at [446, 158] on div at bounding box center [282, 162] width 565 height 325
click at [443, 156] on div at bounding box center [282, 162] width 565 height 325
click at [443, 145] on div at bounding box center [282, 162] width 565 height 325
click at [440, 153] on div at bounding box center [282, 162] width 565 height 325
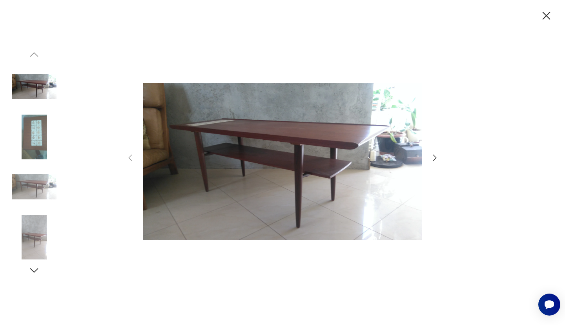
click at [481, 148] on div at bounding box center [282, 162] width 565 height 325
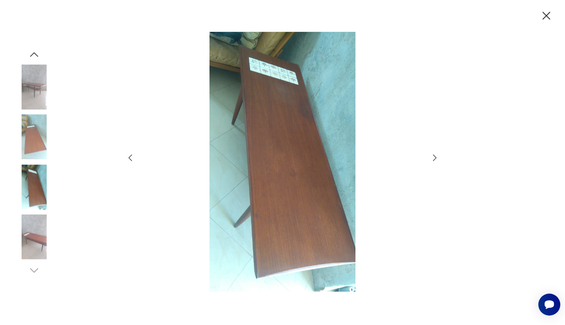
click at [546, 17] on icon "button" at bounding box center [546, 16] width 14 height 14
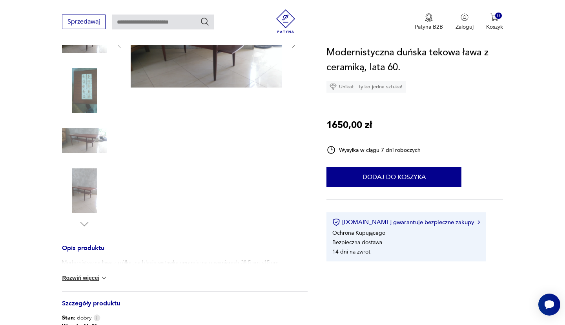
scroll to position [296, 0]
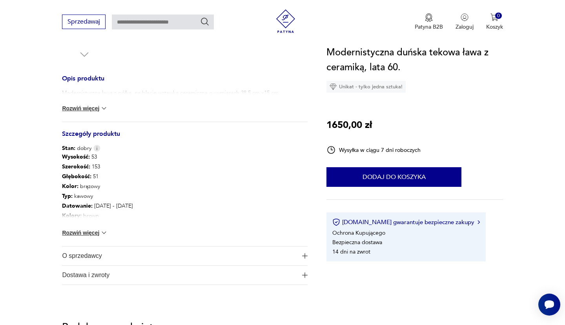
click at [95, 235] on button "Rozwiń więcej" at bounding box center [84, 233] width 45 height 8
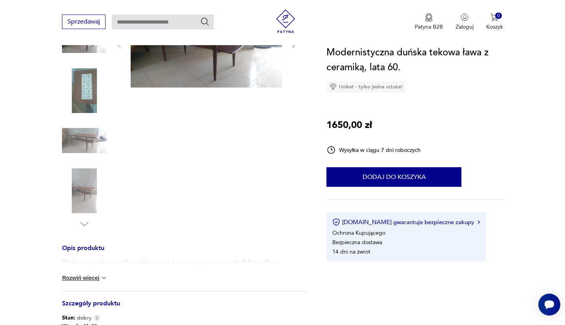
scroll to position [0, 0]
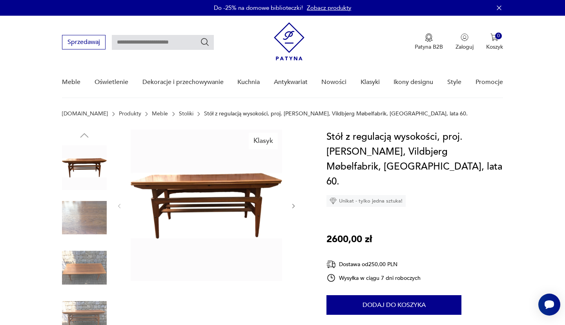
click at [85, 209] on img at bounding box center [84, 217] width 45 height 45
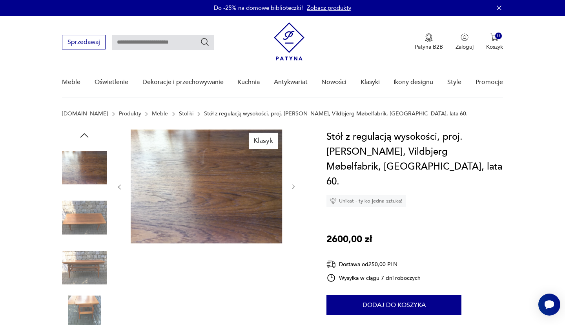
click at [292, 187] on icon "button" at bounding box center [293, 186] width 7 height 7
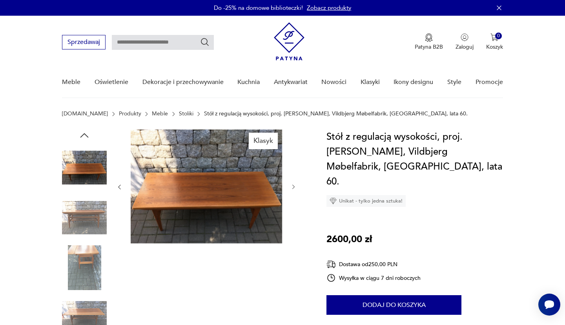
click at [292, 187] on icon "button" at bounding box center [293, 186] width 7 height 7
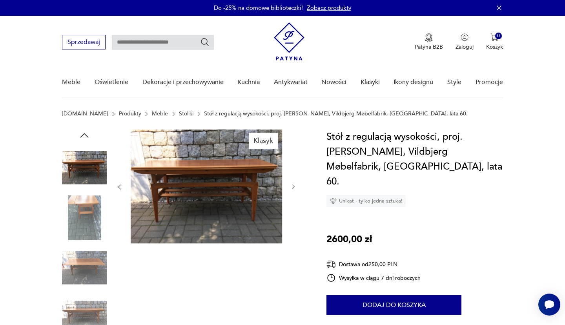
click at [292, 187] on icon "button" at bounding box center [293, 186] width 7 height 7
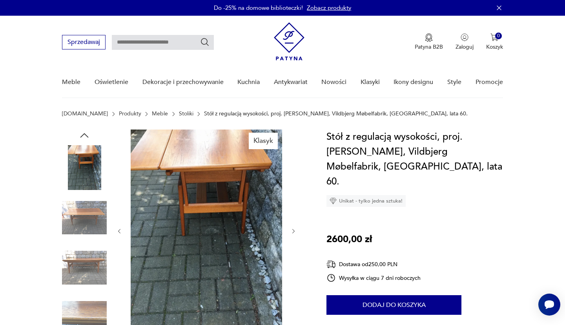
click at [292, 187] on div at bounding box center [206, 230] width 180 height 203
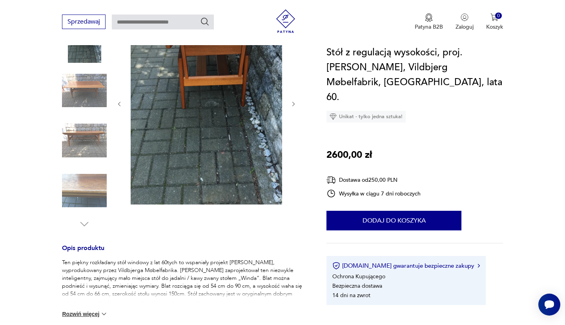
scroll to position [212, 0]
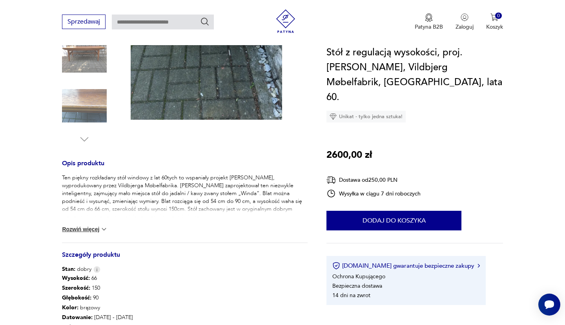
click at [105, 230] on img at bounding box center [104, 229] width 8 height 8
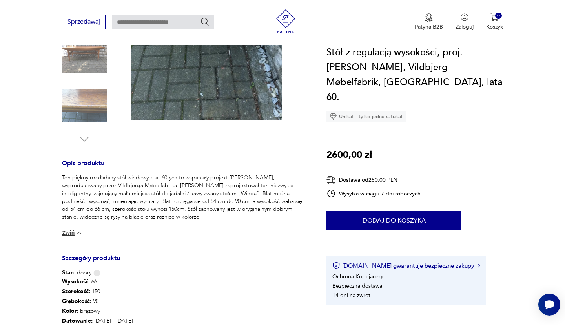
scroll to position [339, 0]
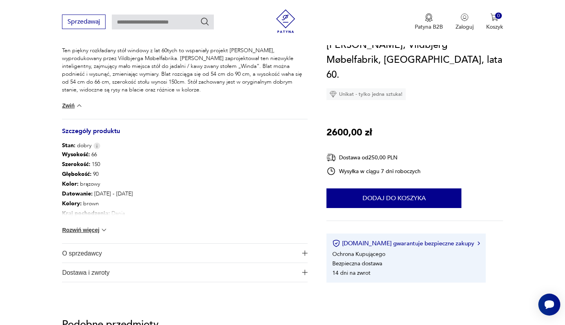
click at [97, 228] on button "Rozwiń więcej" at bounding box center [84, 230] width 45 height 8
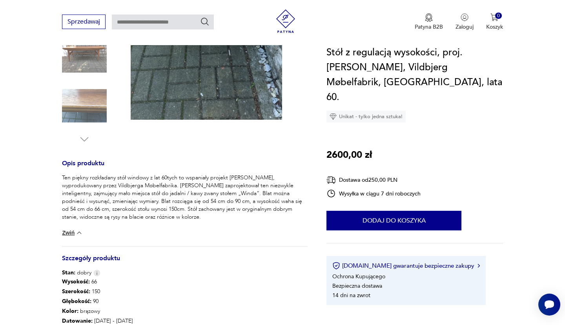
scroll to position [42, 0]
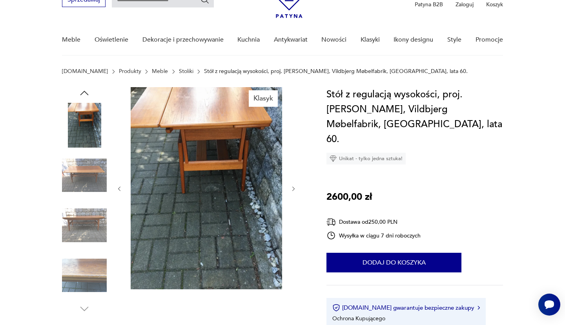
click at [98, 127] on img at bounding box center [84, 125] width 45 height 45
click at [249, 161] on img at bounding box center [206, 188] width 151 height 202
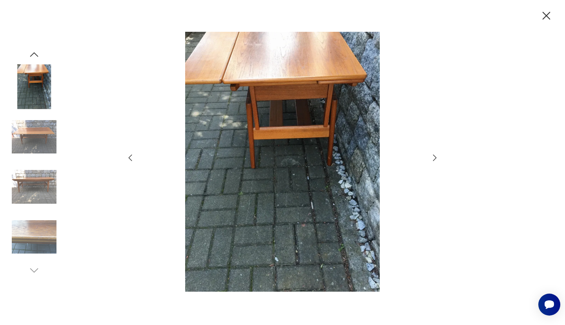
click at [437, 158] on icon "button" at bounding box center [434, 157] width 9 height 9
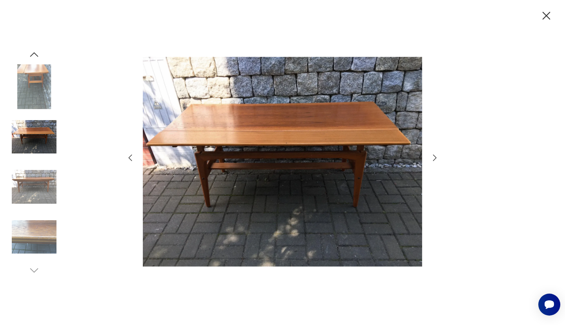
click at [437, 158] on icon "button" at bounding box center [434, 157] width 9 height 9
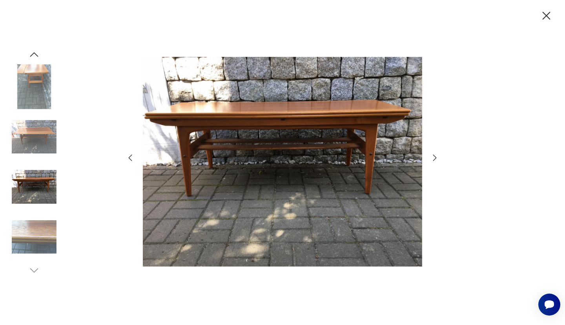
click at [437, 158] on icon "button" at bounding box center [434, 157] width 9 height 9
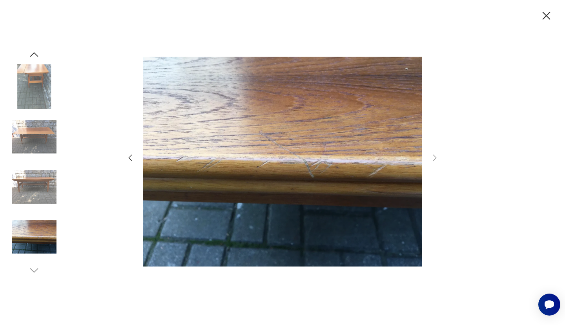
click at [546, 15] on icon "button" at bounding box center [546, 16] width 8 height 8
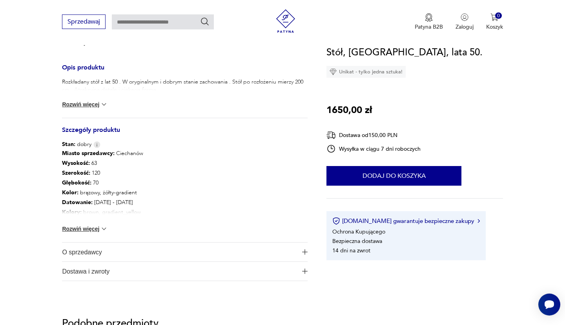
scroll to position [381, 0]
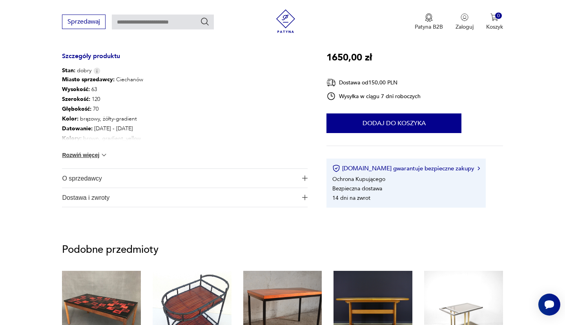
click at [106, 154] on img at bounding box center [104, 155] width 8 height 8
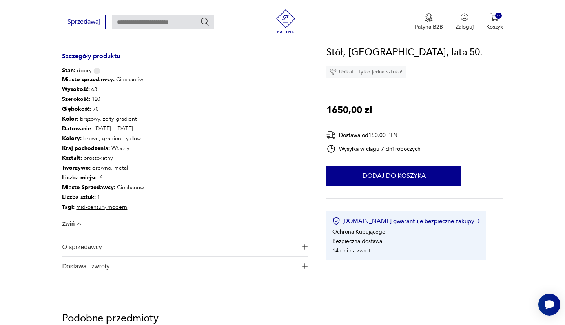
scroll to position [127, 0]
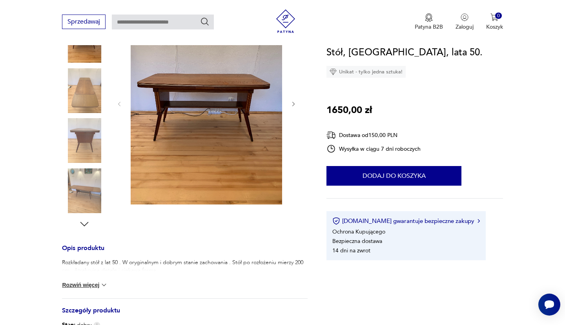
click at [183, 137] on img at bounding box center [206, 103] width 151 height 202
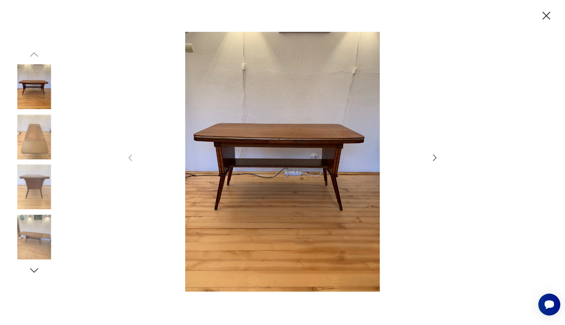
click at [435, 156] on icon "button" at bounding box center [434, 157] width 9 height 9
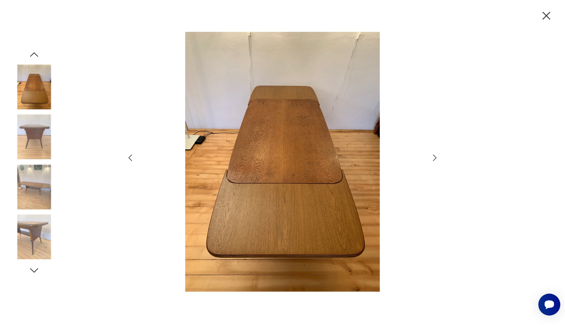
click at [435, 156] on icon "button" at bounding box center [435, 157] width 4 height 6
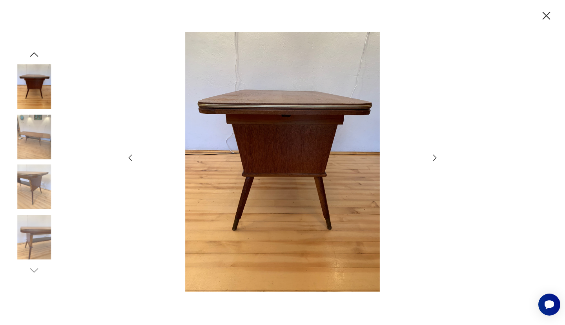
click at [435, 156] on icon "button" at bounding box center [435, 157] width 4 height 6
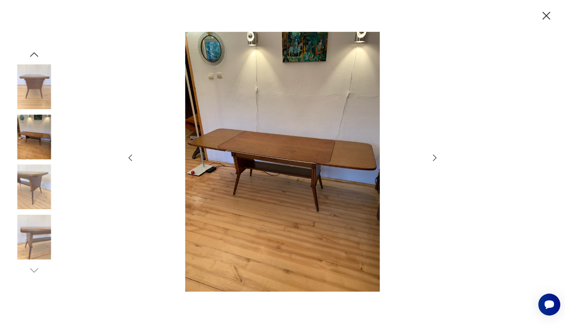
click at [435, 156] on icon "button" at bounding box center [435, 157] width 4 height 6
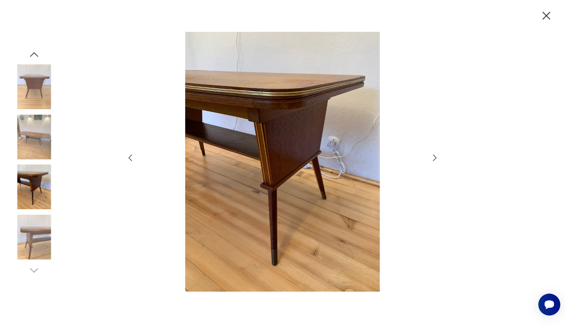
click at [435, 156] on icon "button" at bounding box center [435, 157] width 4 height 6
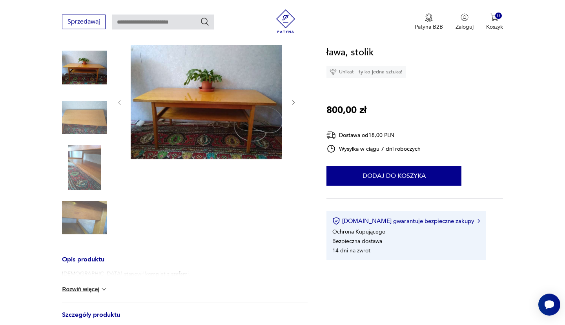
scroll to position [85, 0]
click at [91, 115] on img at bounding box center [84, 117] width 45 height 45
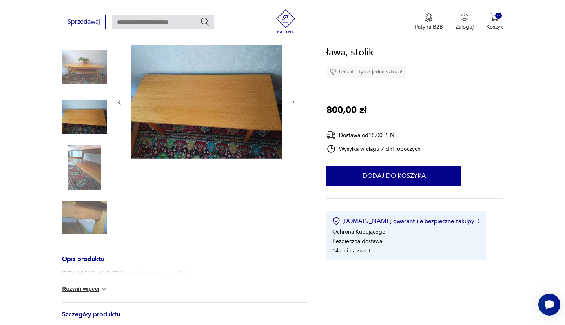
click at [80, 160] on img at bounding box center [84, 167] width 45 height 45
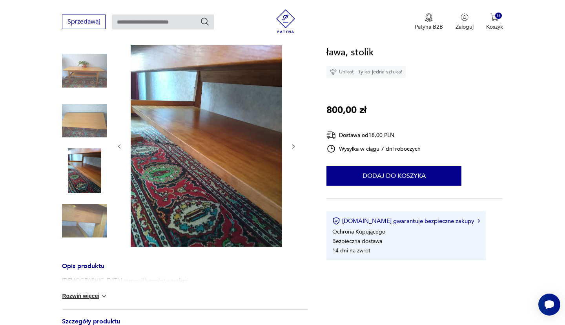
click at [80, 214] on img at bounding box center [84, 220] width 45 height 45
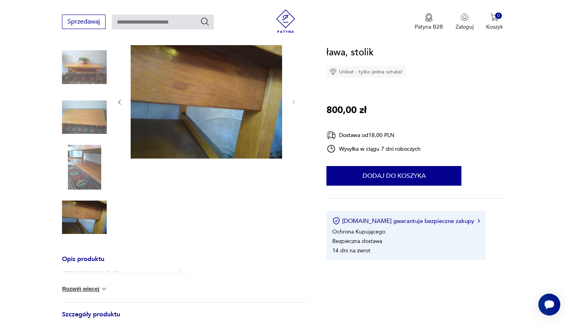
scroll to position [254, 0]
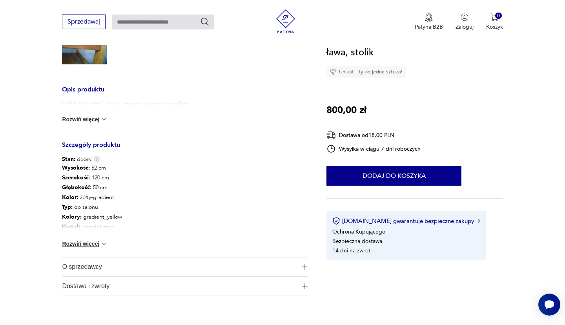
click at [89, 244] on button "Rozwiń więcej" at bounding box center [84, 244] width 45 height 8
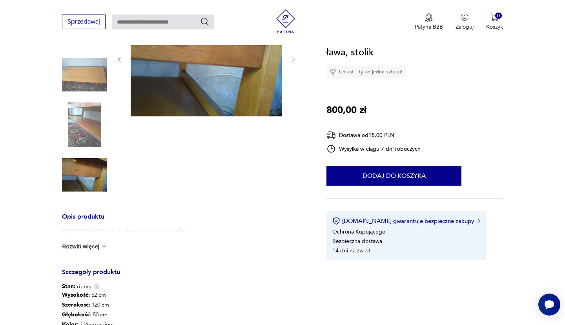
scroll to position [0, 0]
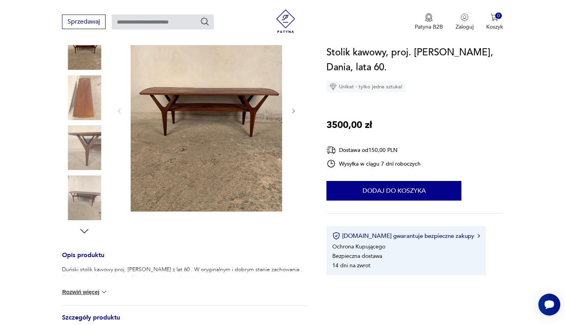
scroll to position [85, 0]
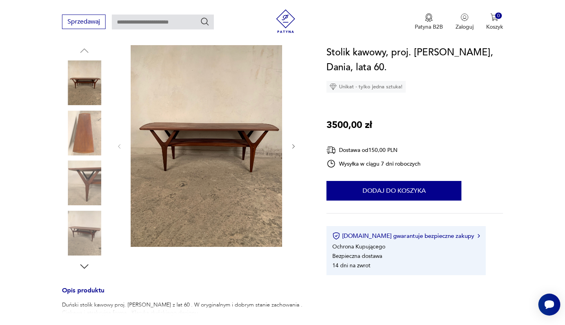
click at [84, 167] on img at bounding box center [84, 182] width 45 height 45
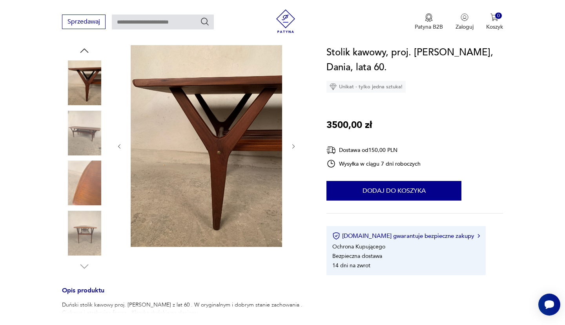
click at [73, 196] on img at bounding box center [84, 182] width 45 height 45
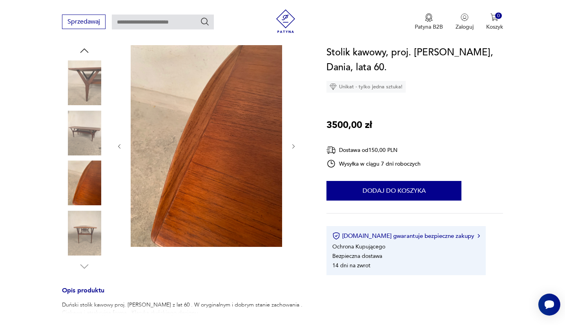
click at [81, 229] on img at bounding box center [84, 233] width 45 height 45
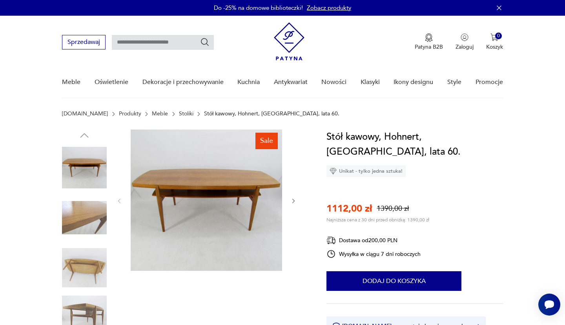
click at [98, 214] on img at bounding box center [84, 217] width 45 height 45
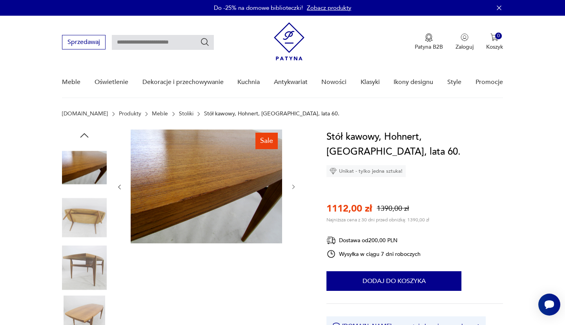
click at [85, 266] on img at bounding box center [84, 267] width 45 height 45
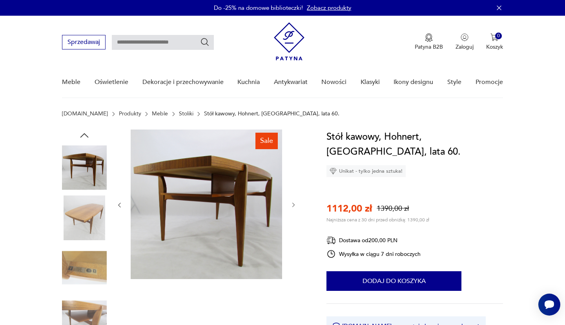
click at [80, 300] on img at bounding box center [84, 317] width 45 height 45
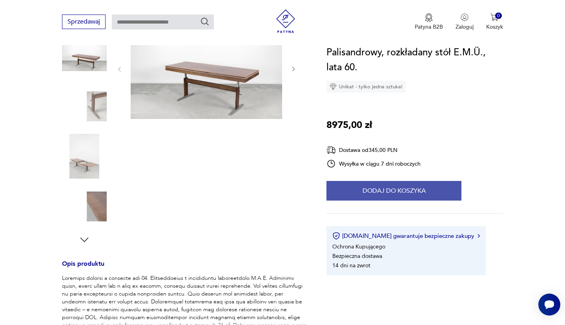
scroll to position [127, 0]
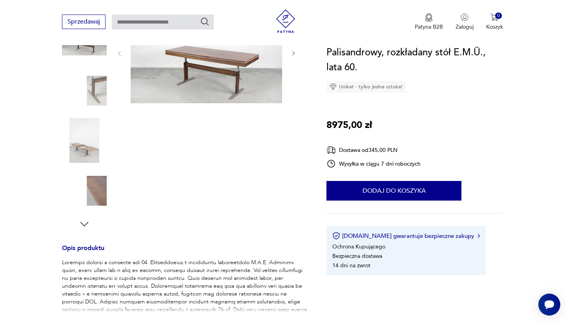
click at [97, 93] on img at bounding box center [84, 90] width 45 height 45
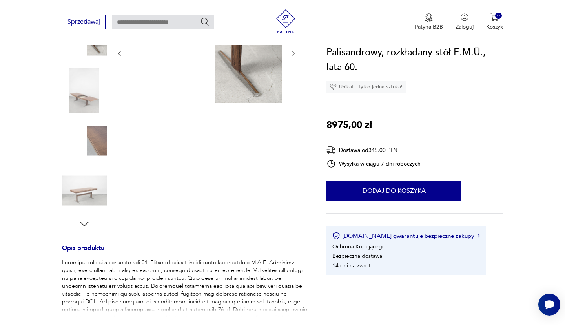
click at [93, 101] on img at bounding box center [84, 90] width 45 height 45
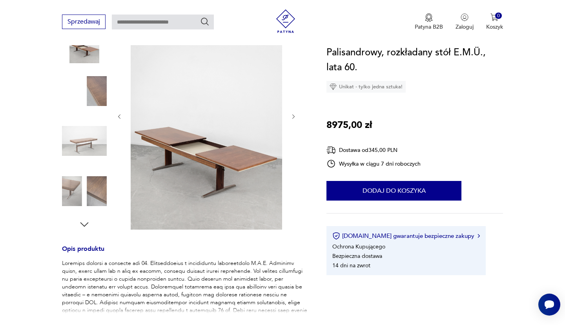
click at [292, 116] on icon "button" at bounding box center [293, 116] width 7 height 7
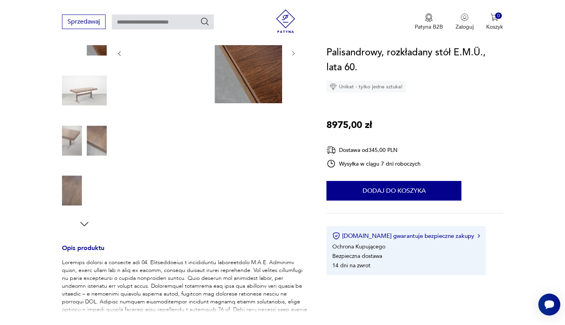
click at [292, 116] on div at bounding box center [206, 115] width 180 height 227
click at [74, 180] on img at bounding box center [84, 190] width 45 height 45
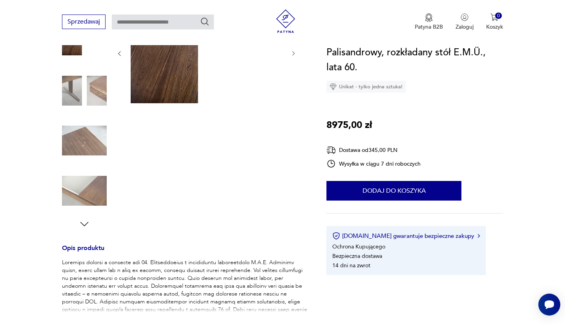
click at [87, 225] on icon "button" at bounding box center [84, 224] width 12 height 12
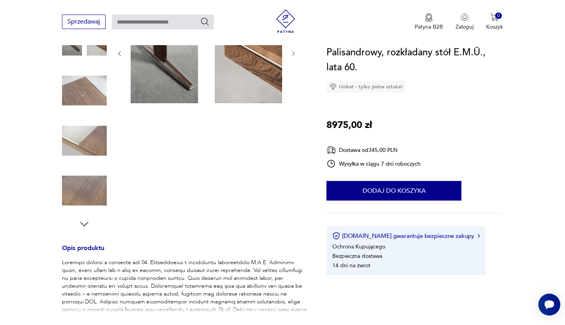
click at [88, 194] on img at bounding box center [84, 190] width 45 height 45
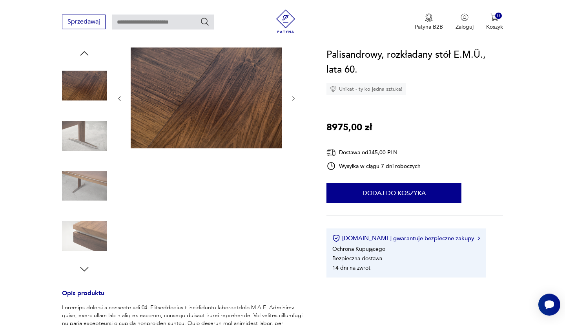
scroll to position [85, 0]
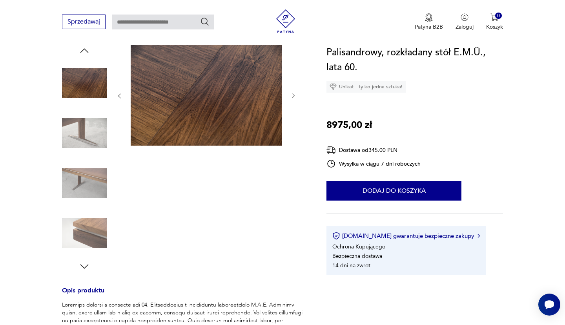
click at [87, 137] on img at bounding box center [84, 133] width 45 height 45
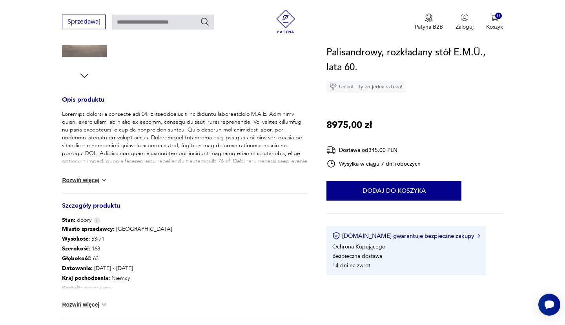
scroll to position [339, 0]
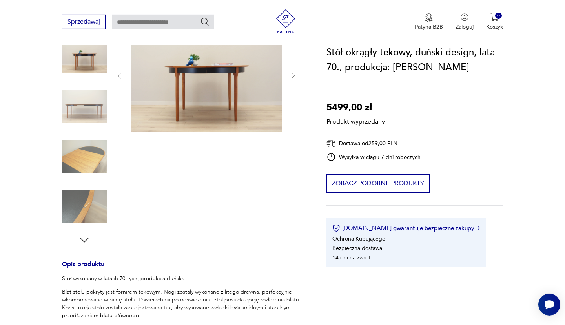
scroll to position [85, 0]
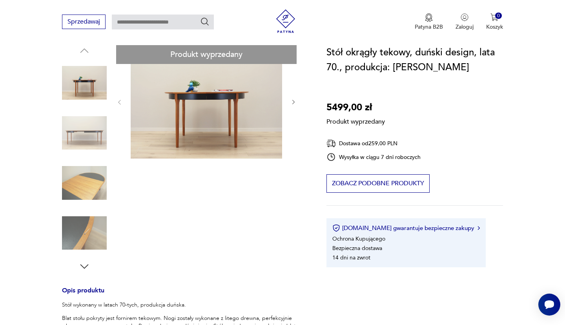
click at [85, 265] on div "Produkt wyprzedany Opis produktu Stół wykonany w latach 70-tych, produkcja duńs…" at bounding box center [184, 296] width 245 height 502
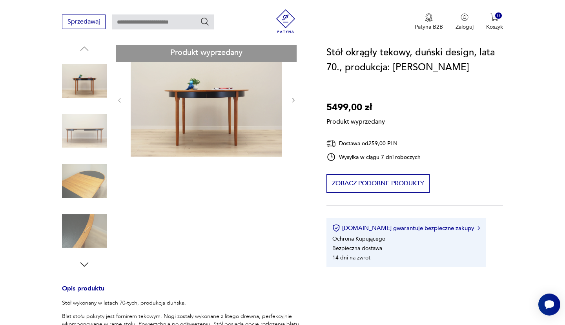
scroll to position [254, 0]
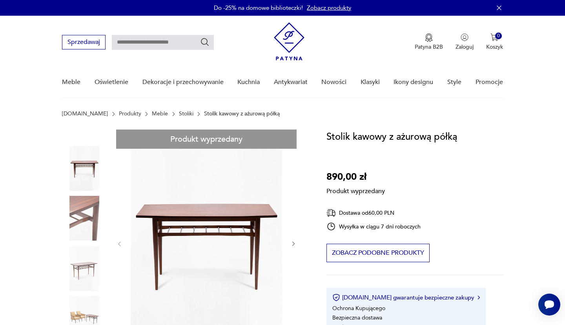
scroll to position [85, 0]
